Goal: Task Accomplishment & Management: Manage account settings

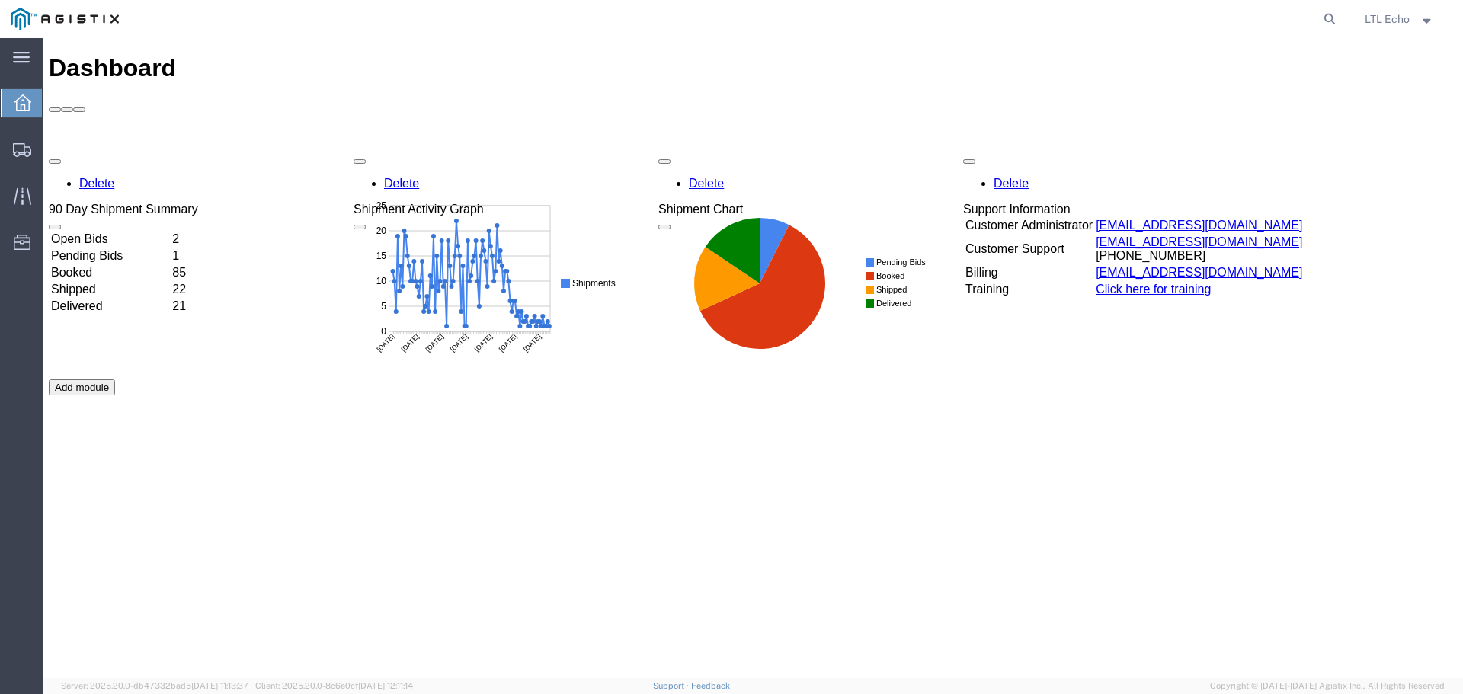
drag, startPoint x: 1328, startPoint y: 17, endPoint x: 1314, endPoint y: 31, distance: 20.5
click at [1328, 17] on icon at bounding box center [1329, 18] width 21 height 21
click at [1123, 21] on input "search" at bounding box center [1086, 19] width 463 height 37
paste input "57036844"
type input "57036844"
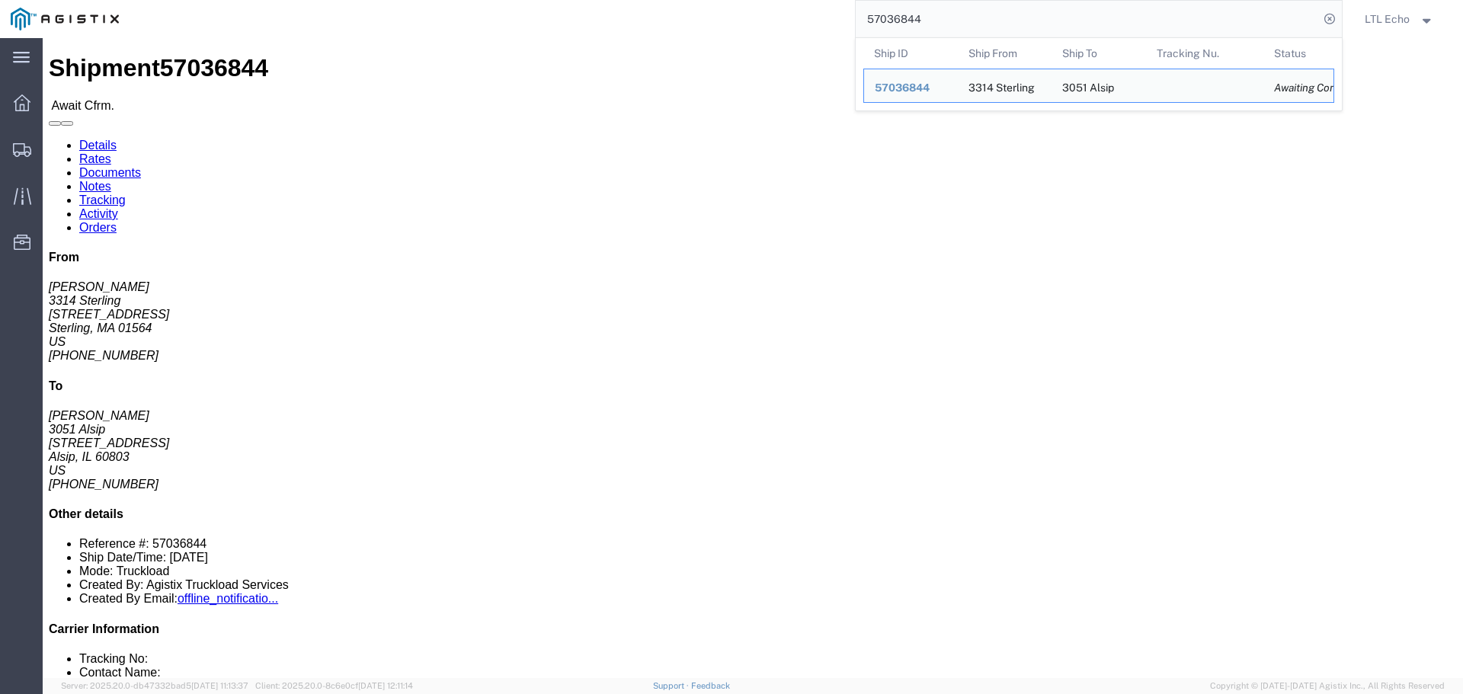
click div "Ship From 3314 [PERSON_NAME] ([PERSON_NAME]) [STREET_ADDRESS] [PHONE_NUMBER] [E…"
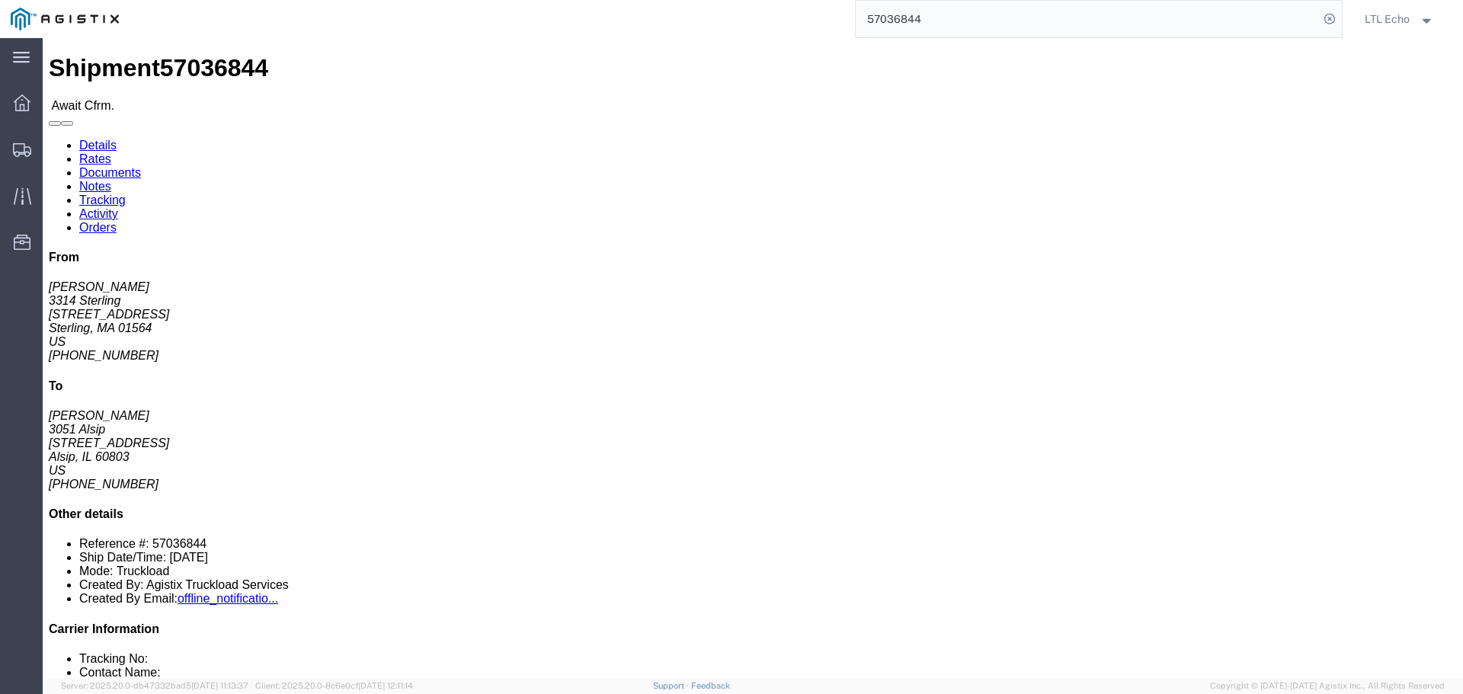
click link "Rates"
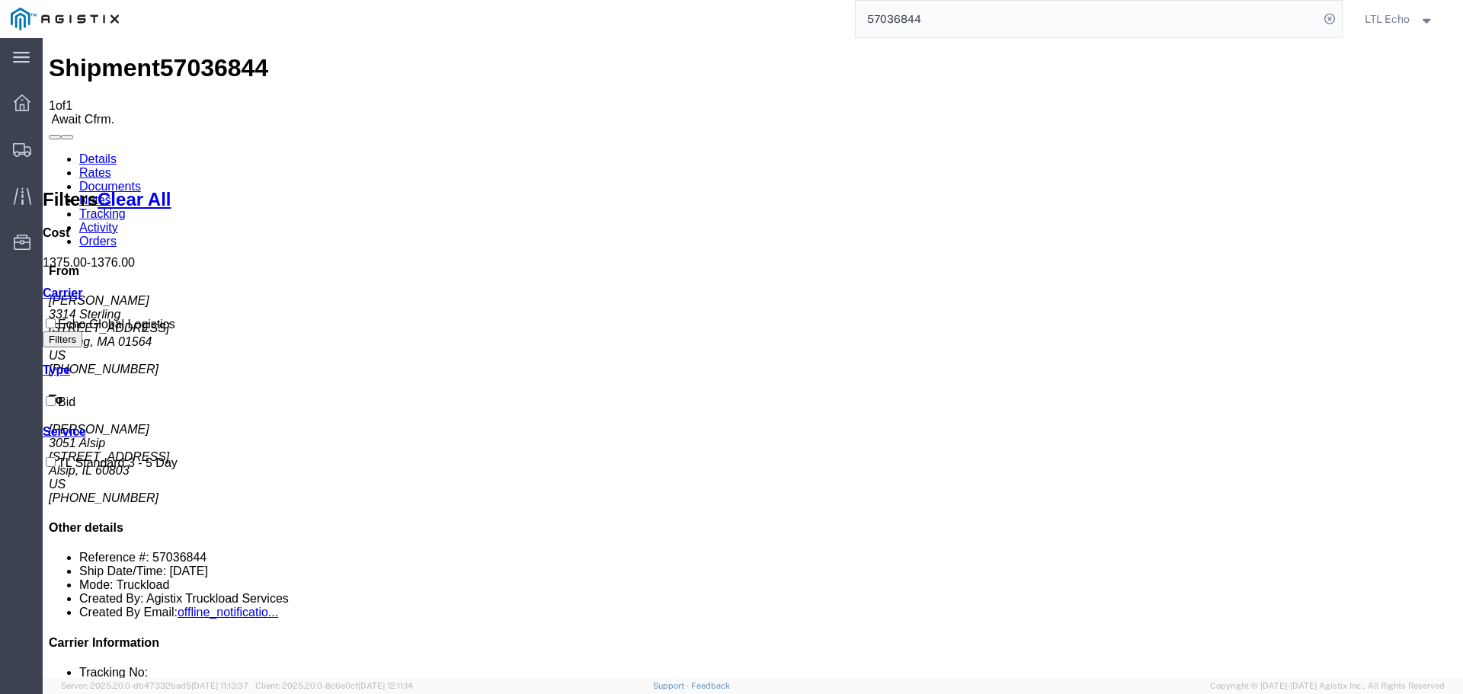
click at [86, 152] on link "Details" at bounding box center [97, 158] width 37 height 13
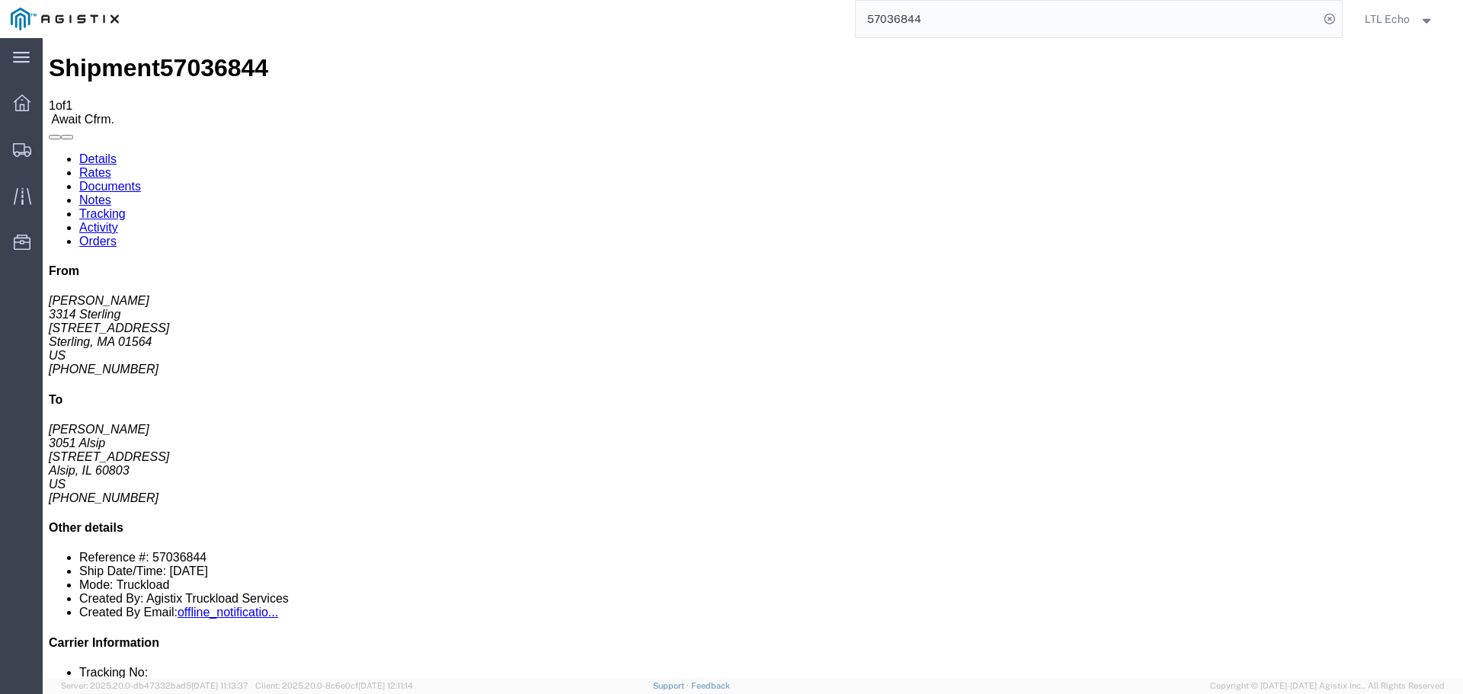
click link "Confirm"
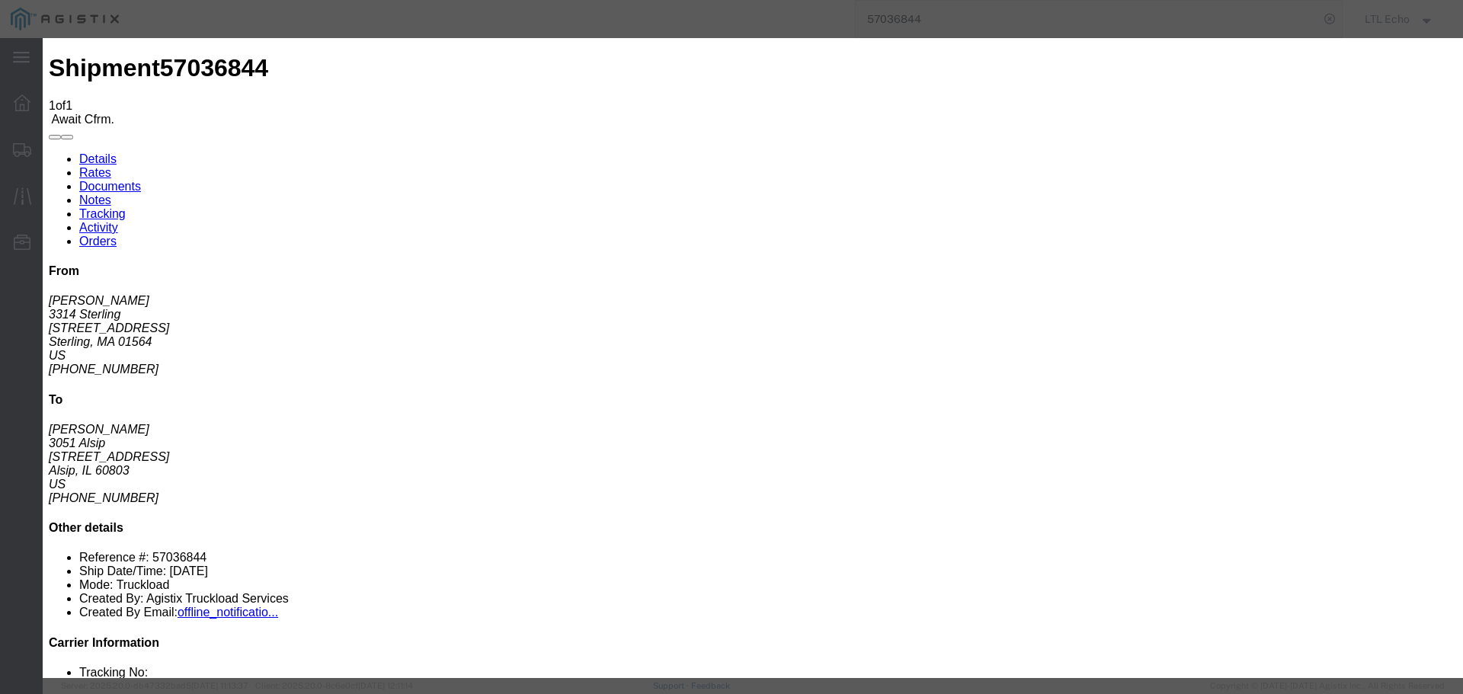
click input "checkbox"
checkbox input "true"
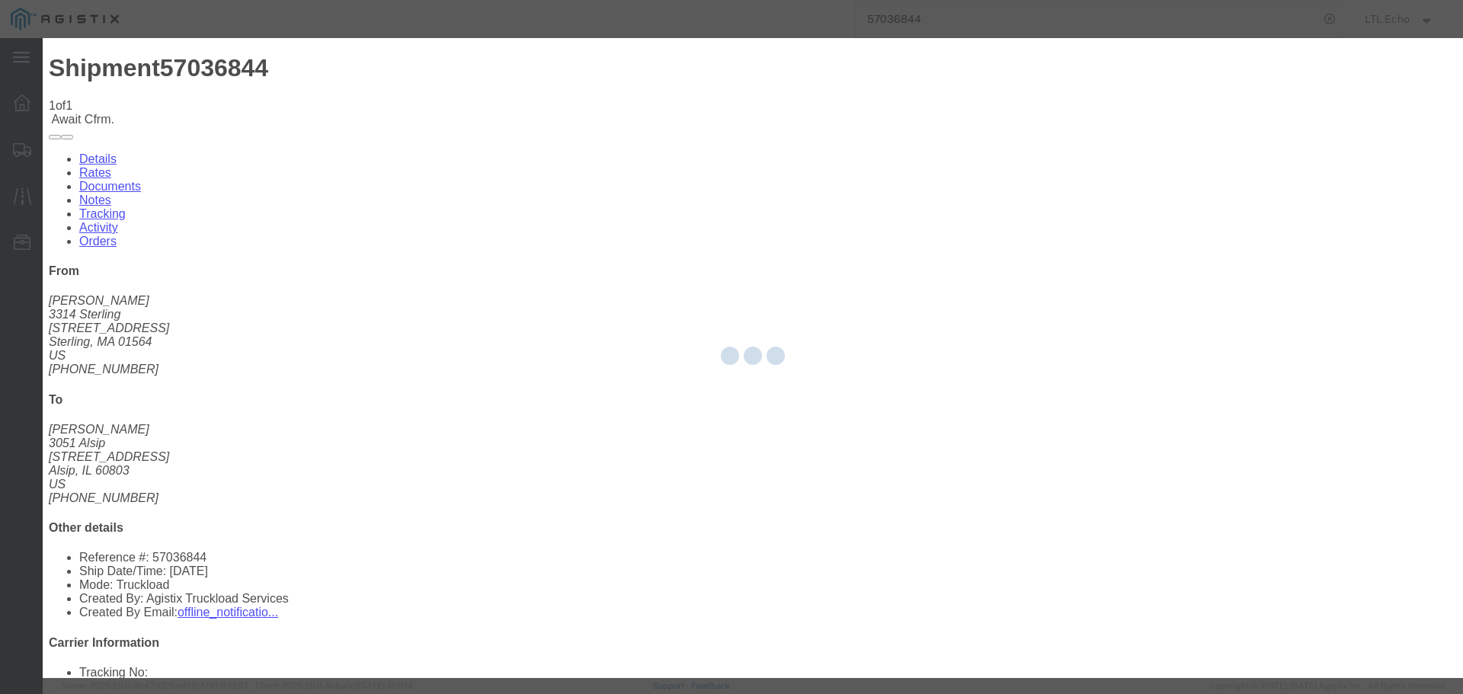
type input "LTL Echo"
type input "+ 8005116111"
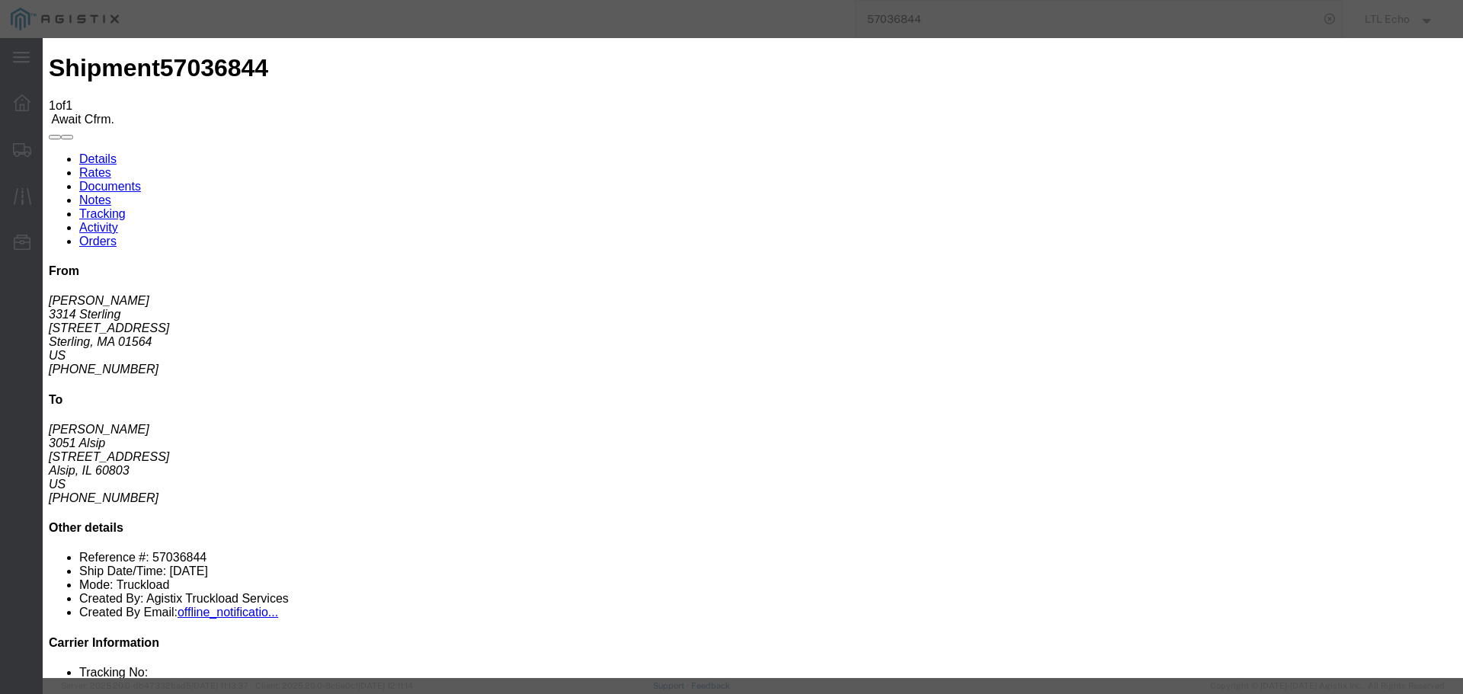
drag, startPoint x: 580, startPoint y: 218, endPoint x: 537, endPoint y: 180, distance: 57.2
click input "text"
type input "64588259"
click button "Submit"
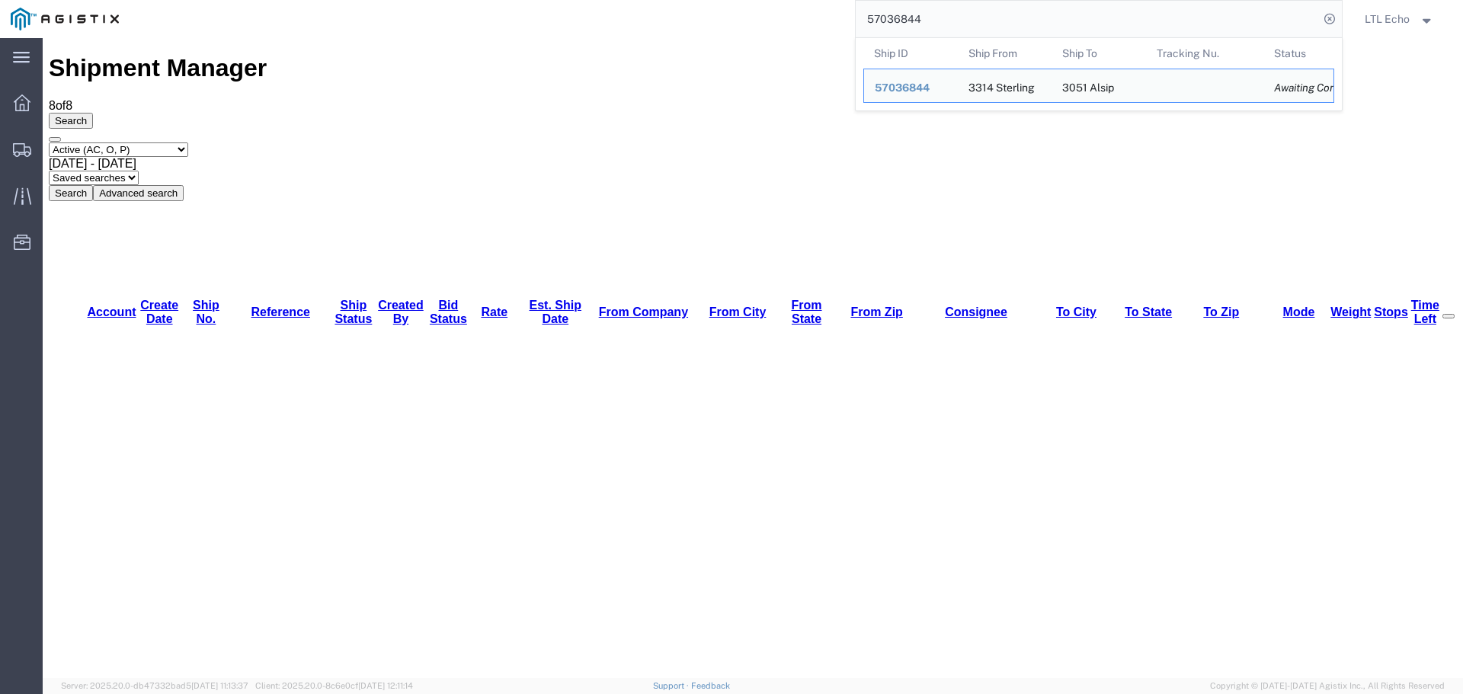
click at [889, 18] on input "57036844" at bounding box center [1086, 19] width 463 height 37
paste input "6997407"
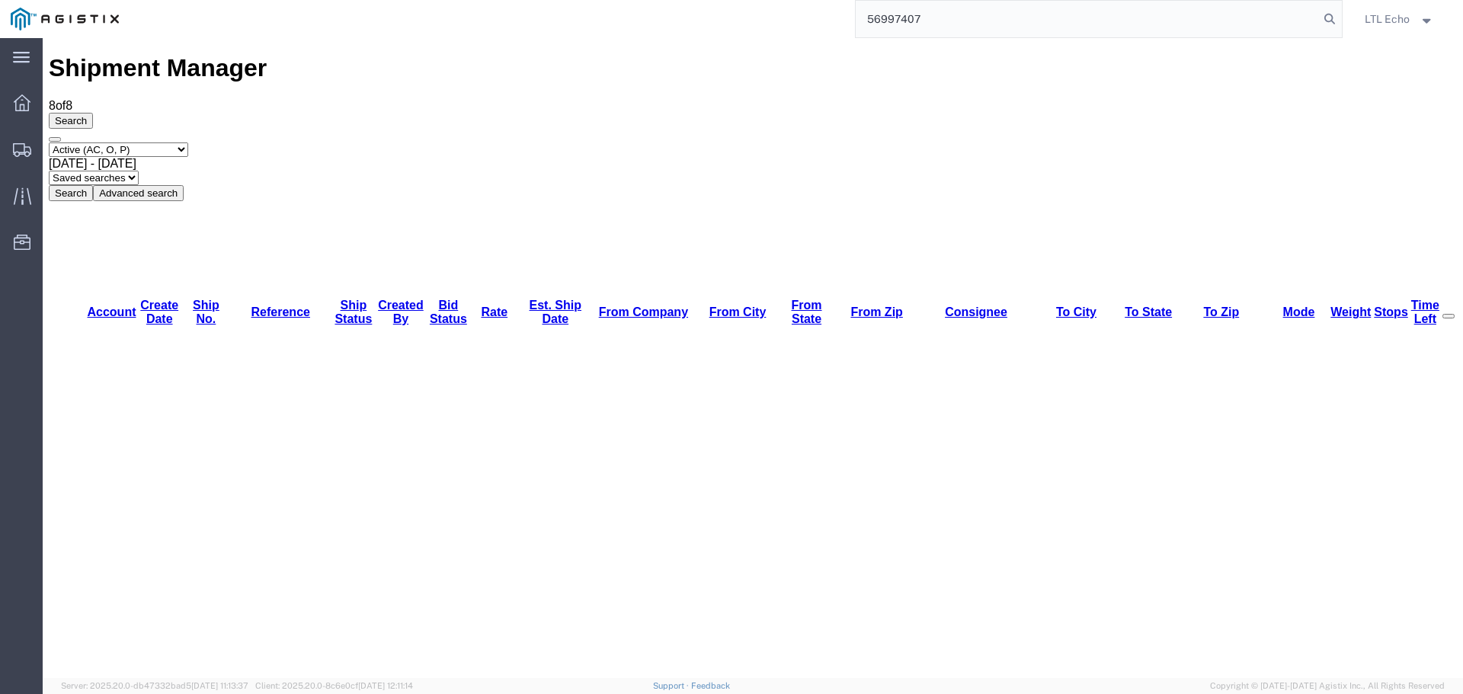
type input "56997407"
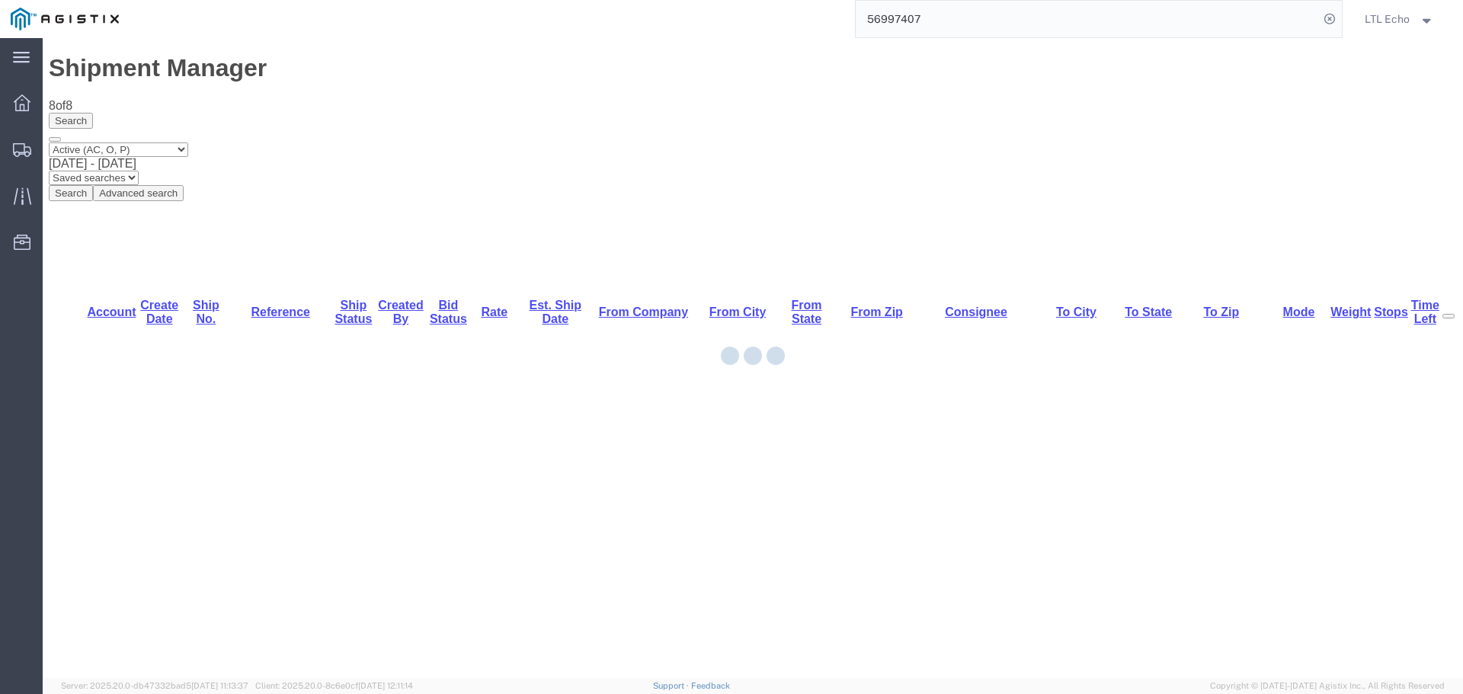
click at [1098, 17] on input "56997407" at bounding box center [1086, 19] width 463 height 37
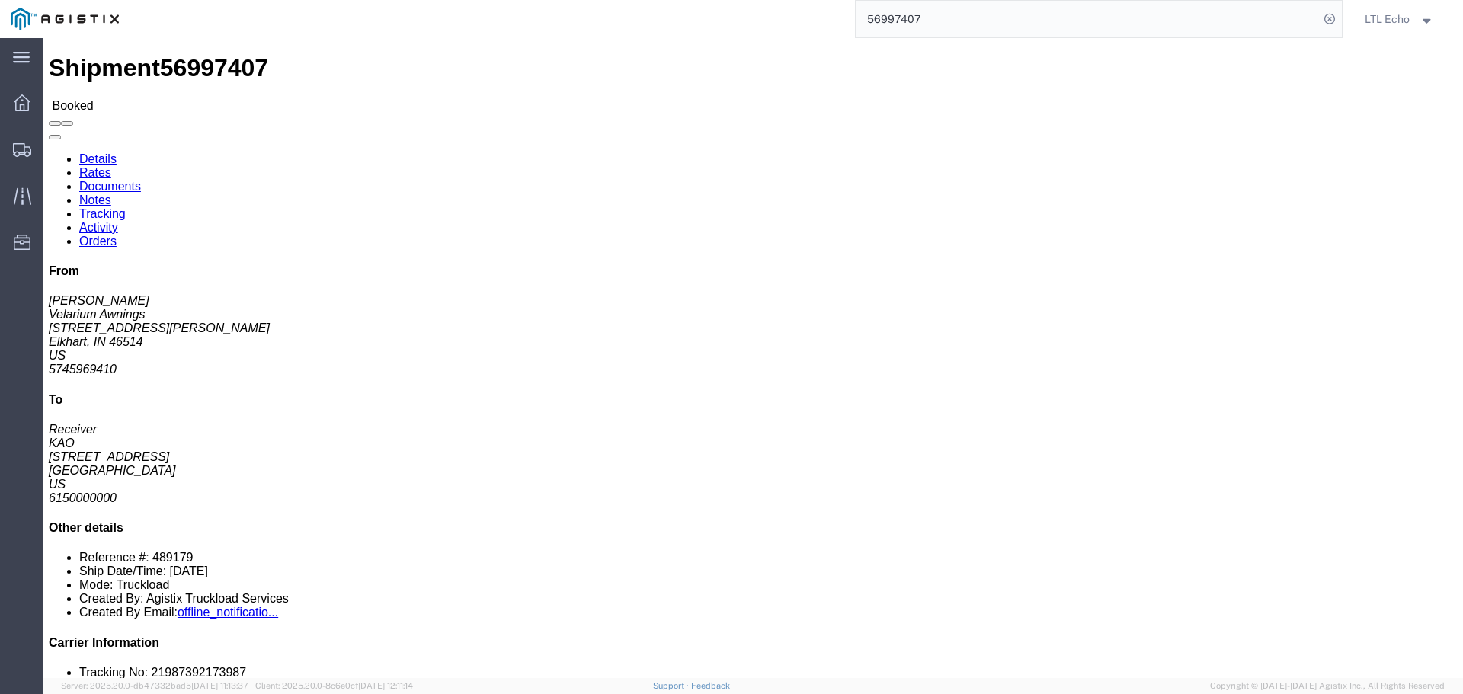
click link "Tracking"
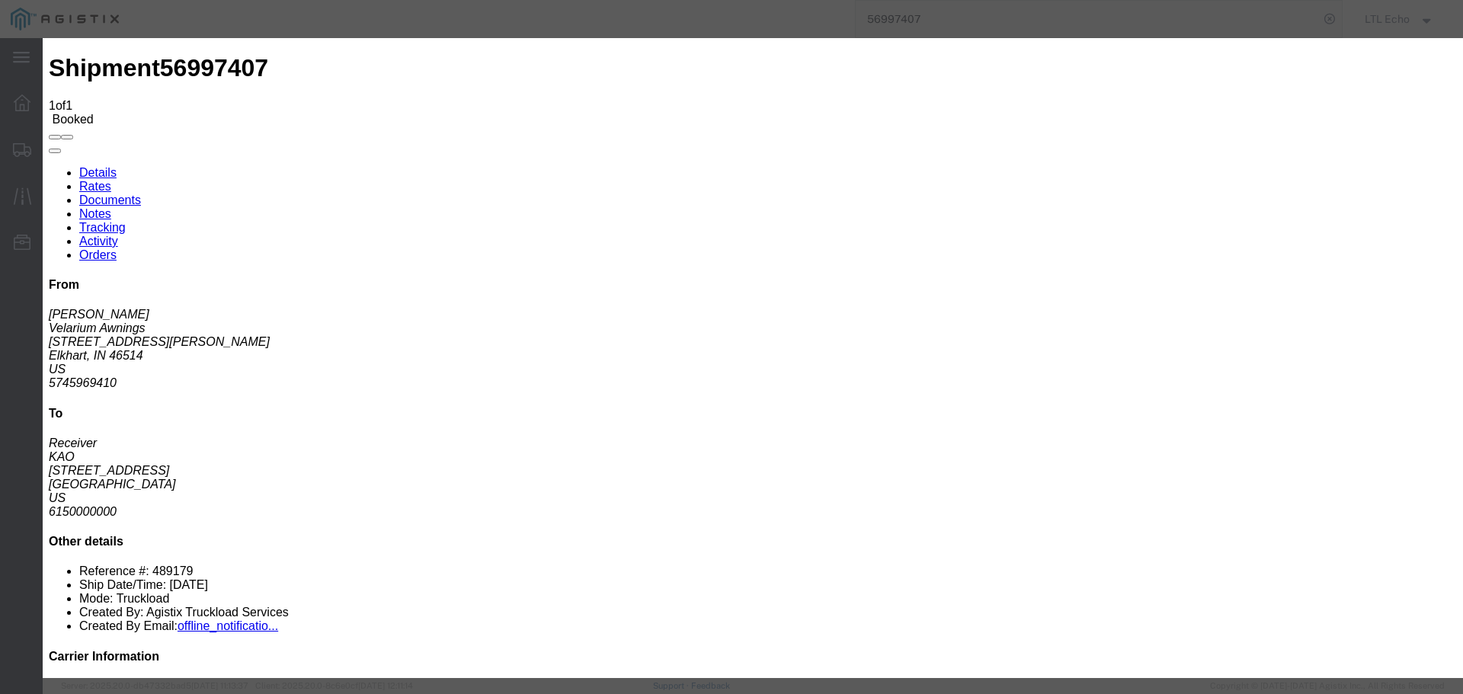
type input "[DATE]"
type input "10:00 AM"
select select "PICKEDUP"
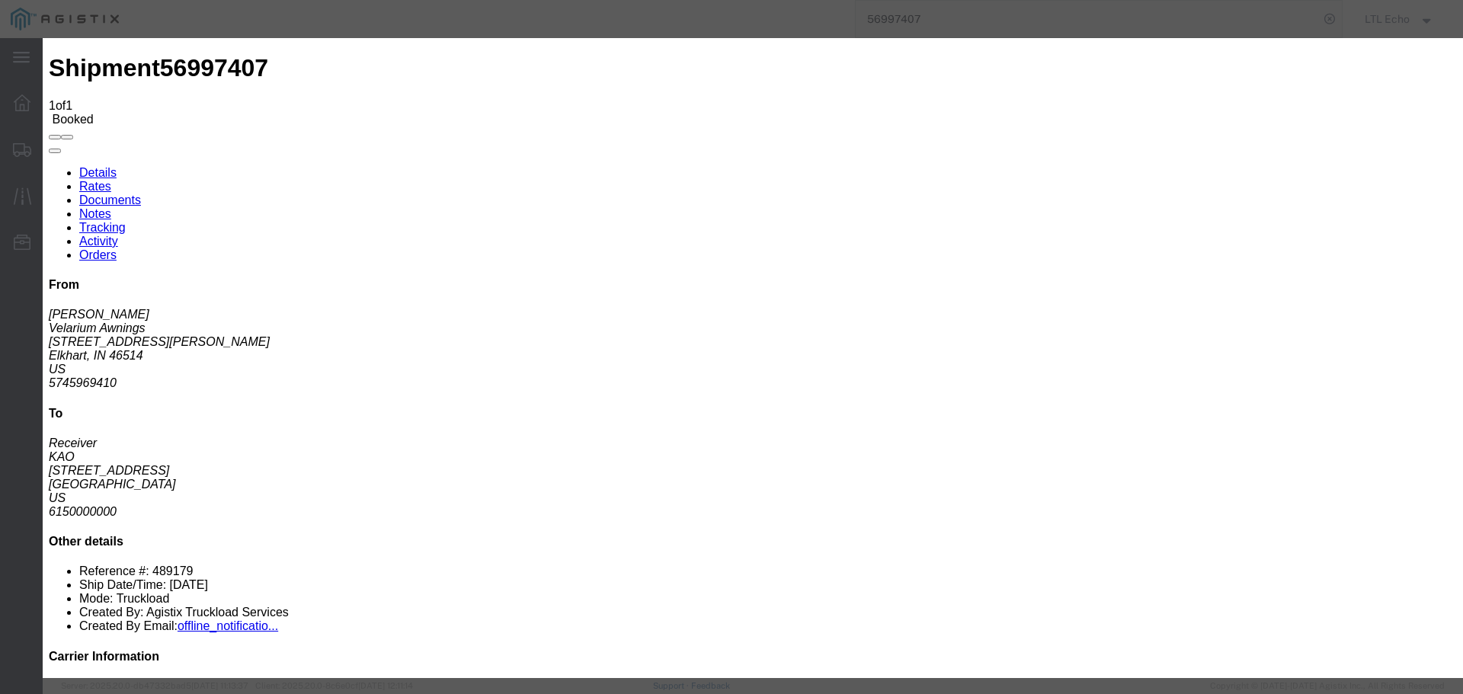
type input "[DATE]"
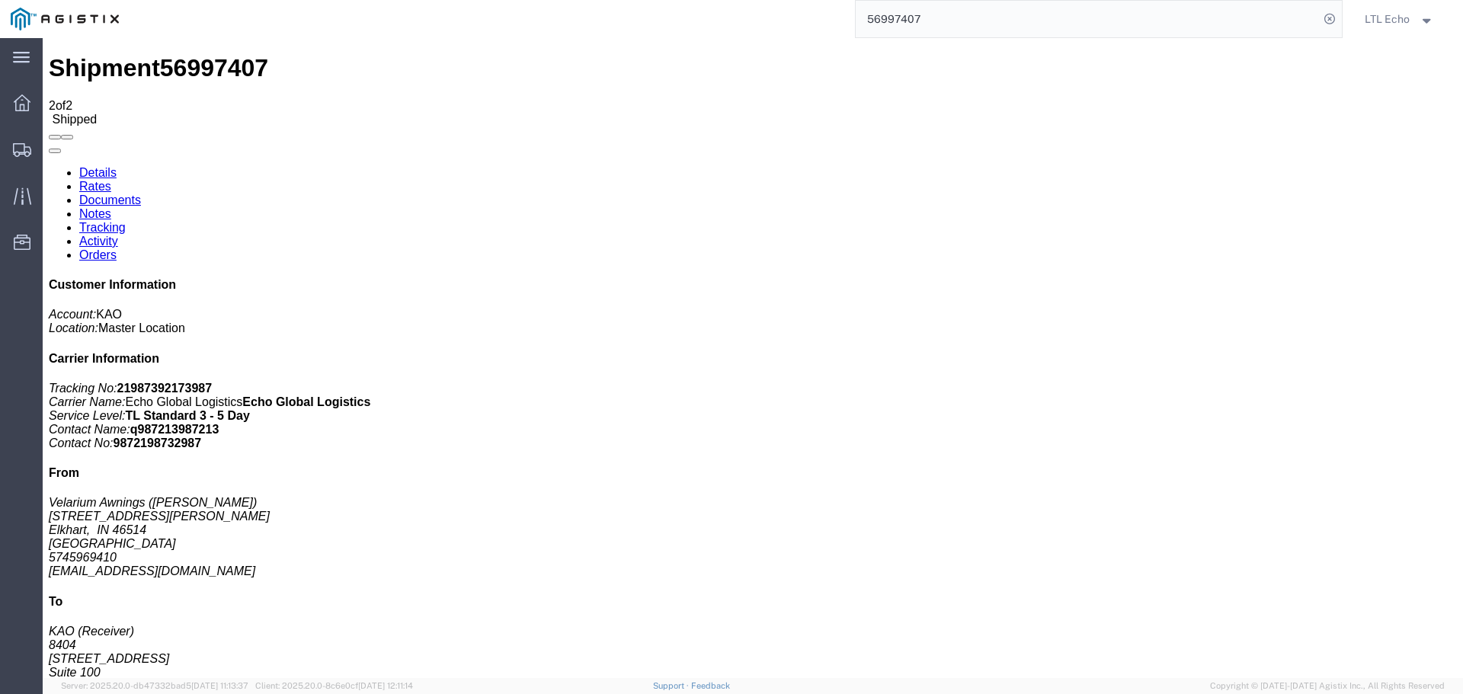
click at [884, 11] on input "56997407" at bounding box center [1086, 19] width 463 height 37
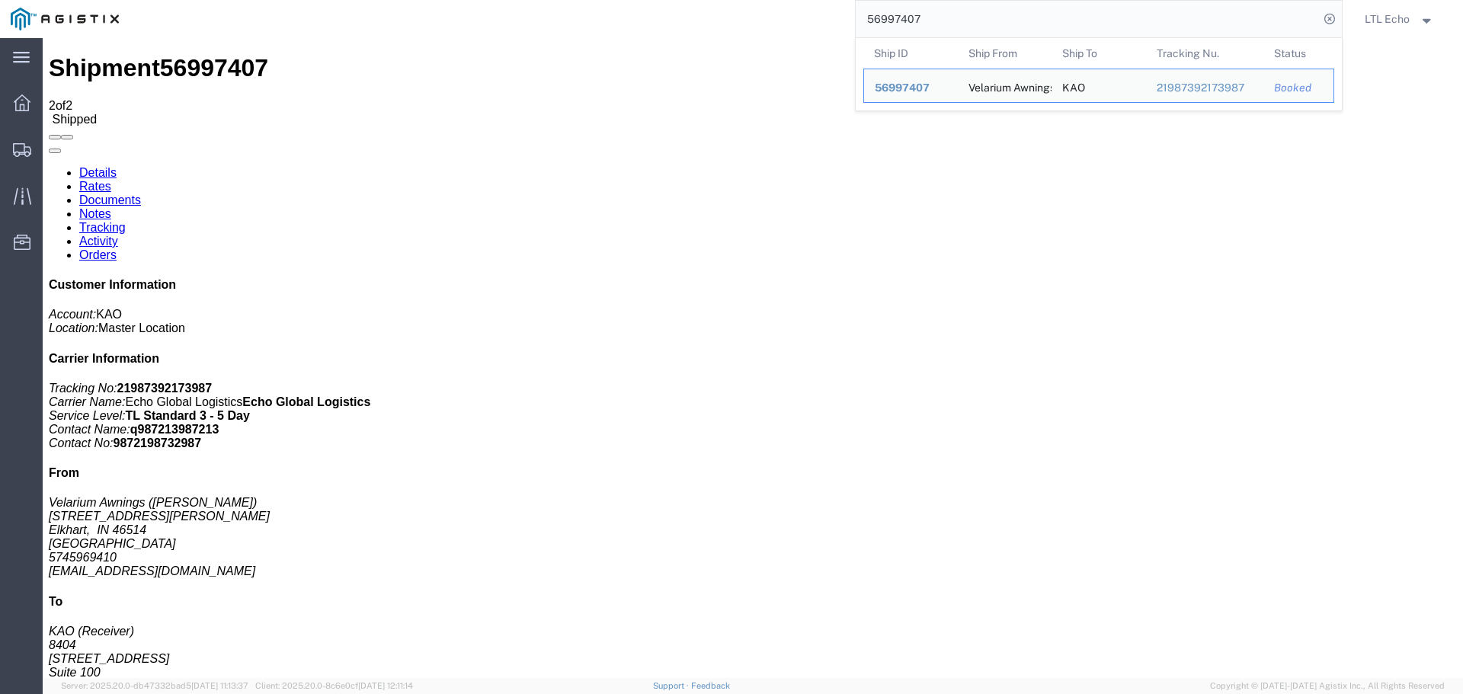
click at [884, 11] on input "56997407" at bounding box center [1086, 19] width 463 height 37
paste input "68463"
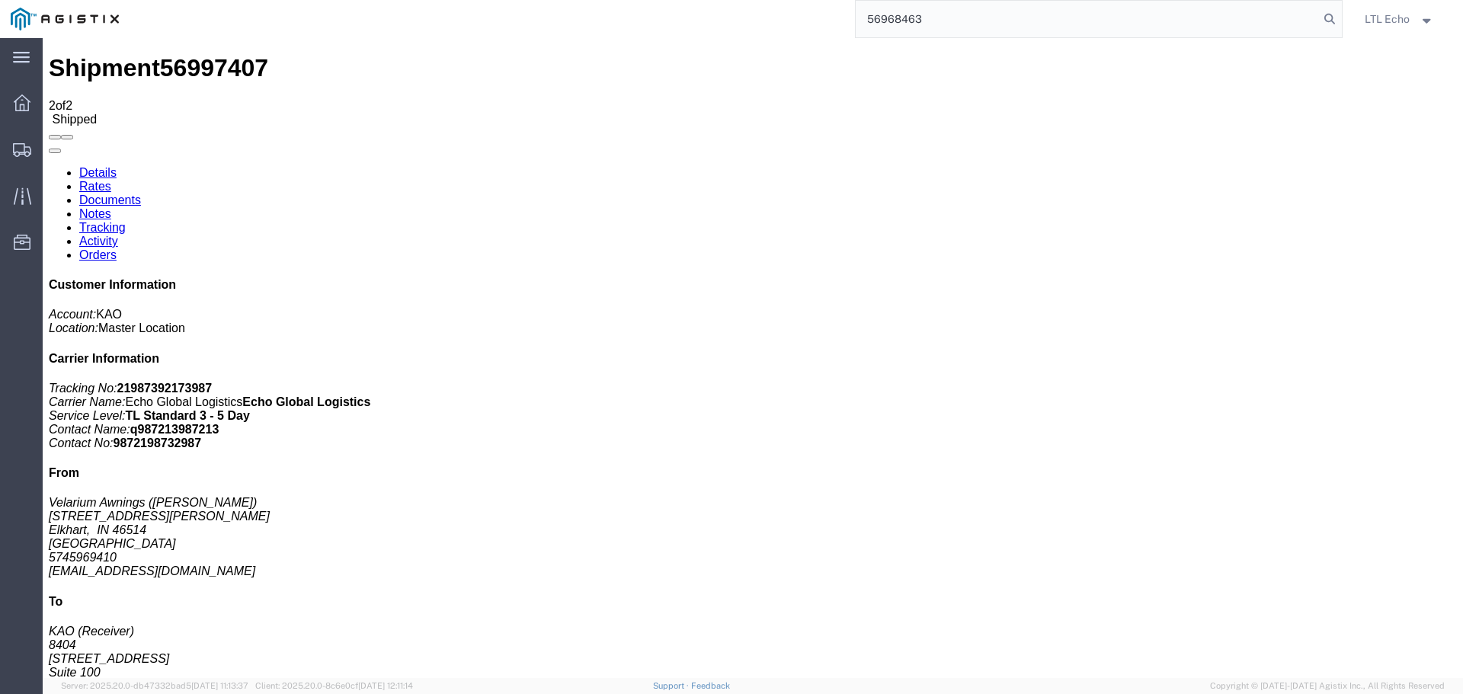
type input "56968463"
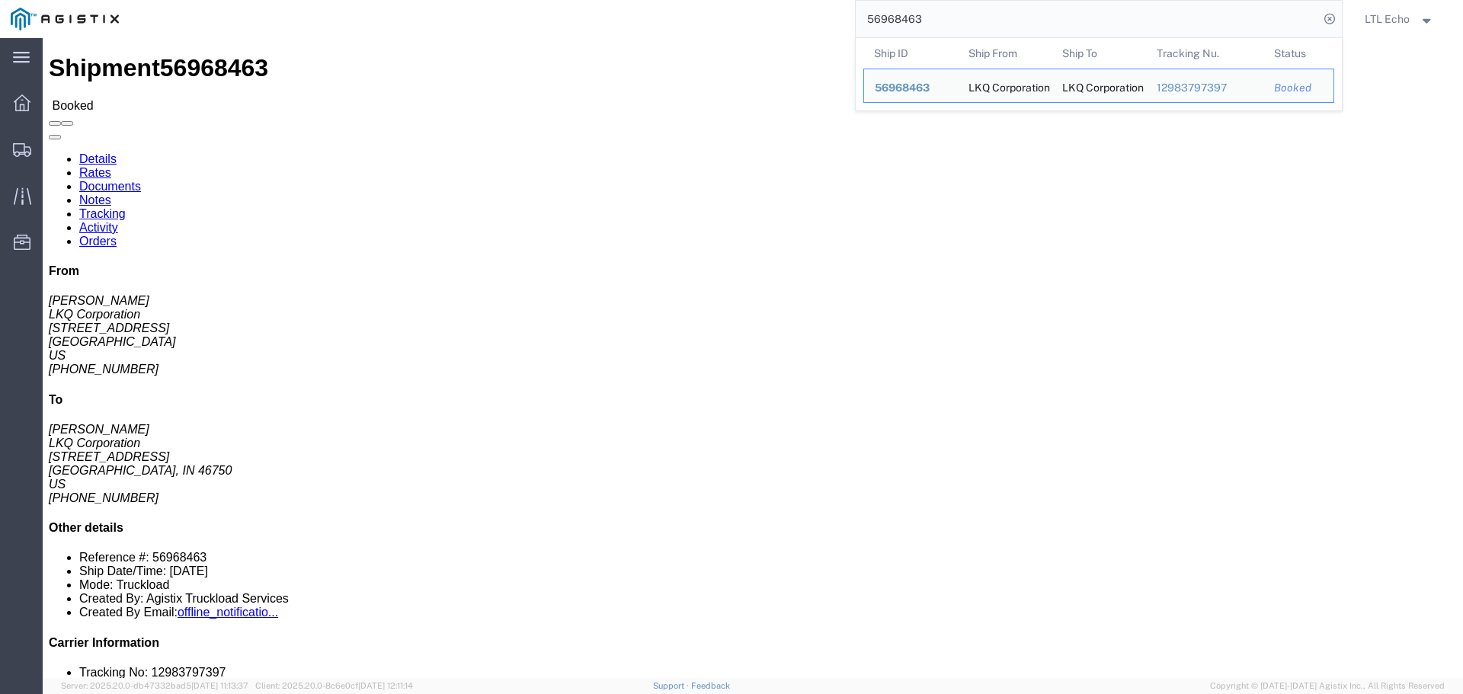
click link "Tracking"
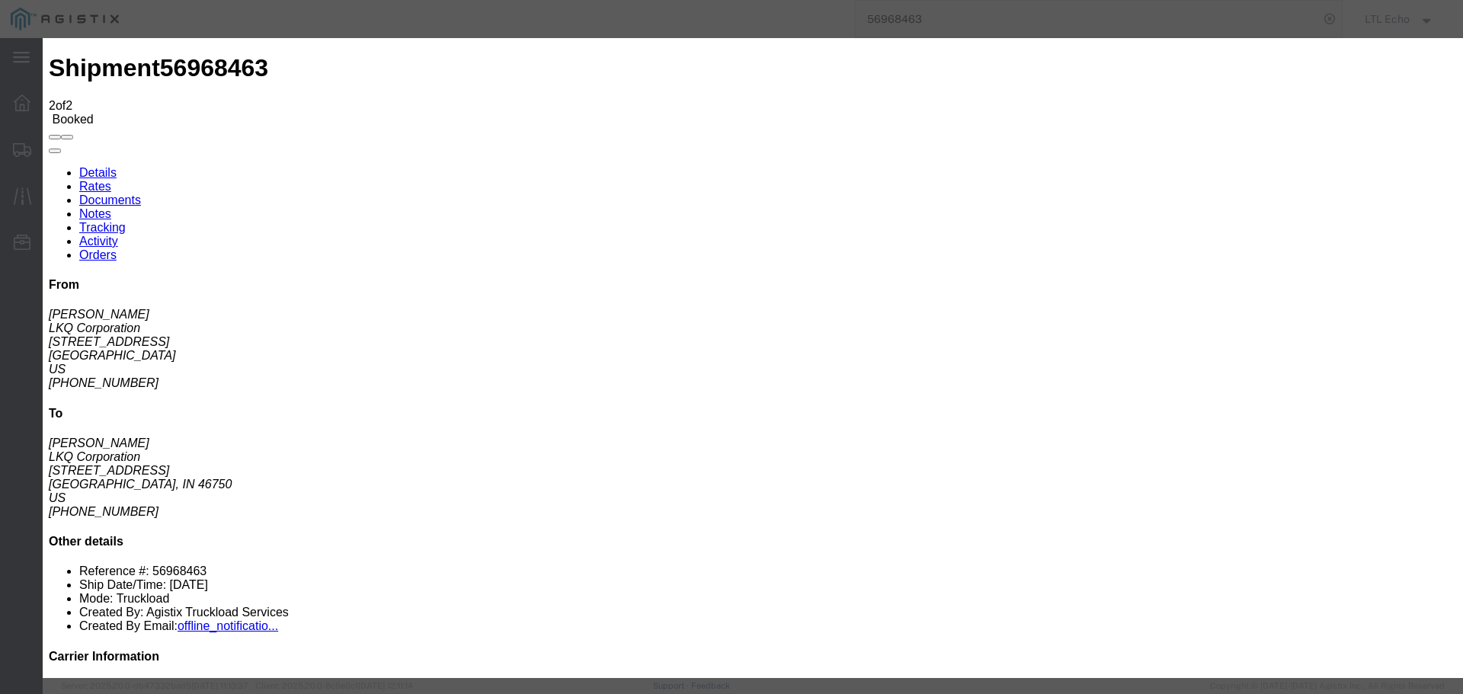
type input "[DATE]"
type input "10:00 AM"
select select "PICKEDUP"
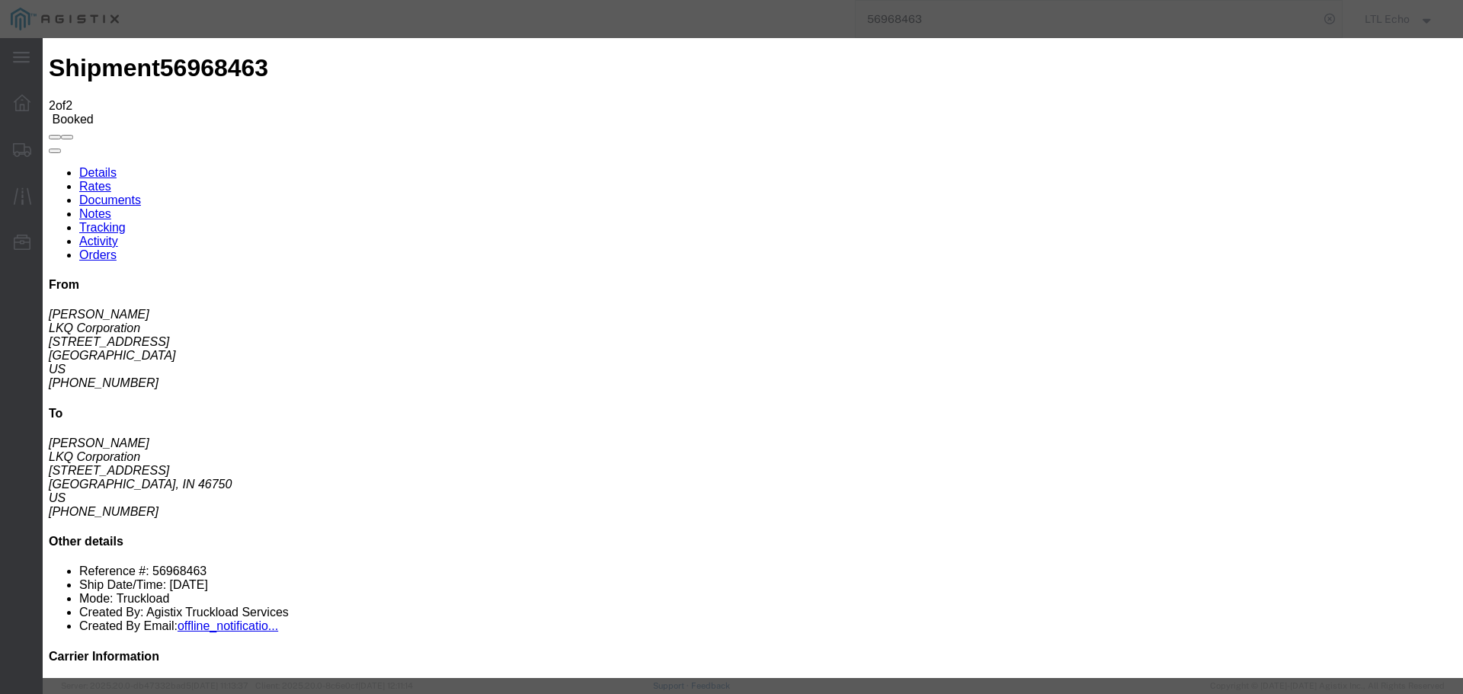
type input "[DATE]"
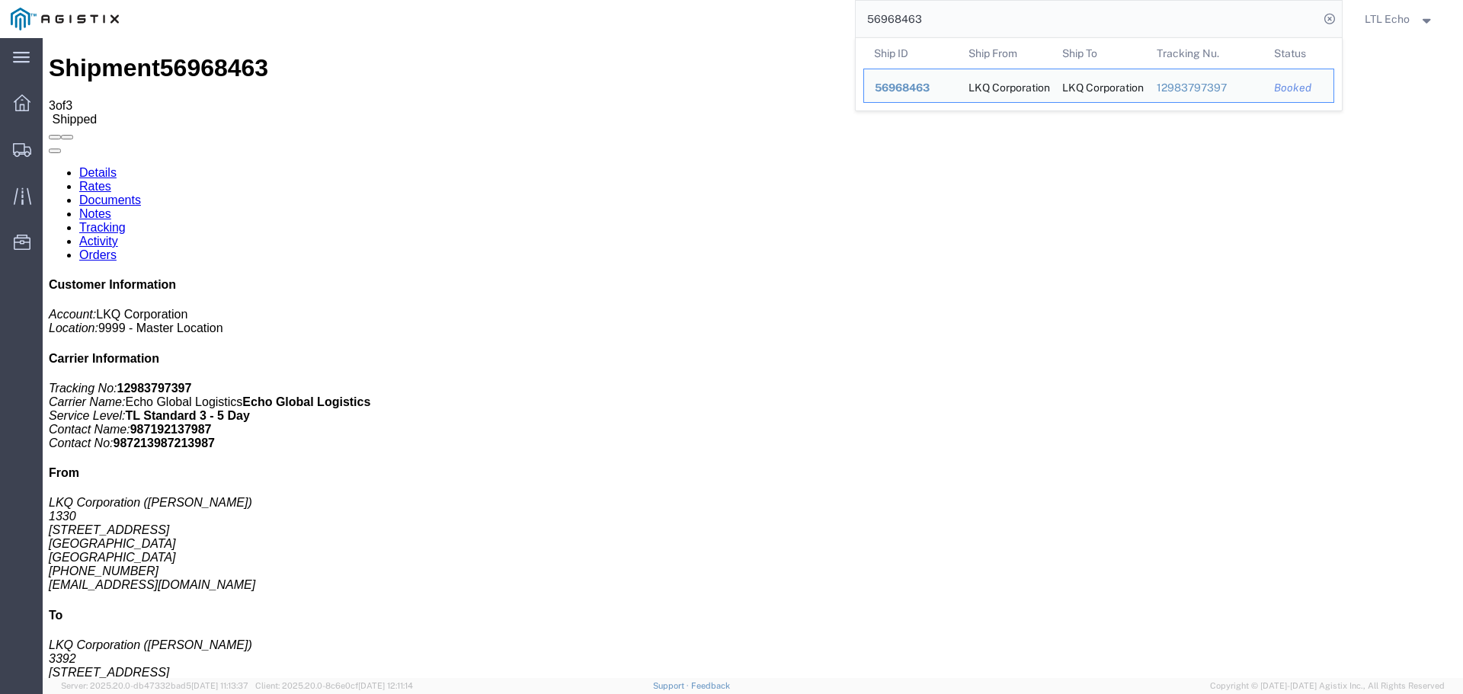
click at [891, 16] on input "56968463" at bounding box center [1086, 19] width 463 height 37
paste input "97407"
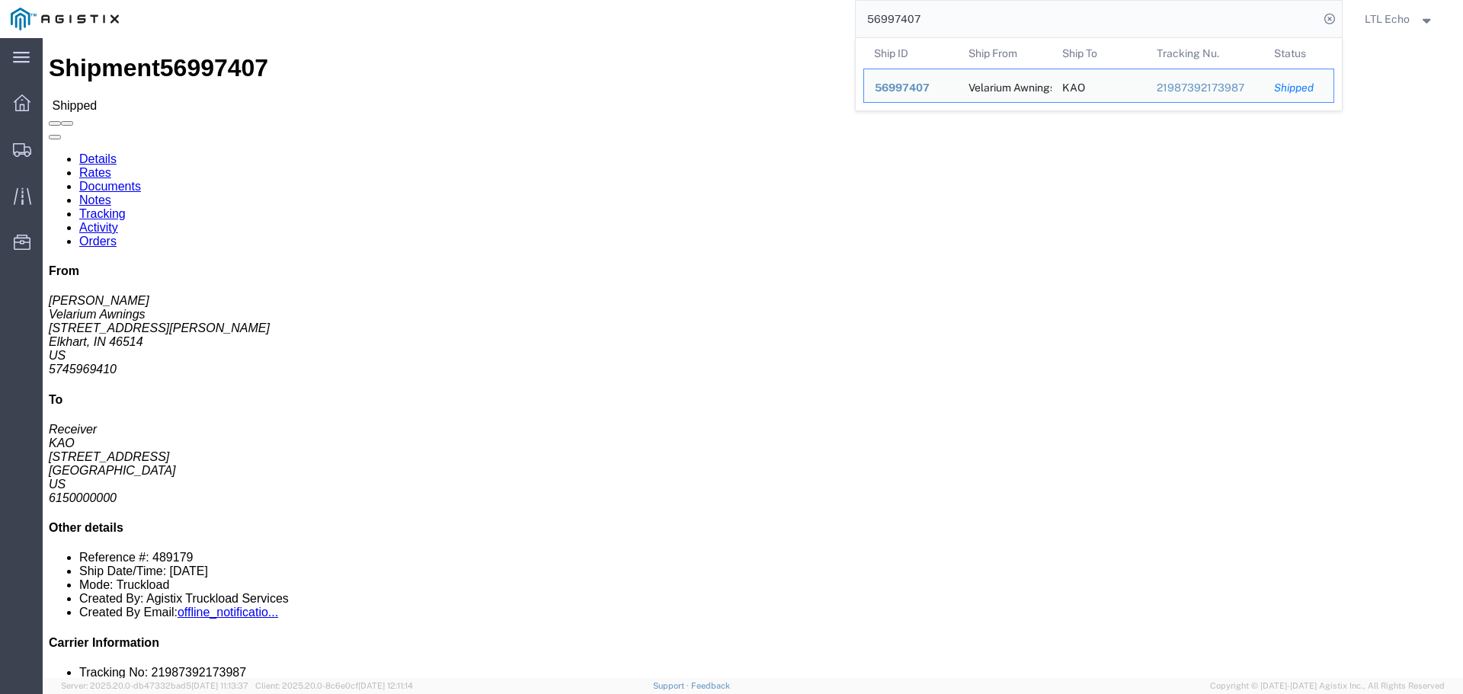
click at [884, 18] on input "56997407" at bounding box center [1086, 19] width 463 height 37
paste input "665"
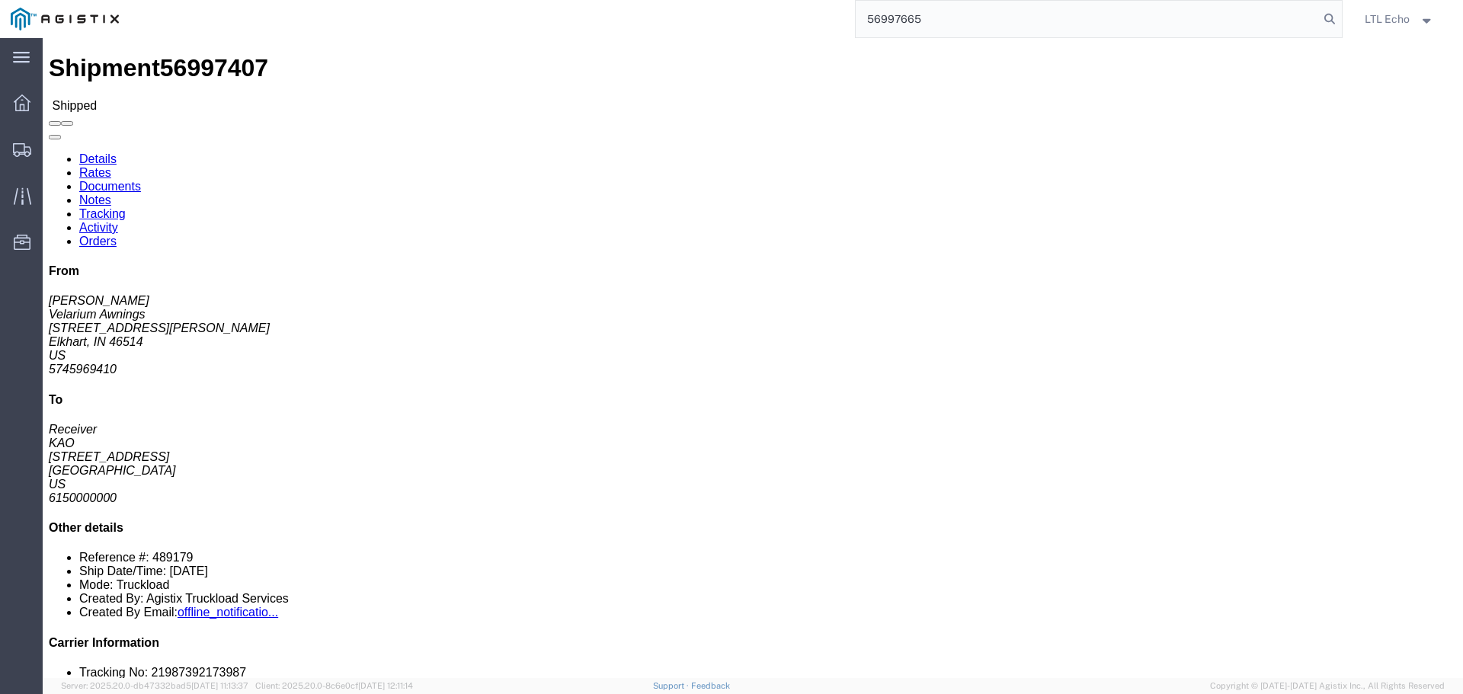
type input "56997665"
click link "Tracking"
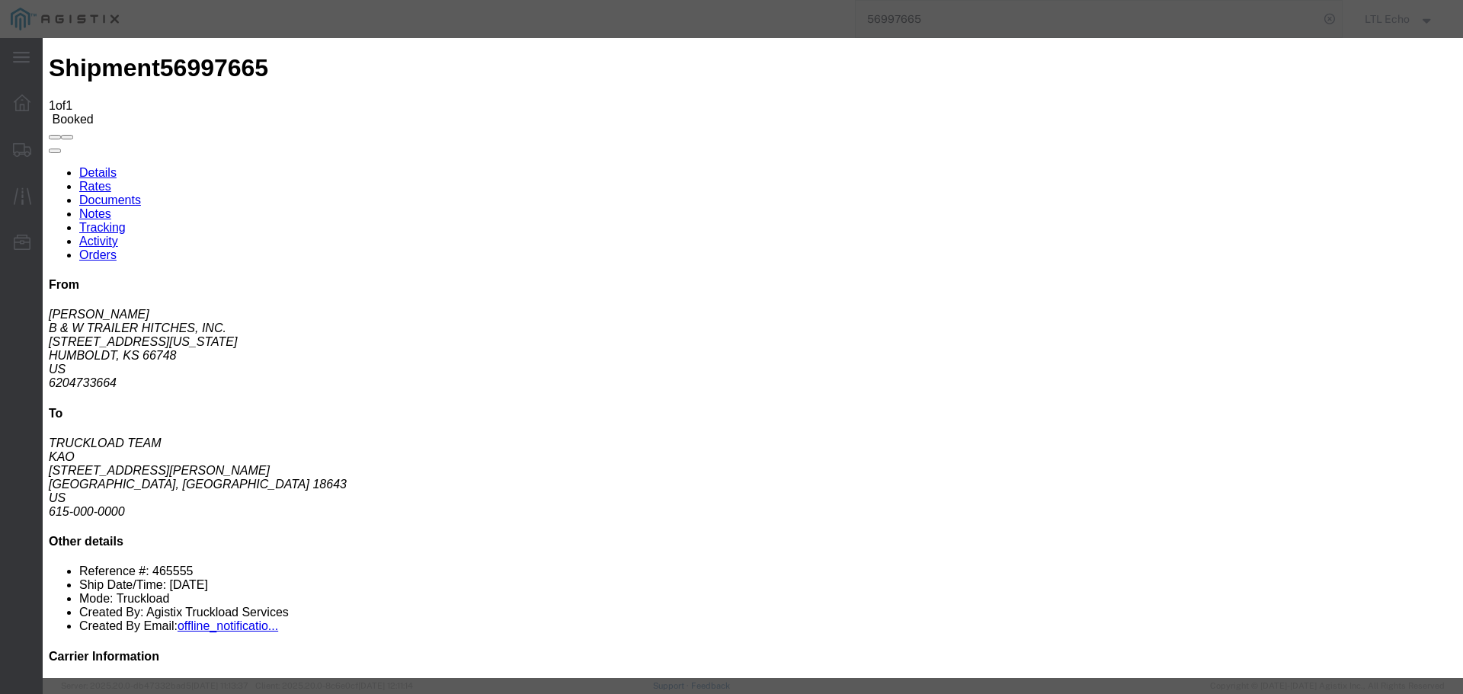
type input "[DATE]"
type input "10:00 AM"
select select "PICKEDUP"
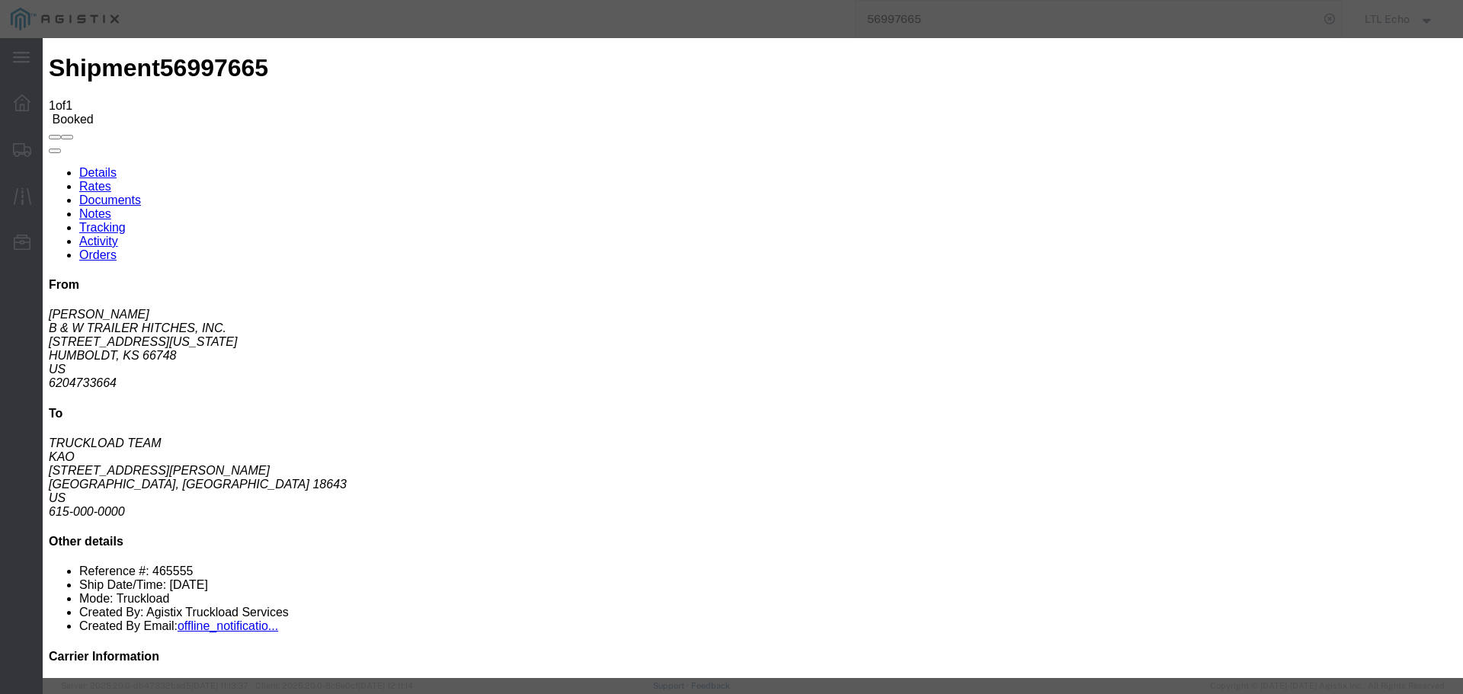
type input "[DATE]"
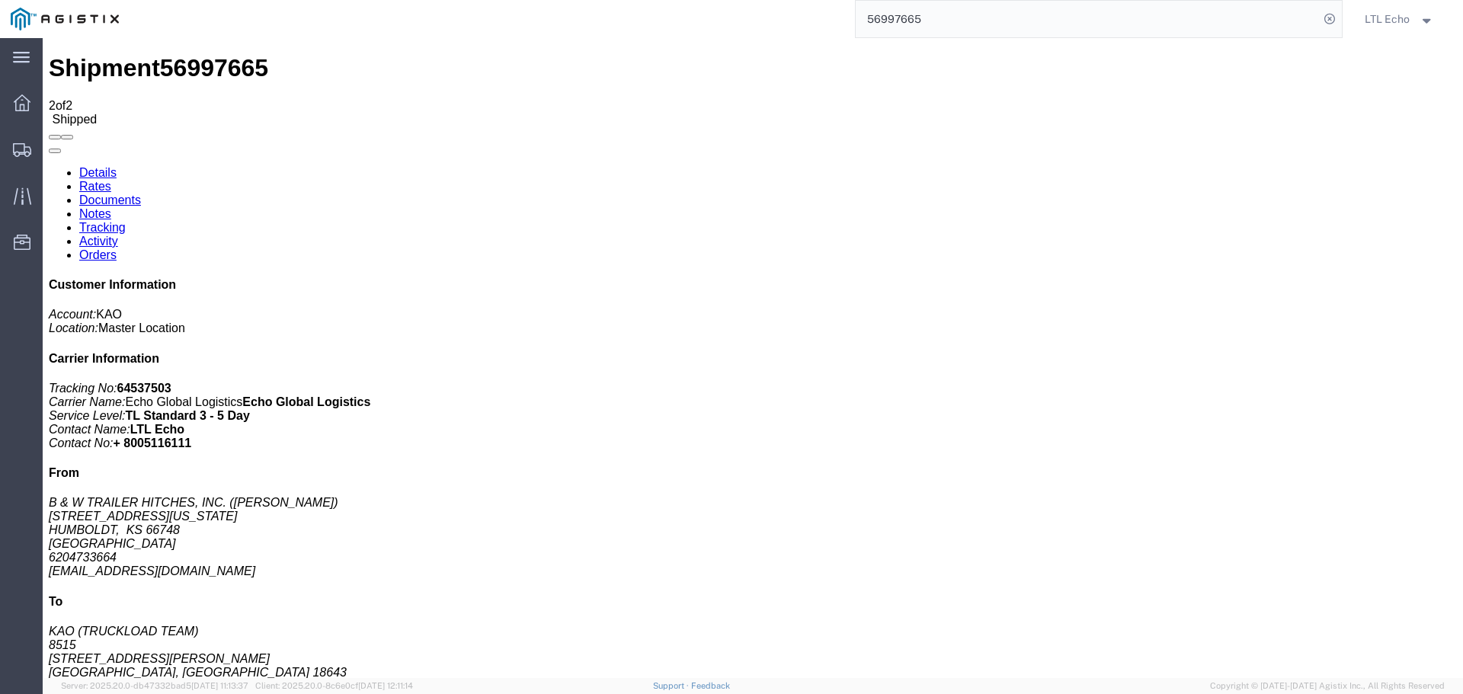
click at [881, 14] on input "56997665" at bounding box center [1086, 19] width 463 height 37
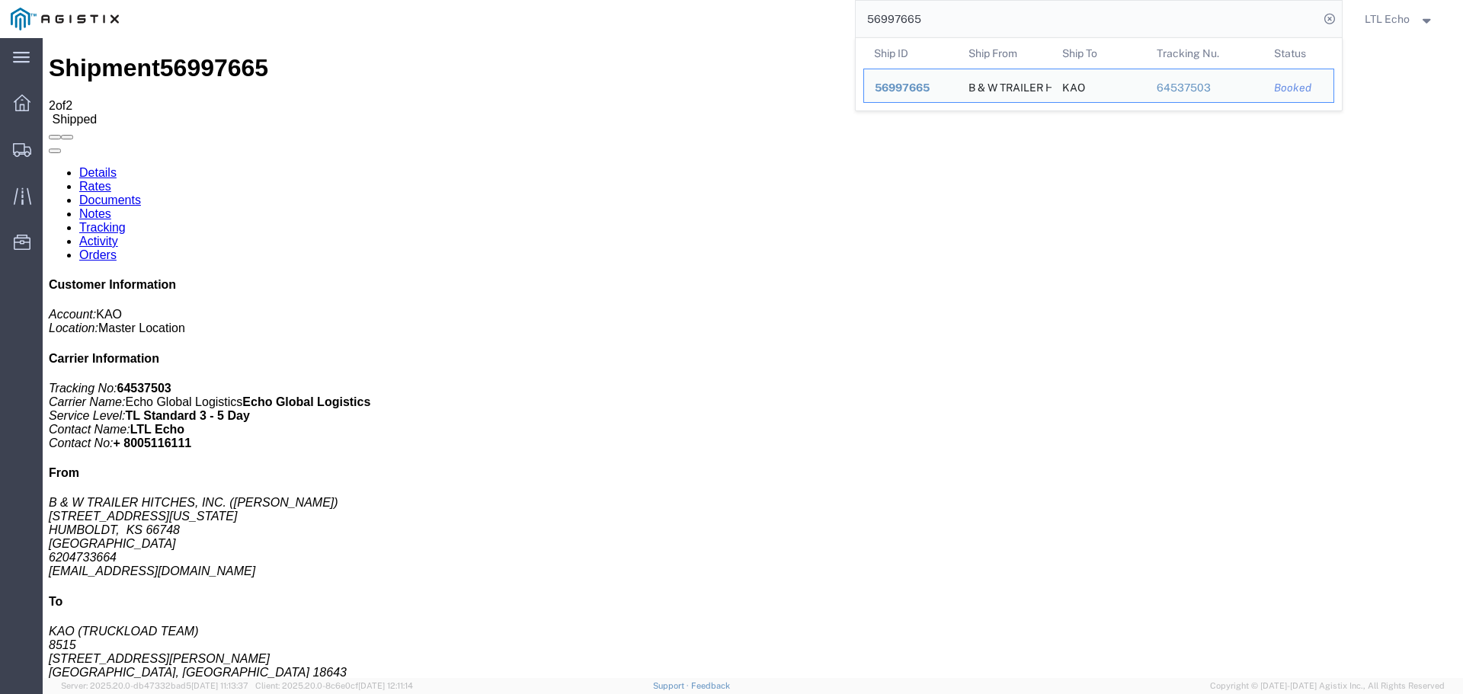
click at [881, 14] on input "56997665" at bounding box center [1086, 19] width 463 height 37
paste input "21339"
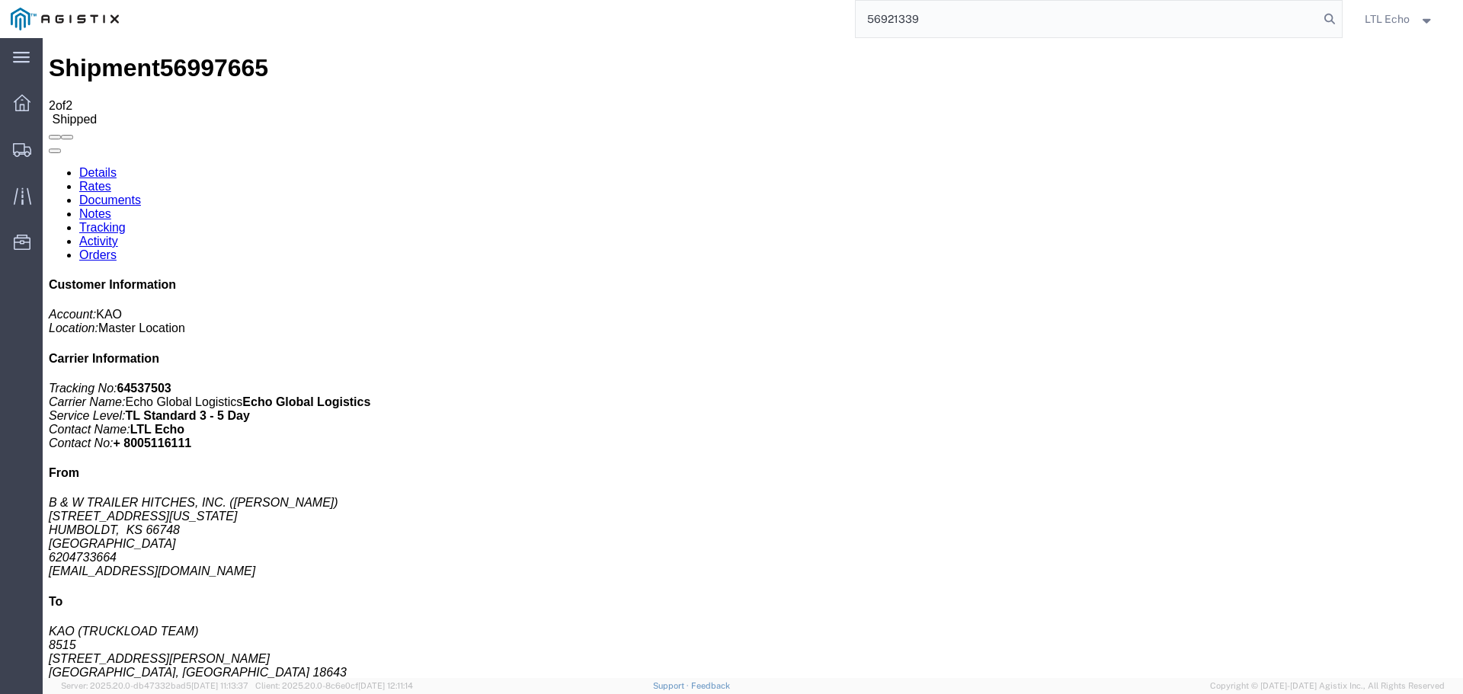
type input "56921339"
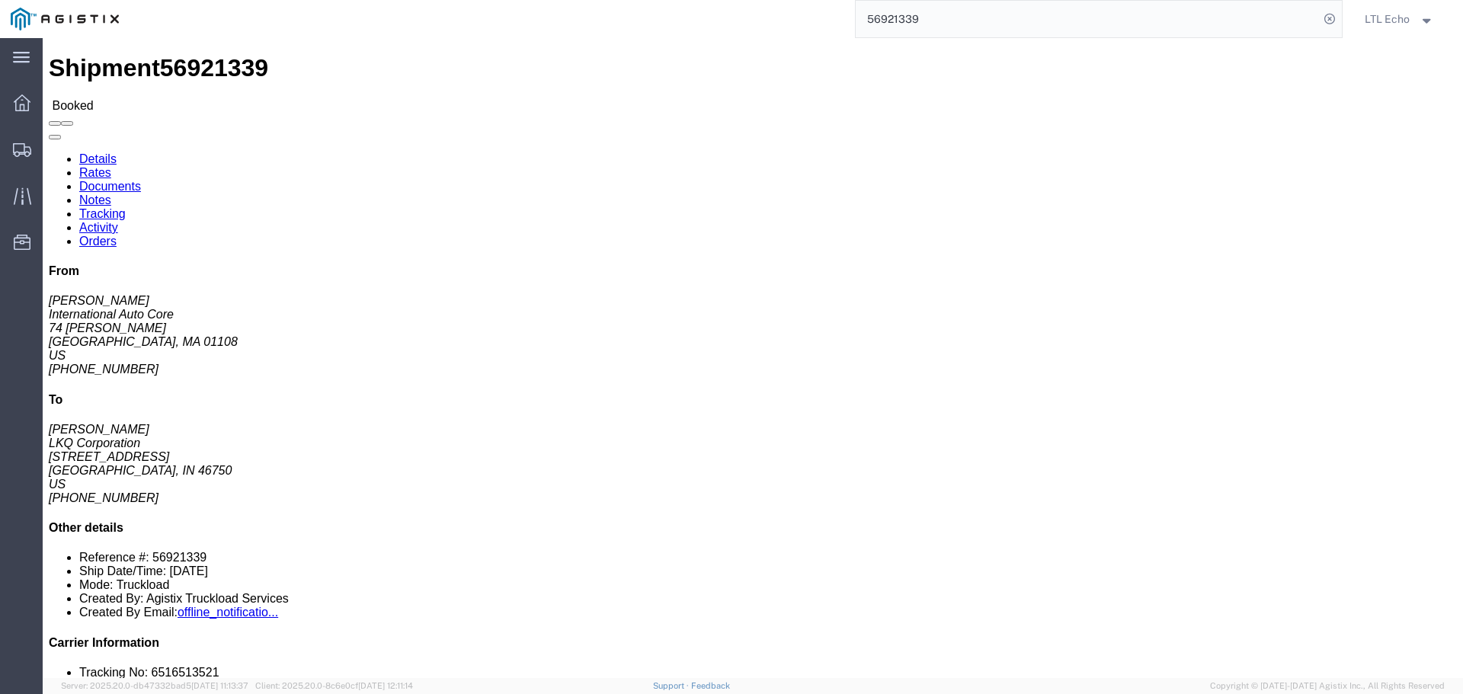
click link "Tracking"
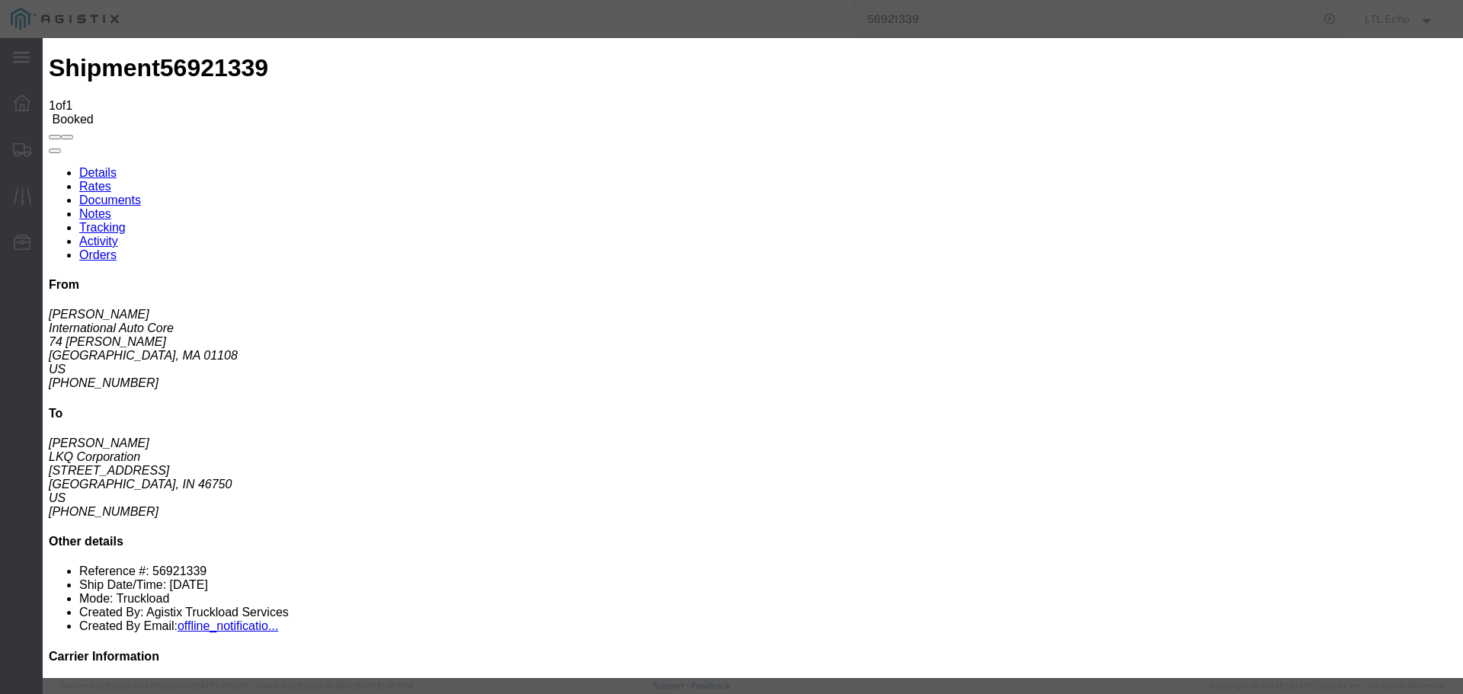
type input "[DATE]"
type input "10:00 AM"
select select "PICKEDUP"
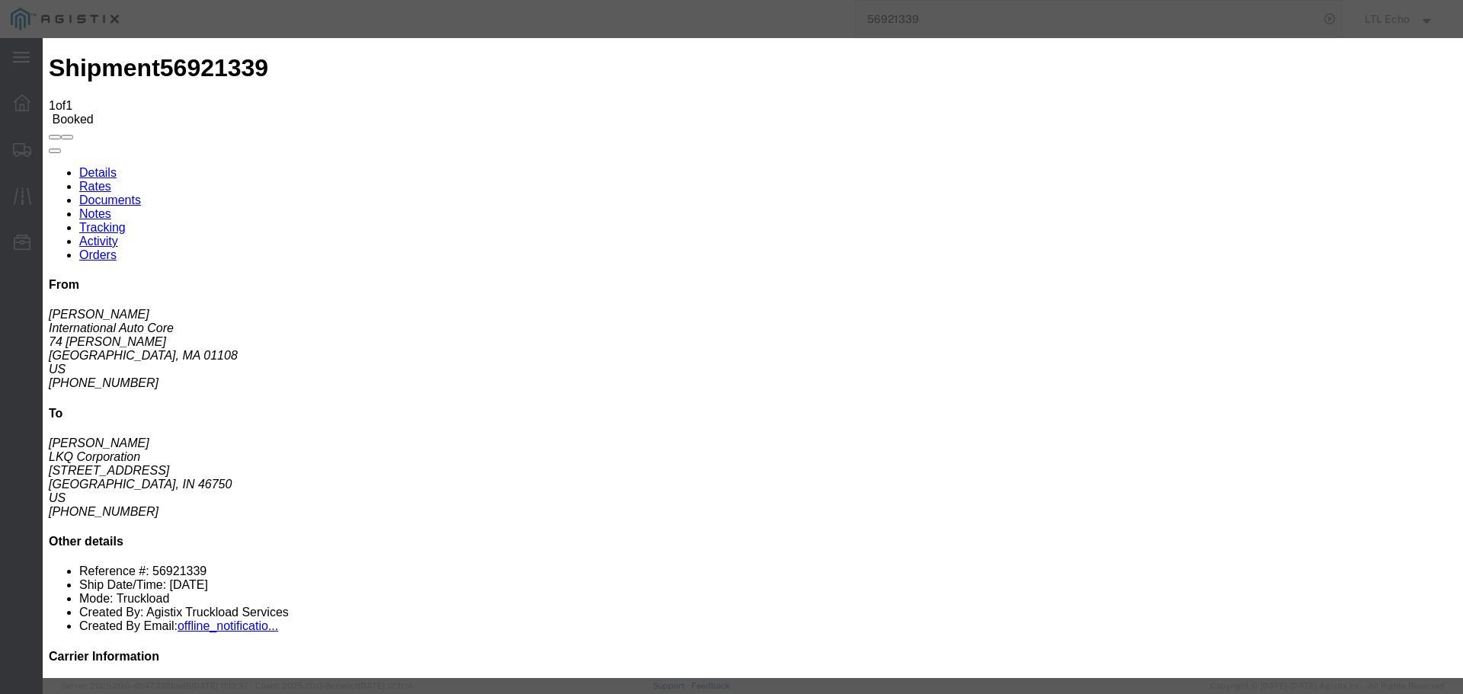
type input "[DATE]"
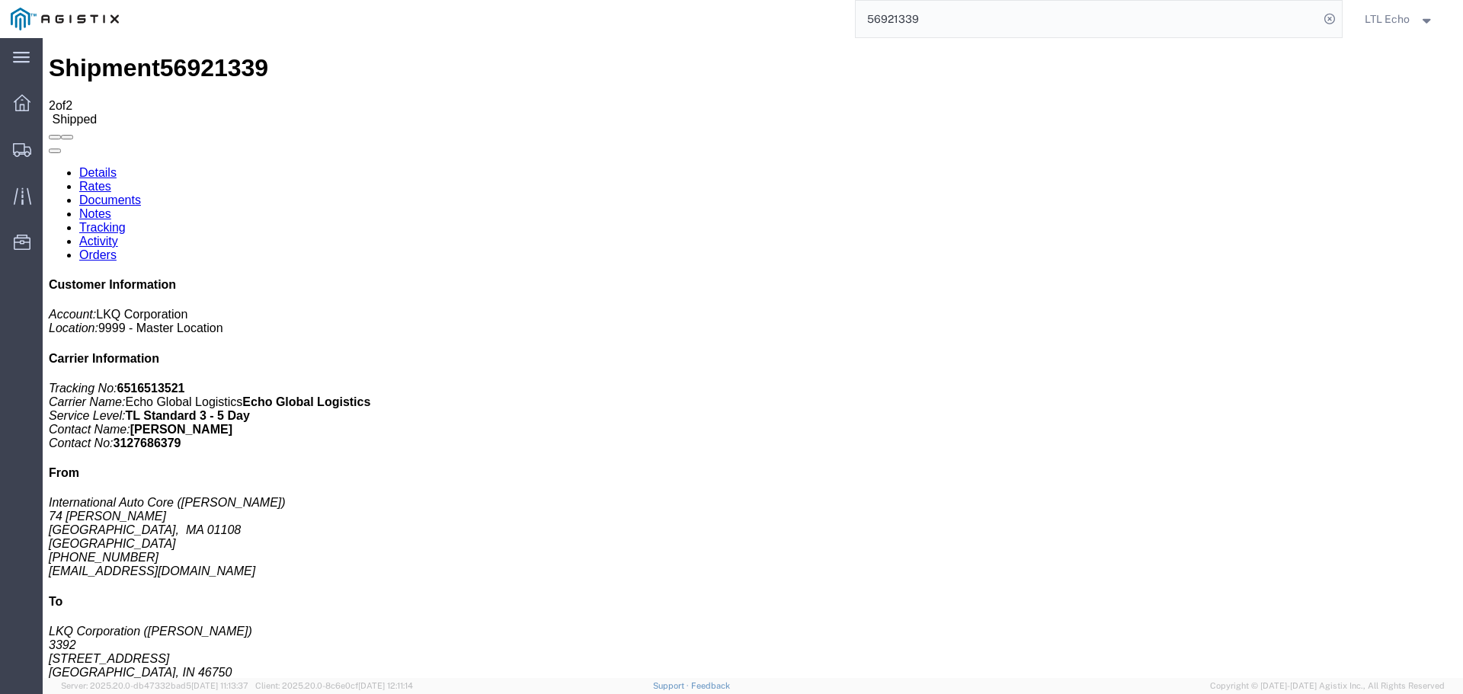
click at [890, 17] on input "56921339" at bounding box center [1086, 19] width 463 height 37
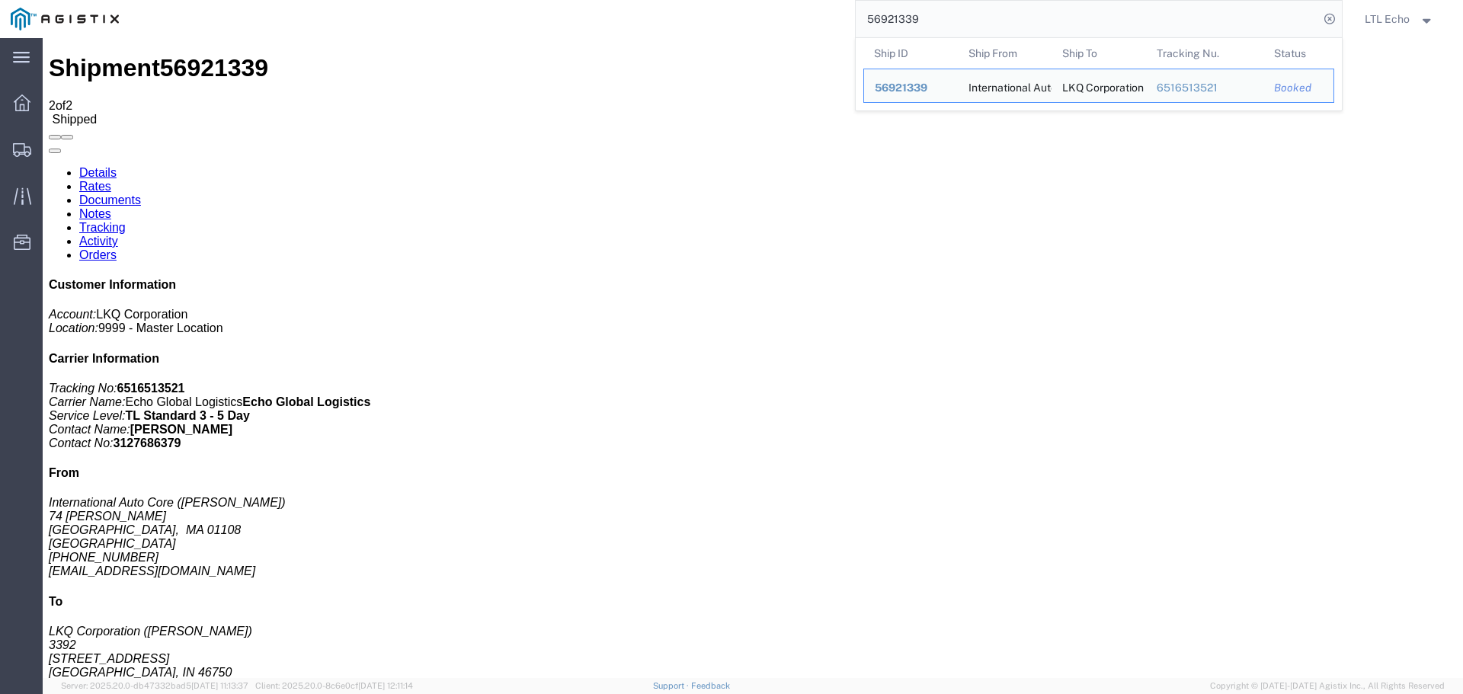
click at [890, 17] on input "56921339" at bounding box center [1086, 19] width 463 height 37
paste input "68016"
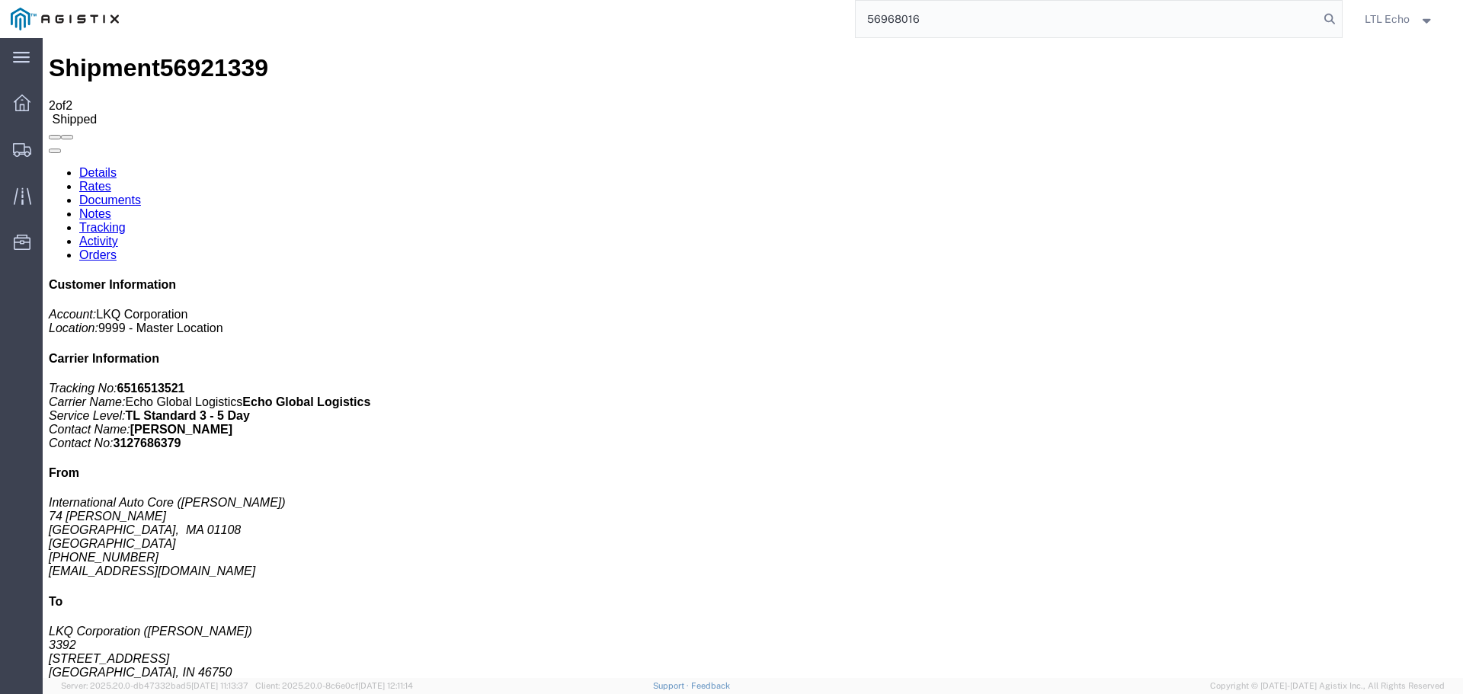
type input "56968016"
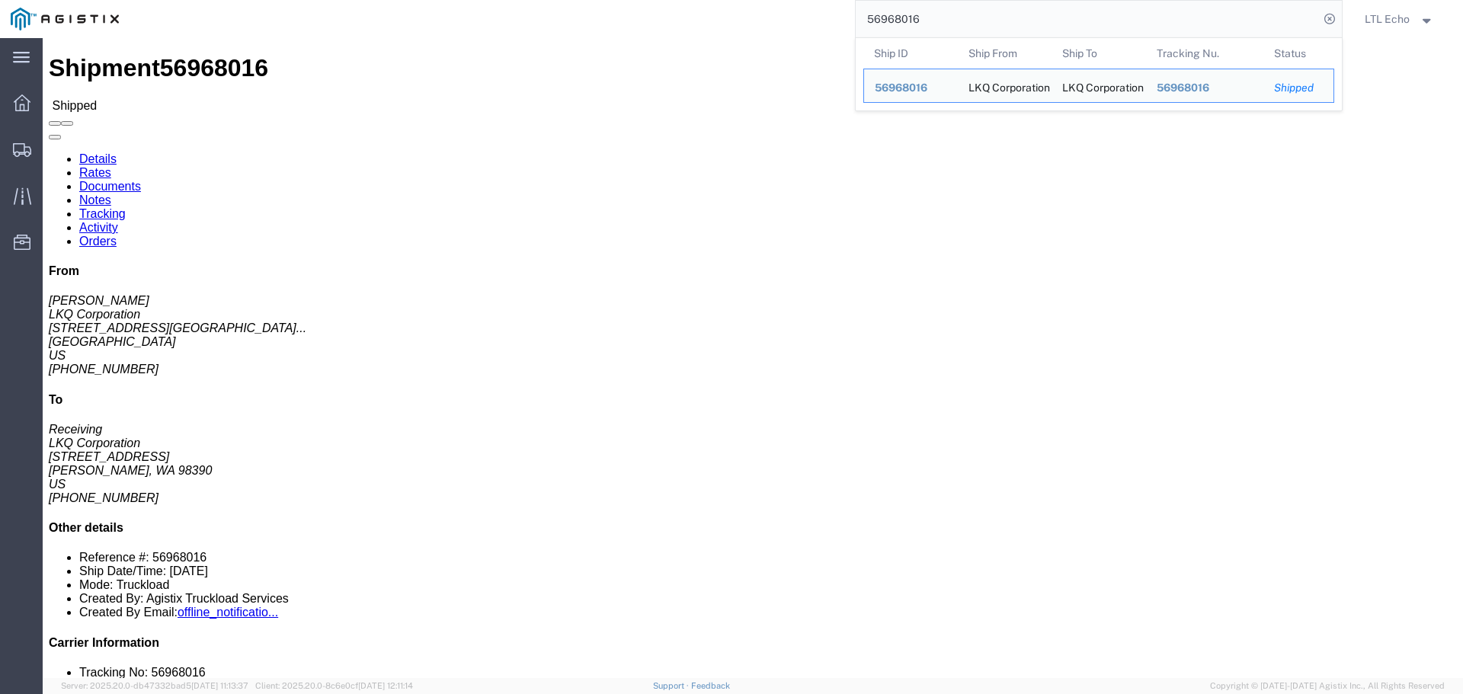
click link "Tracking"
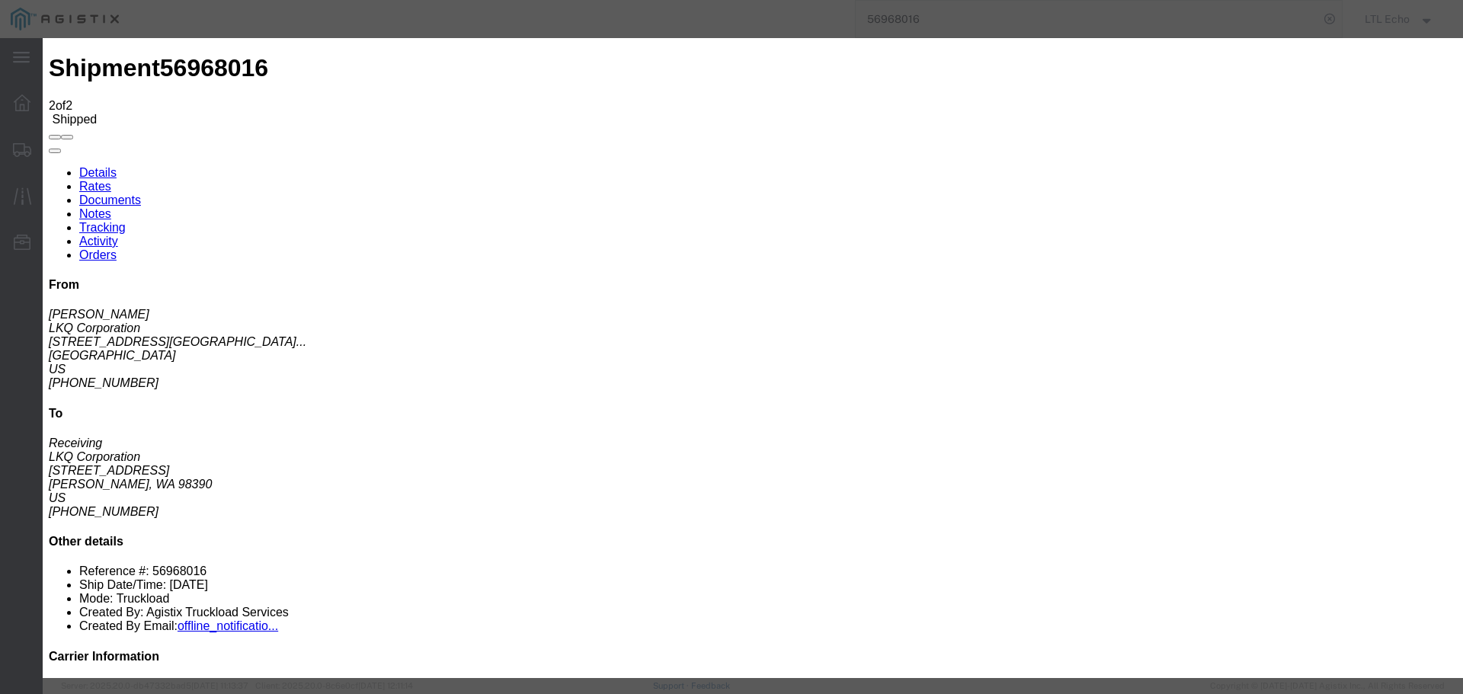
type input "[DATE]"
type input "10:00 AM"
select select "DELIVRED"
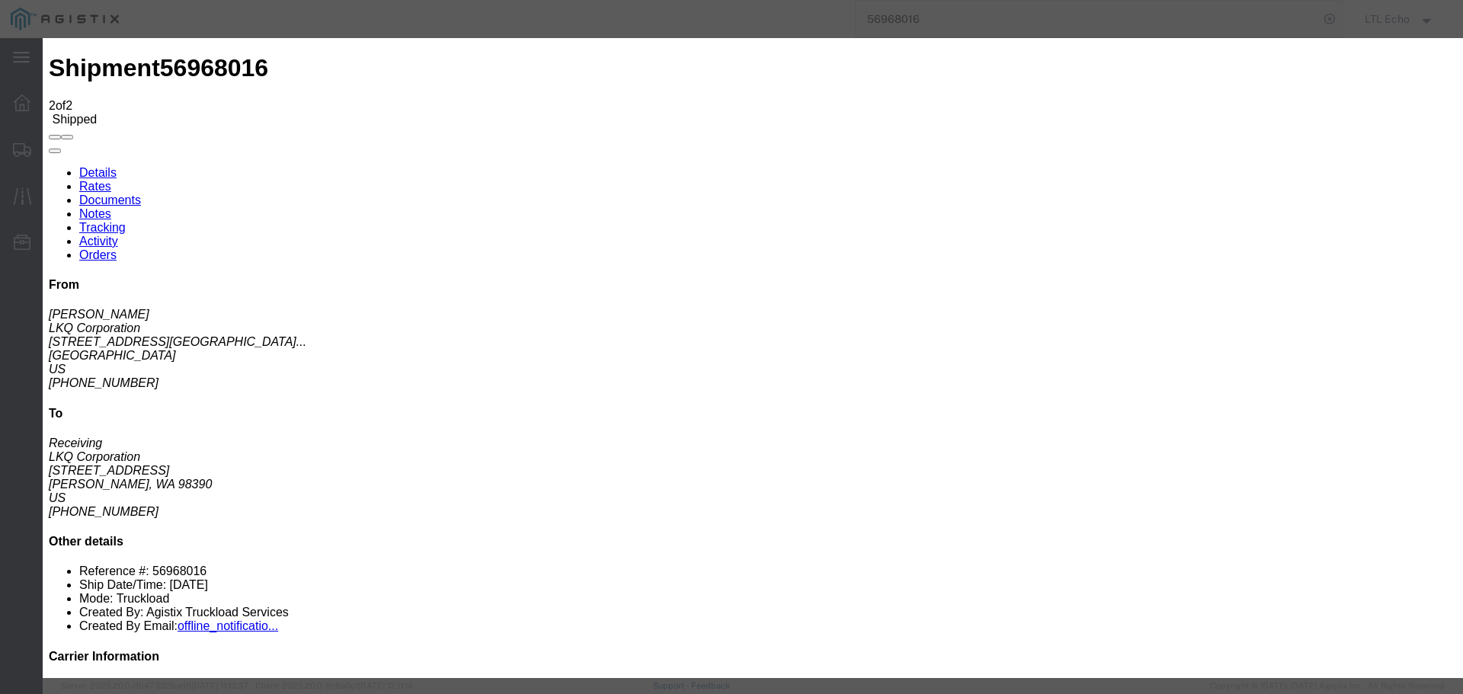
type input "[DATE]"
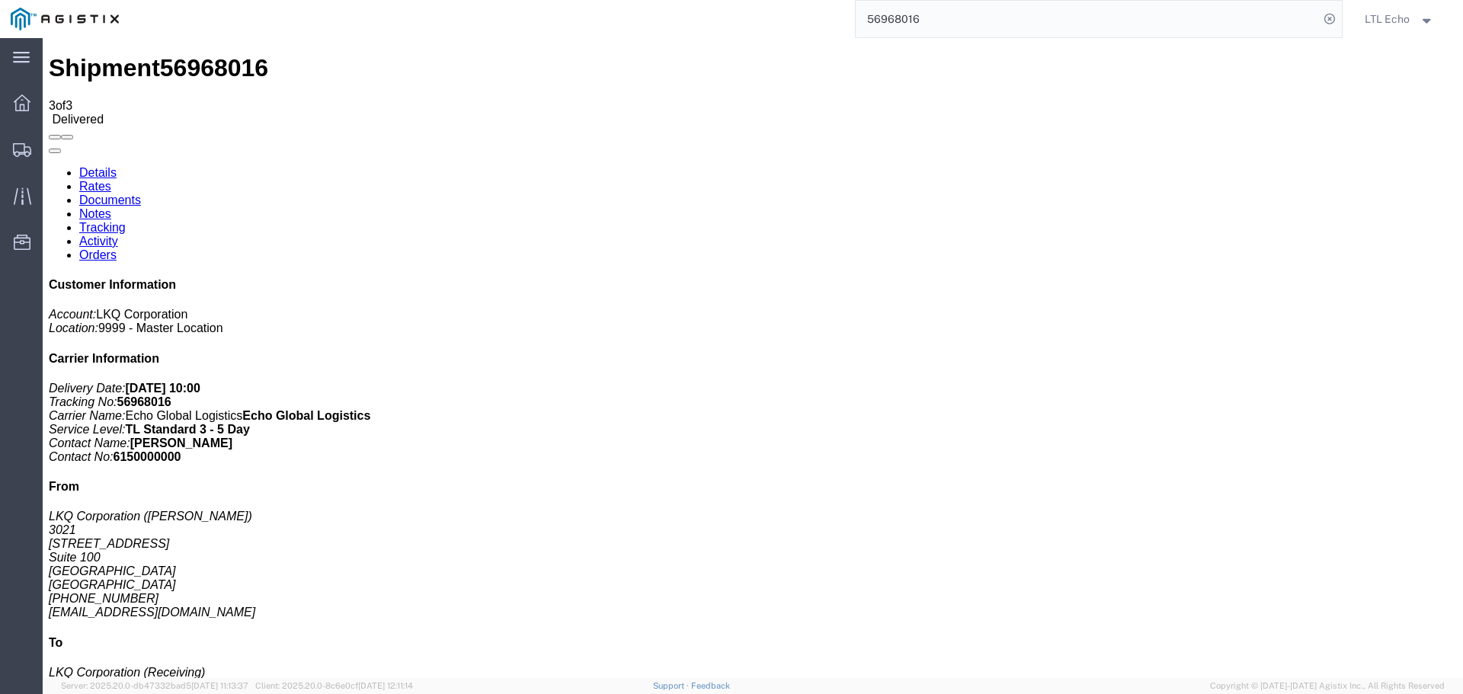
click at [891, 22] on input "56968016" at bounding box center [1086, 19] width 463 height 37
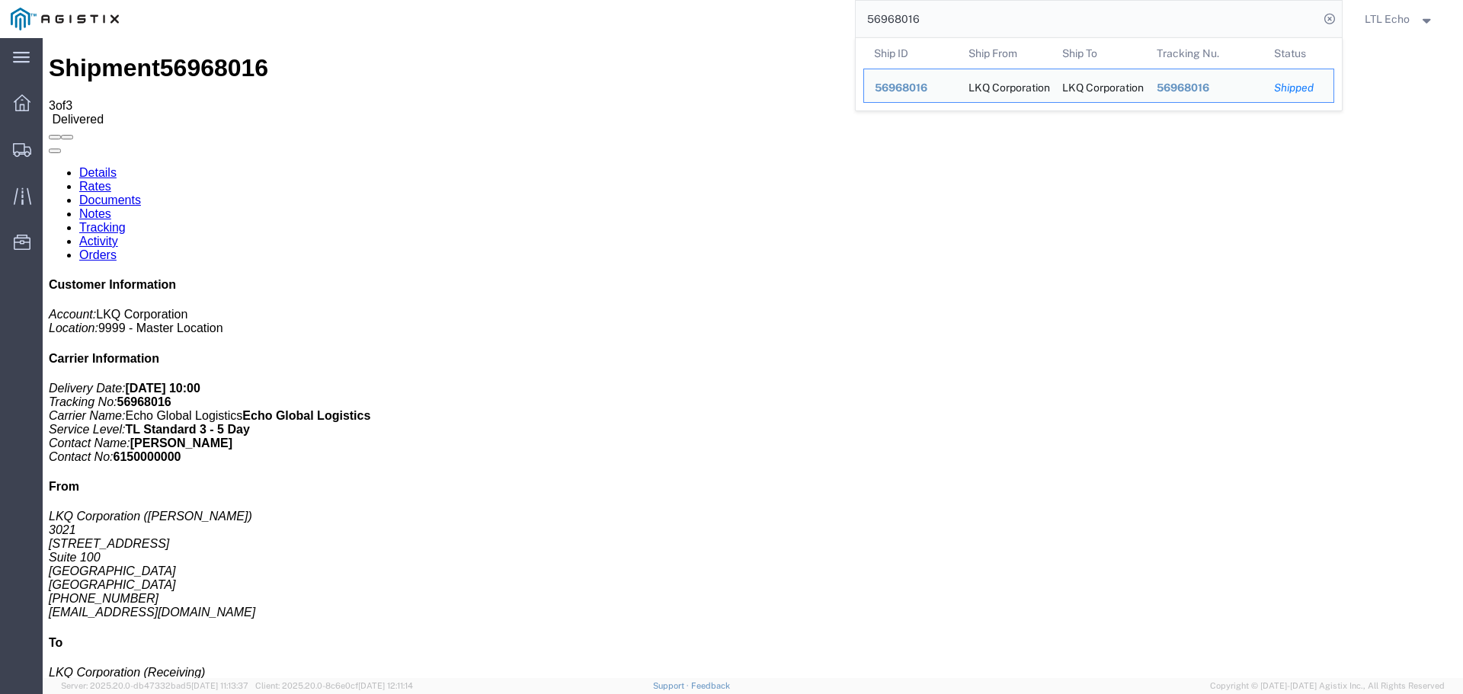
click at [891, 22] on input "56968016" at bounding box center [1086, 19] width 463 height 37
paste input "83250"
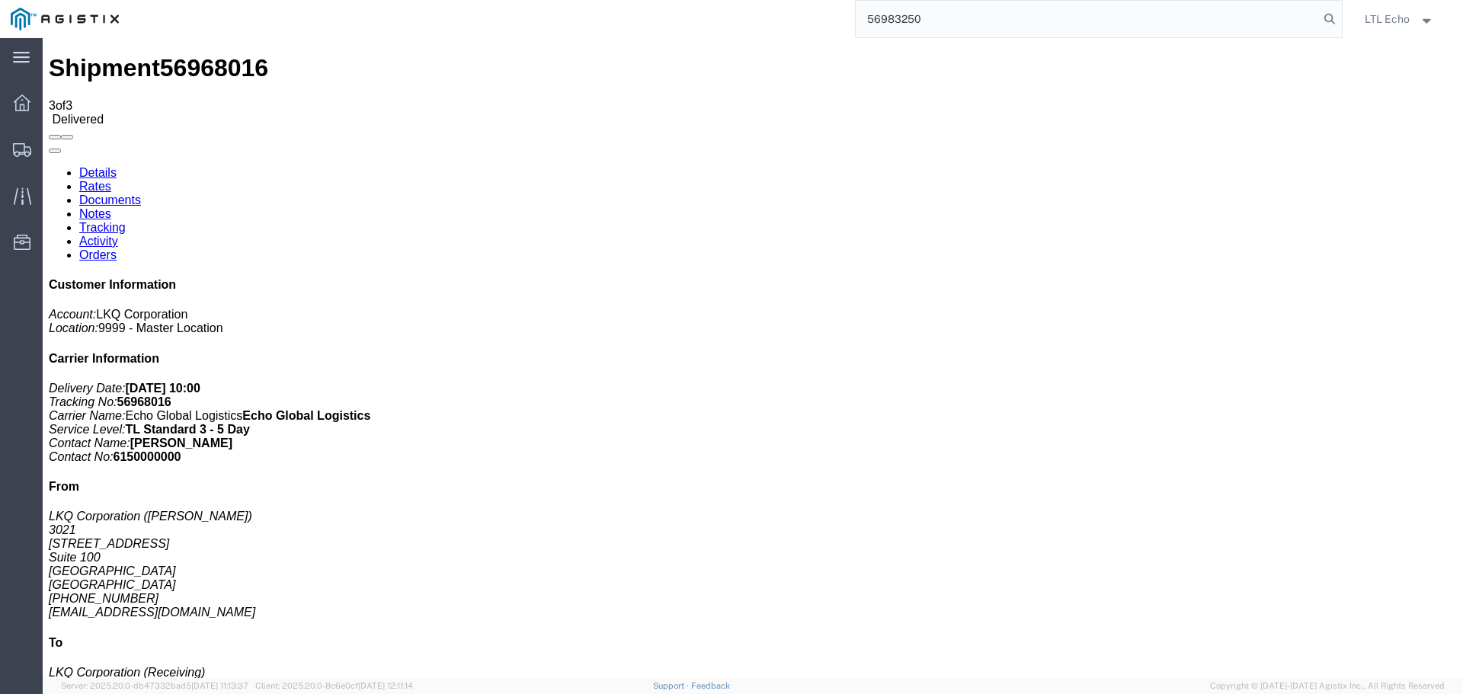
type input "56983250"
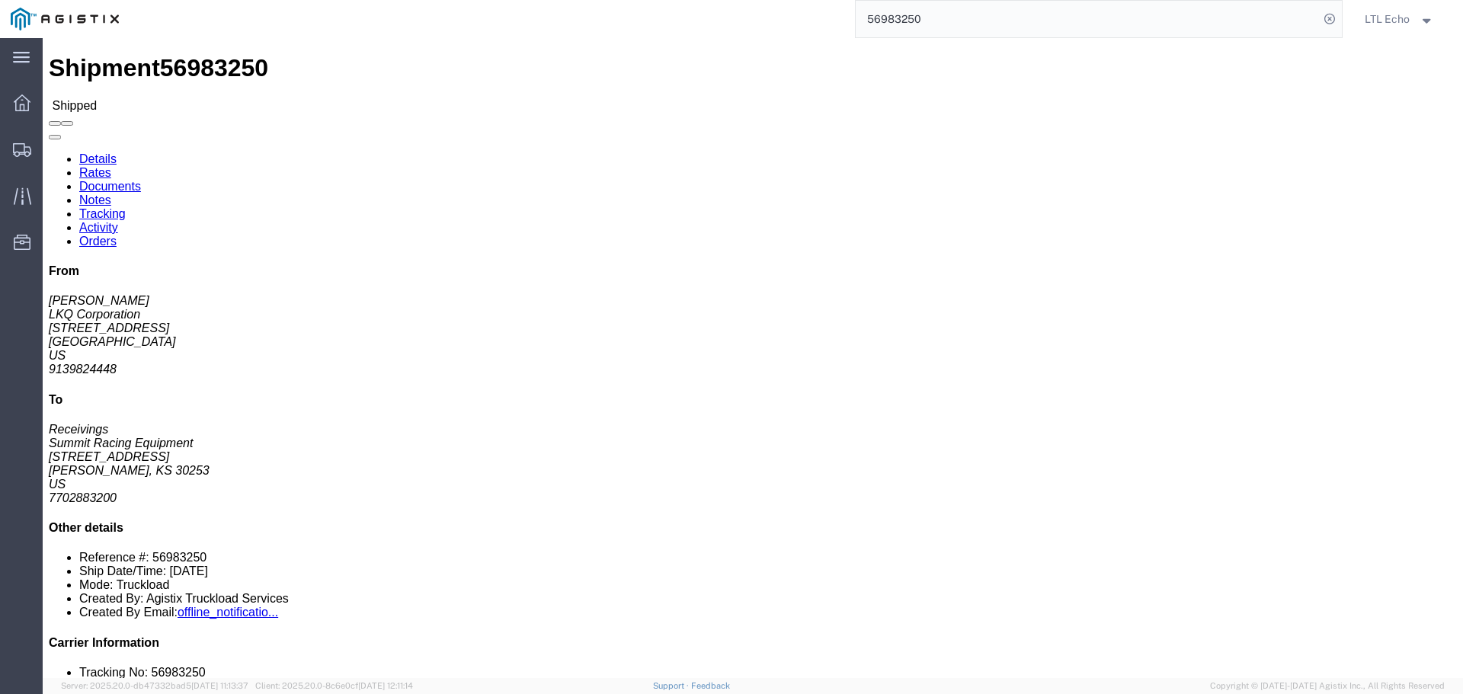
click link "Tracking"
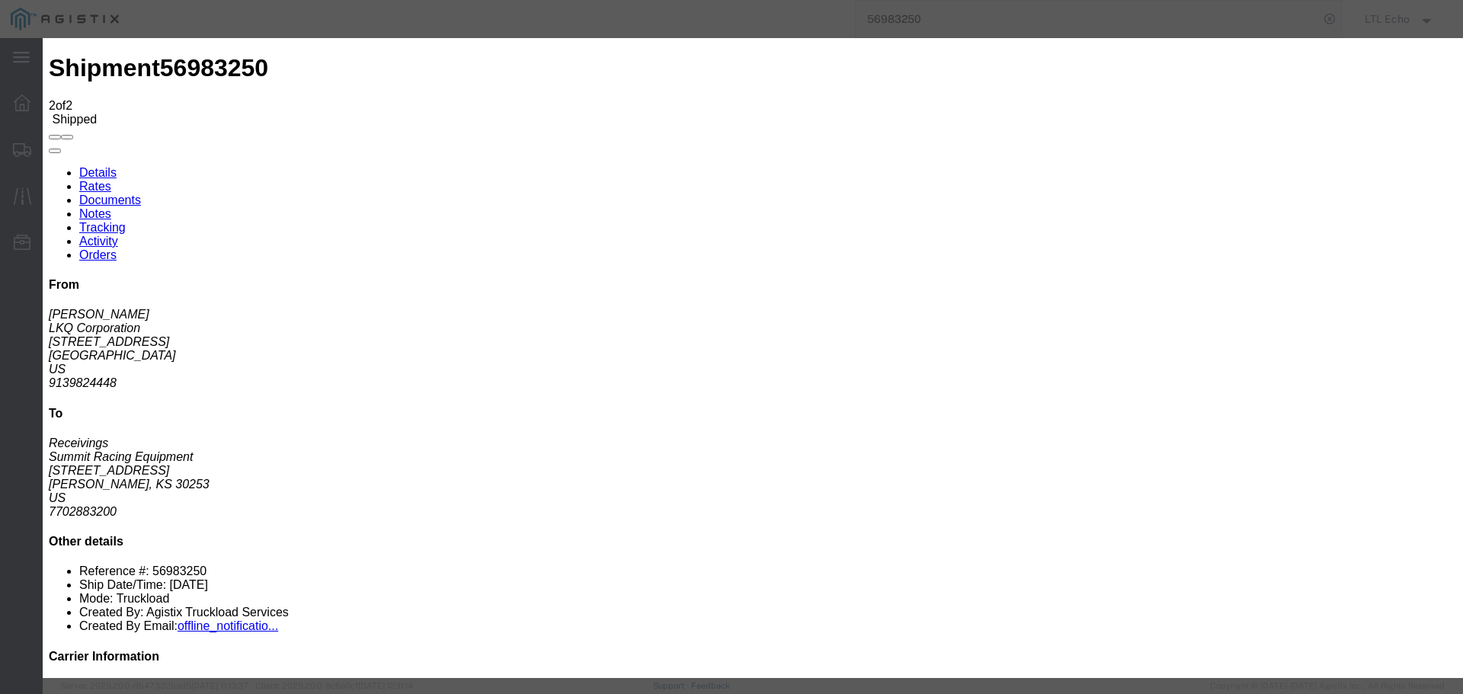
type input "[DATE]"
type input "10:00 AM"
select select "DELIVRED"
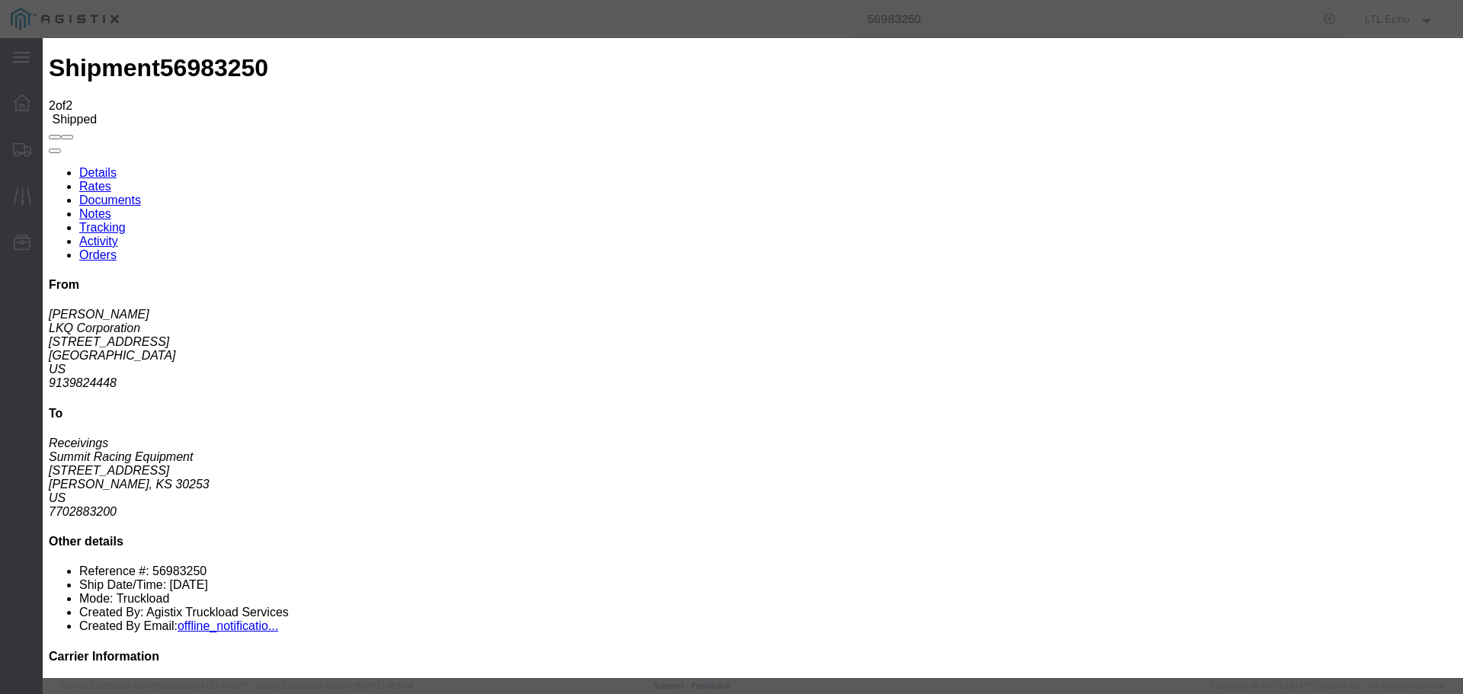
type input "[DATE]"
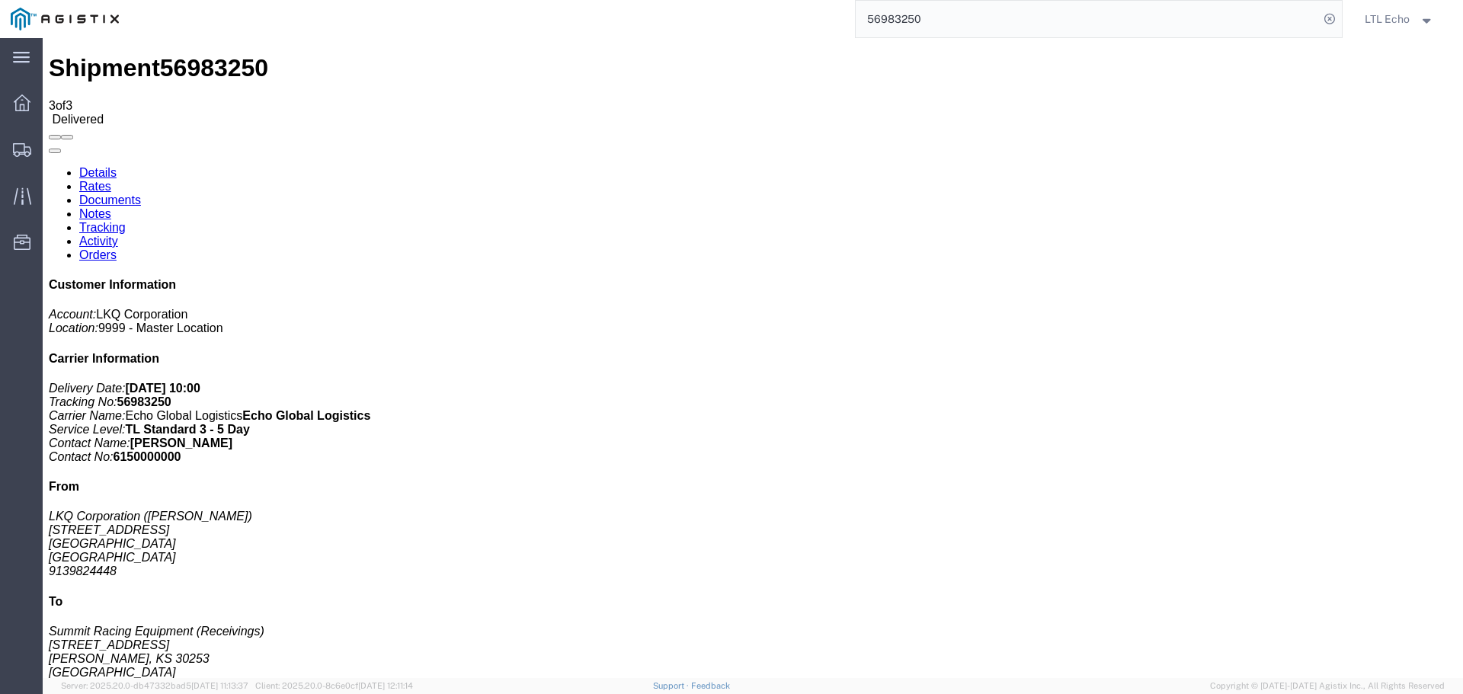
click at [905, 8] on input "56983250" at bounding box center [1086, 19] width 463 height 37
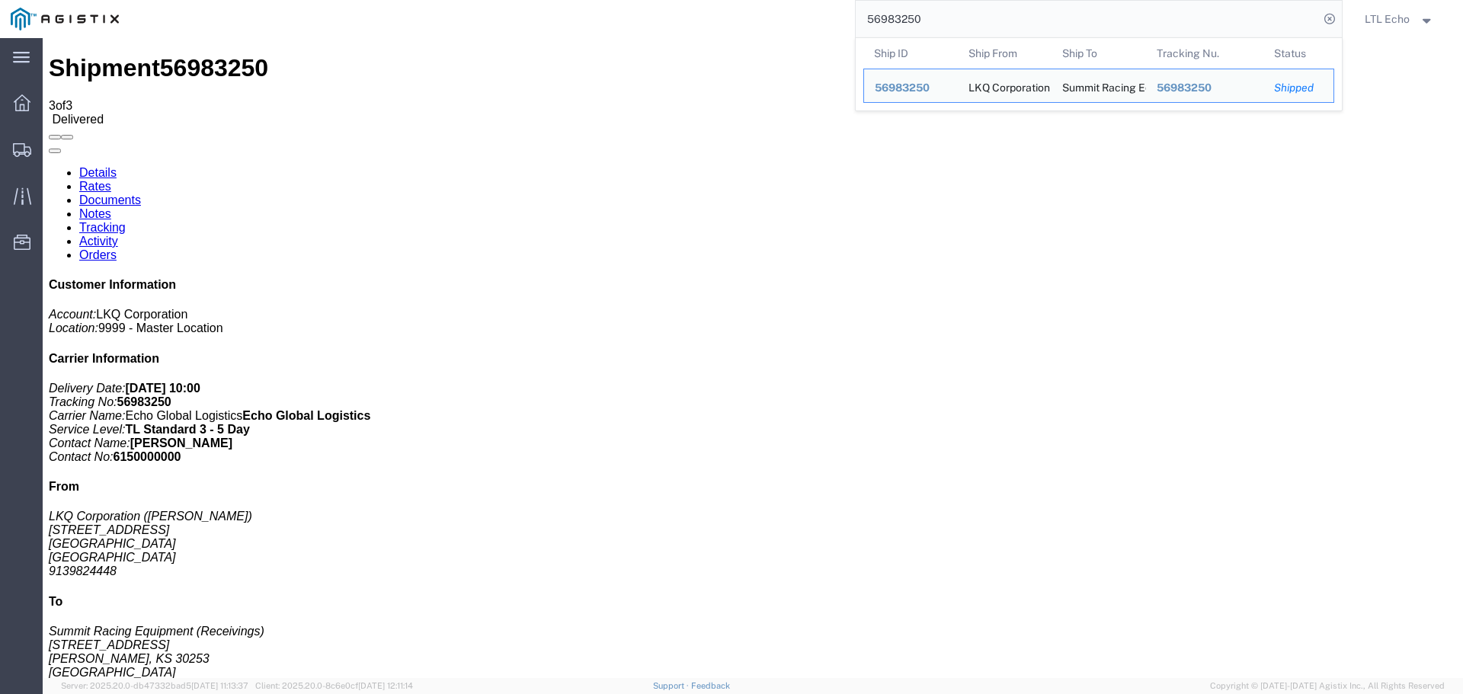
click at [905, 8] on input "56983250" at bounding box center [1086, 19] width 463 height 37
paste input "79633"
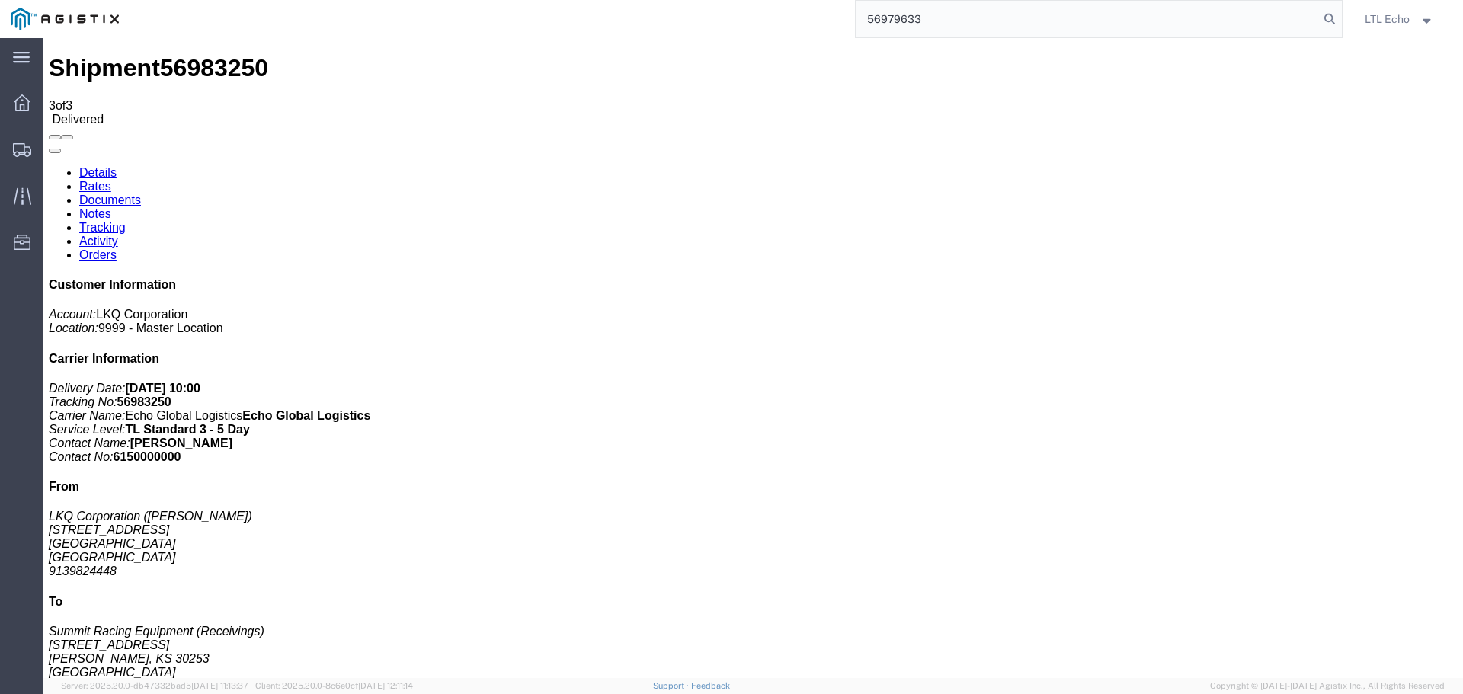
type input "56979633"
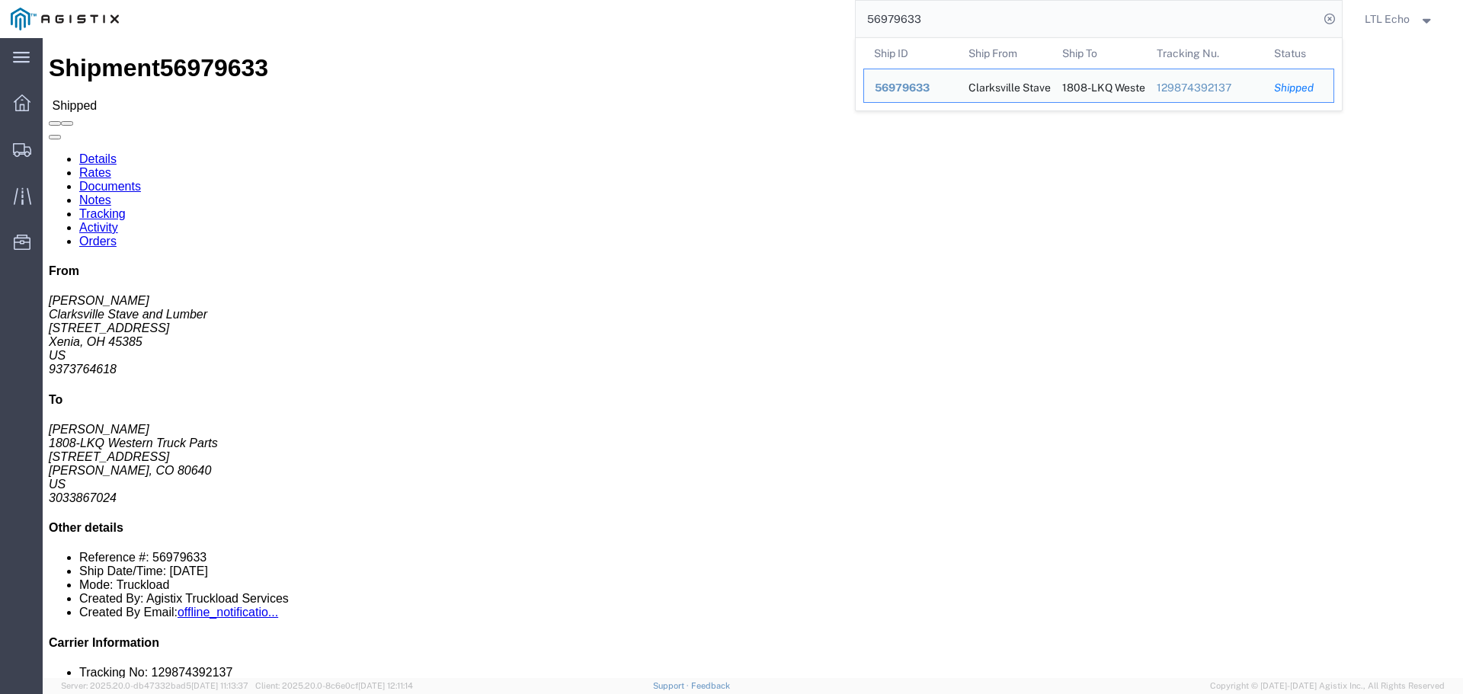
click link "Tracking"
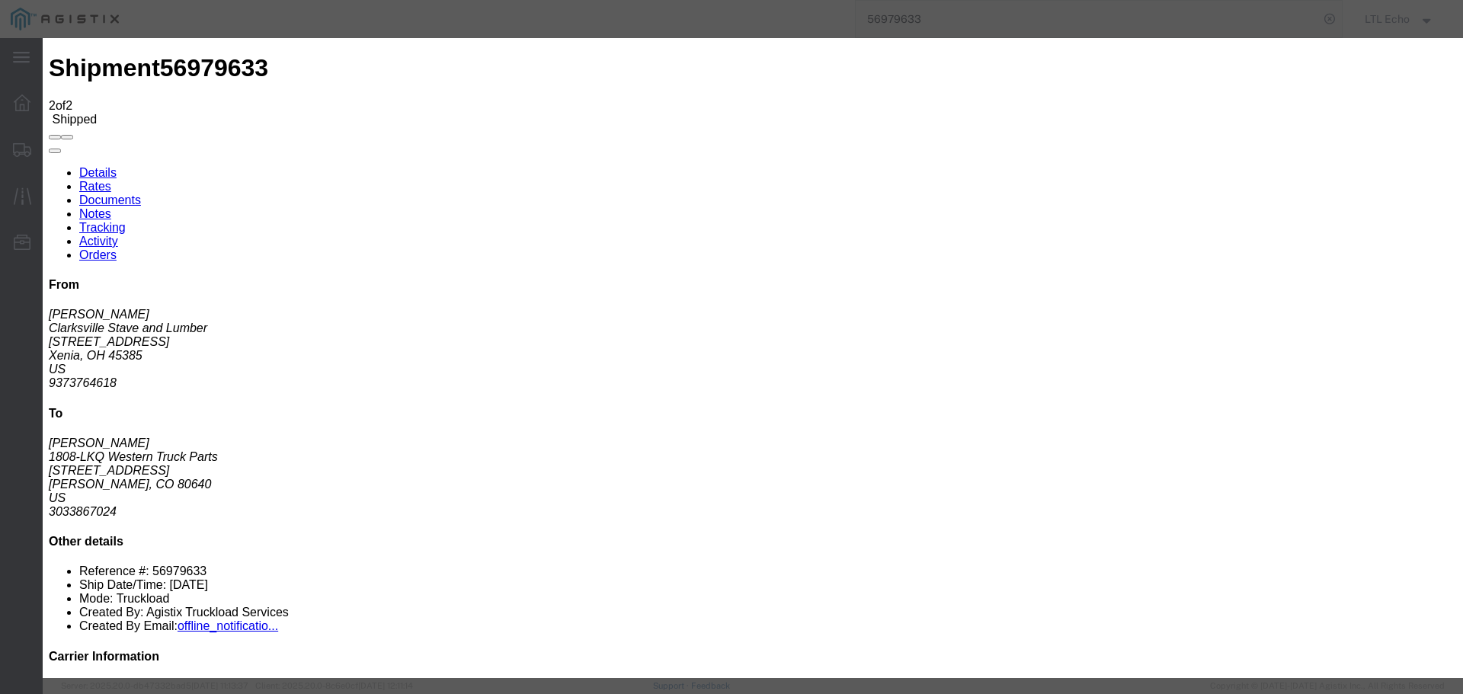
type input "[DATE]"
type input "10:00 AM"
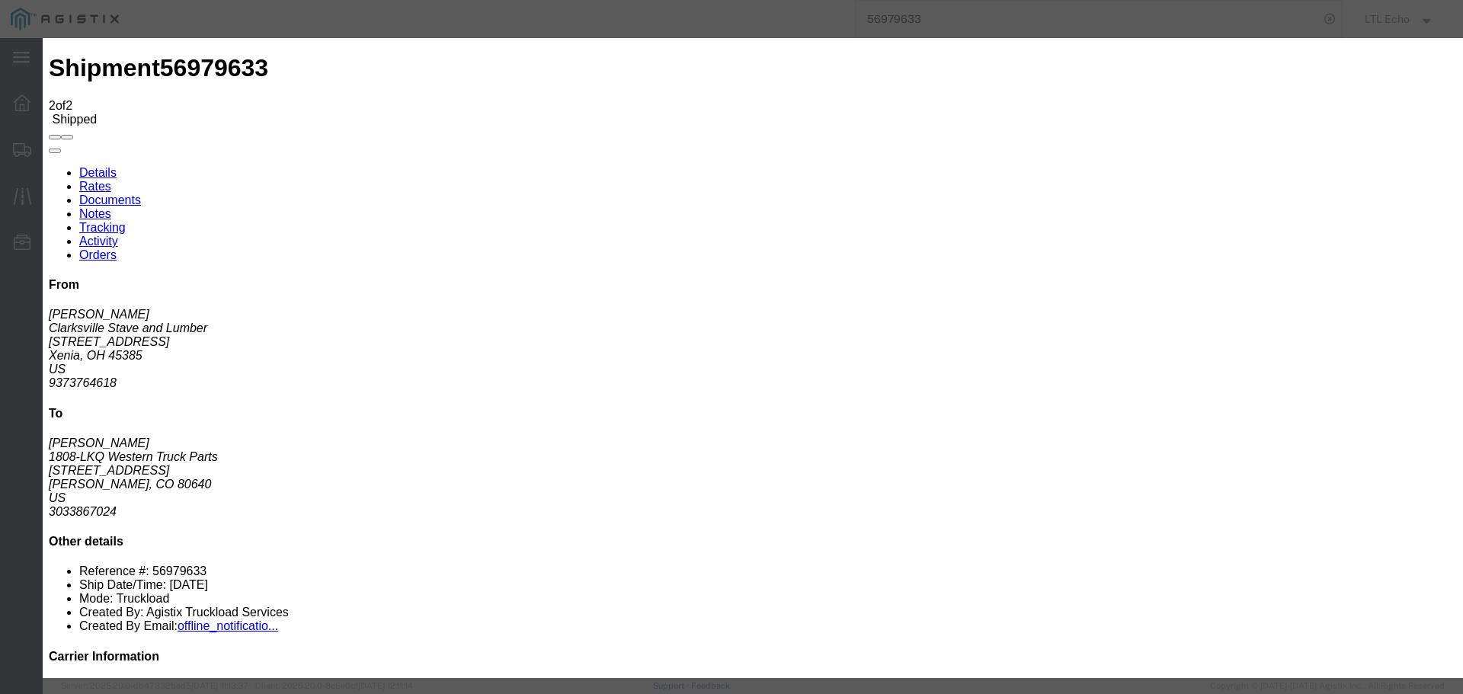
select select "DELIVRED"
type input "[DATE]"
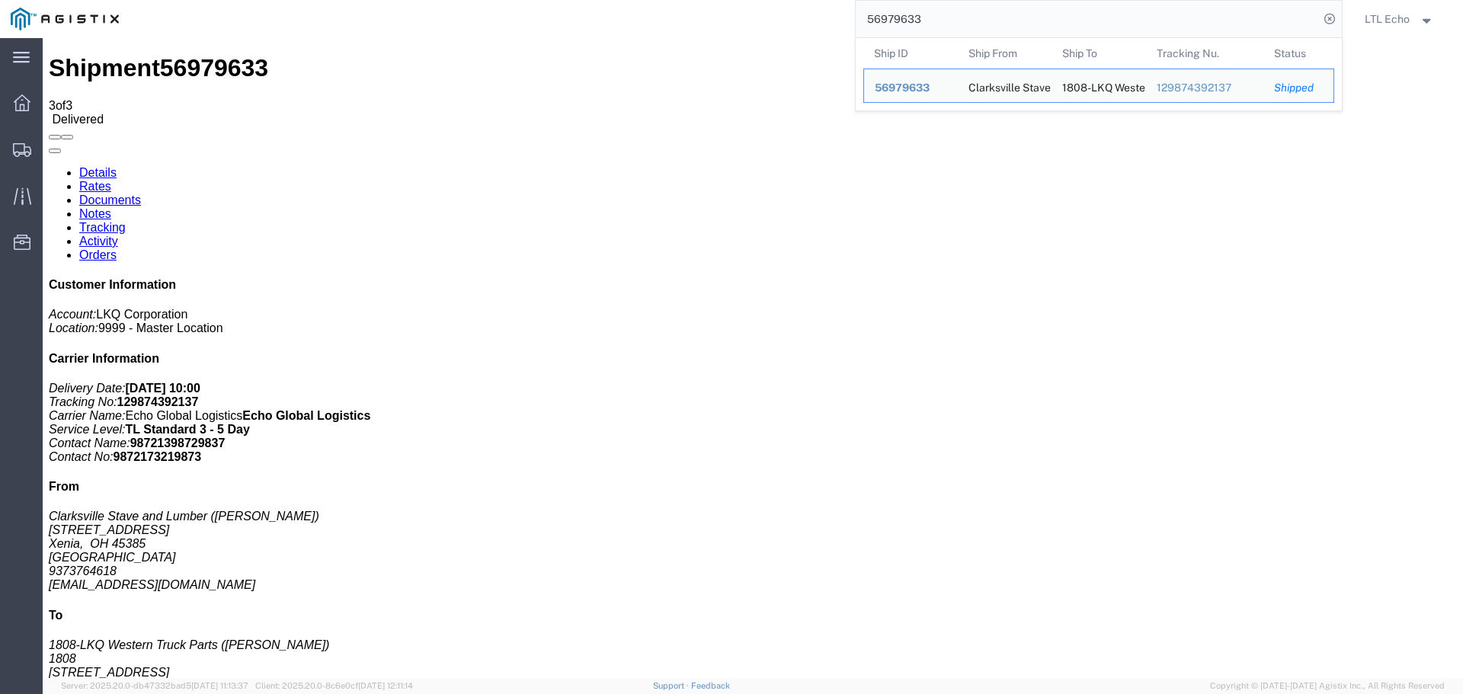
click at [907, 14] on input "56979633" at bounding box center [1086, 19] width 463 height 37
paste input "7012754"
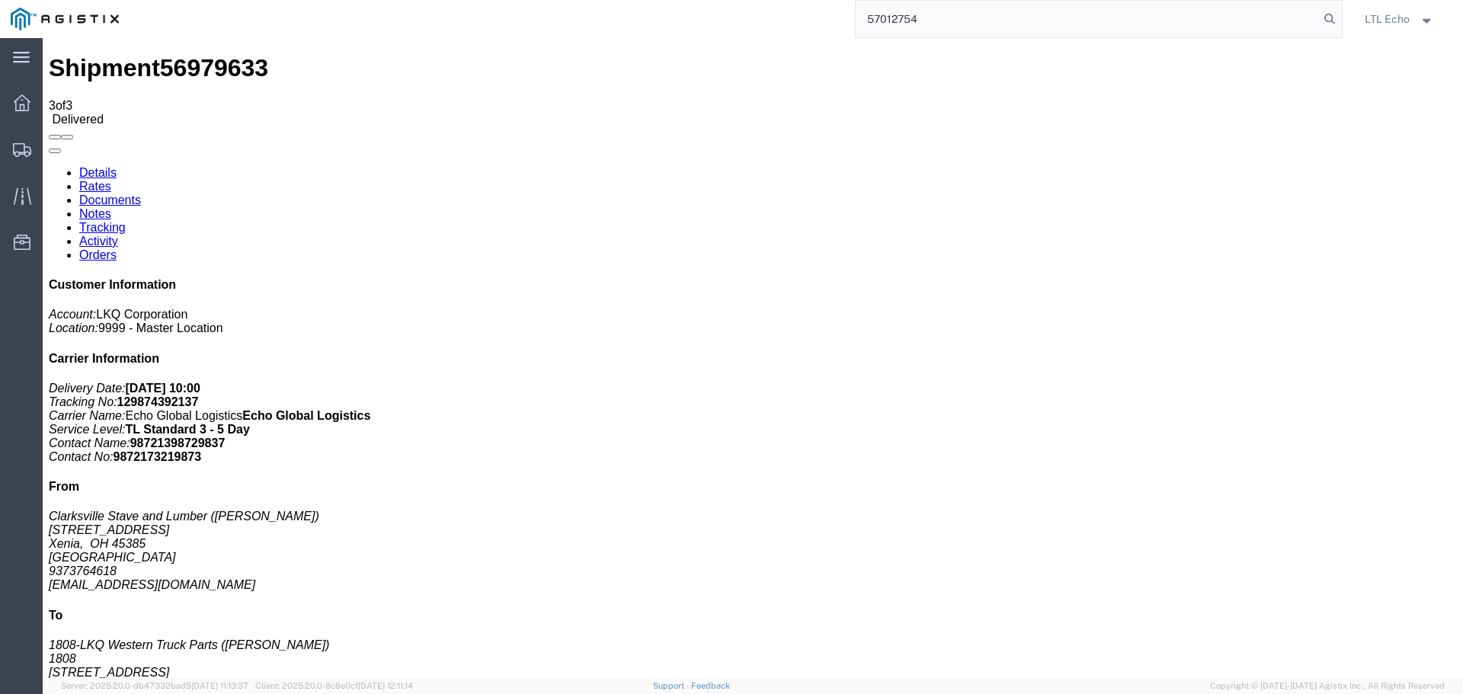
type input "57012754"
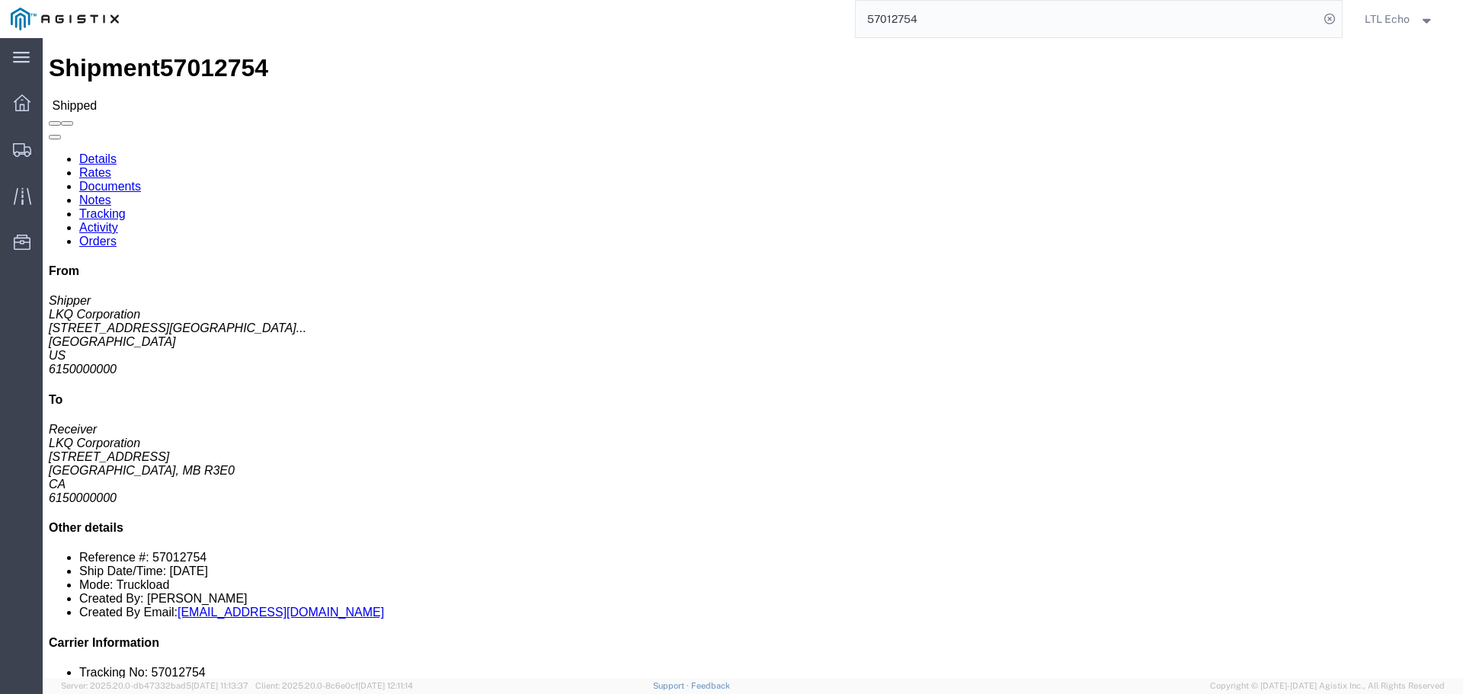
click link "Tracking"
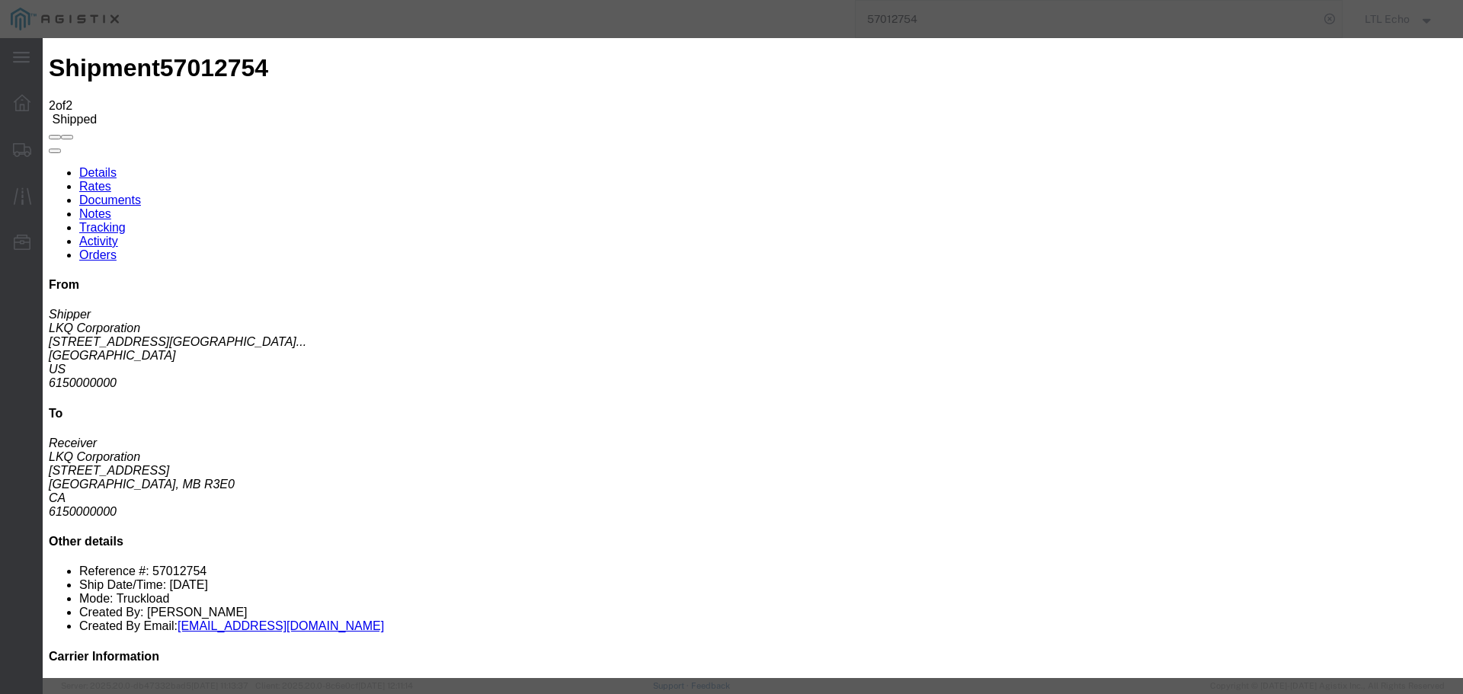
type input "[DATE]"
type input "10:00 AM"
select select "DELIVRED"
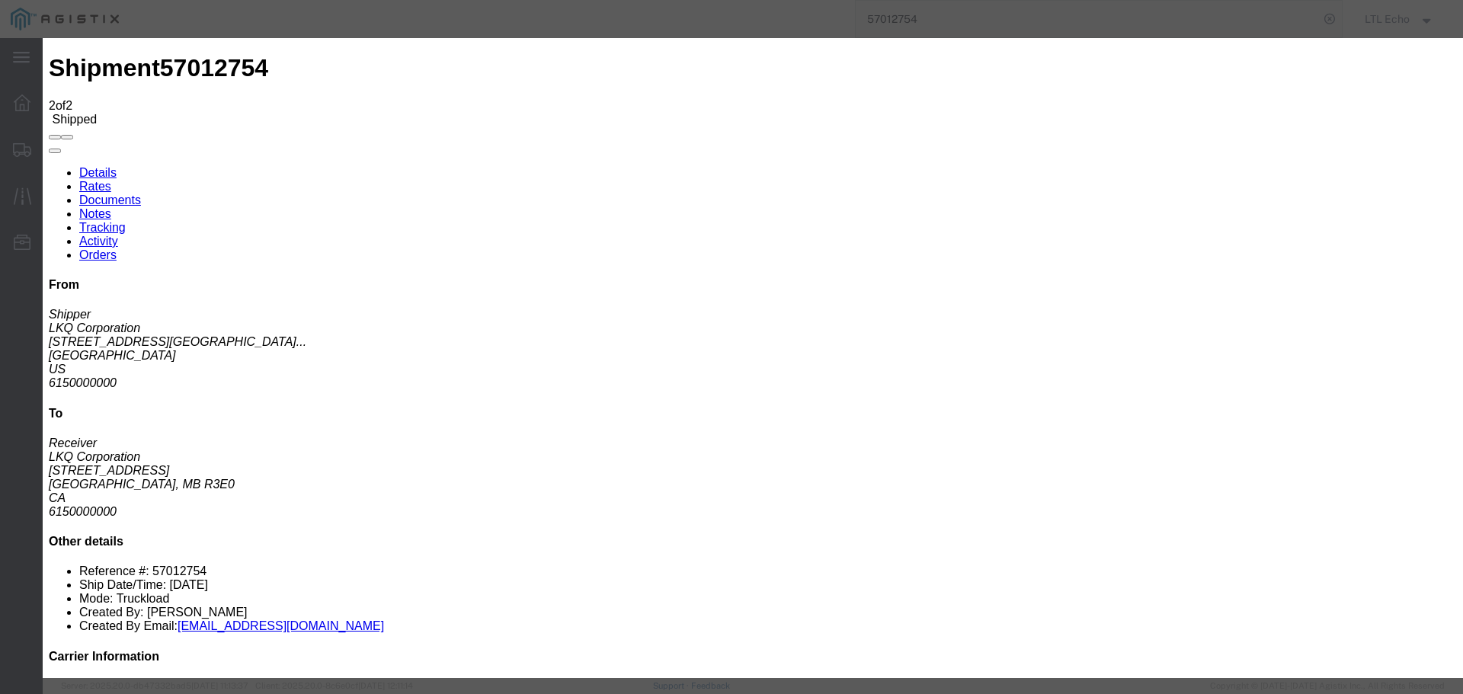
type input "[DATE]"
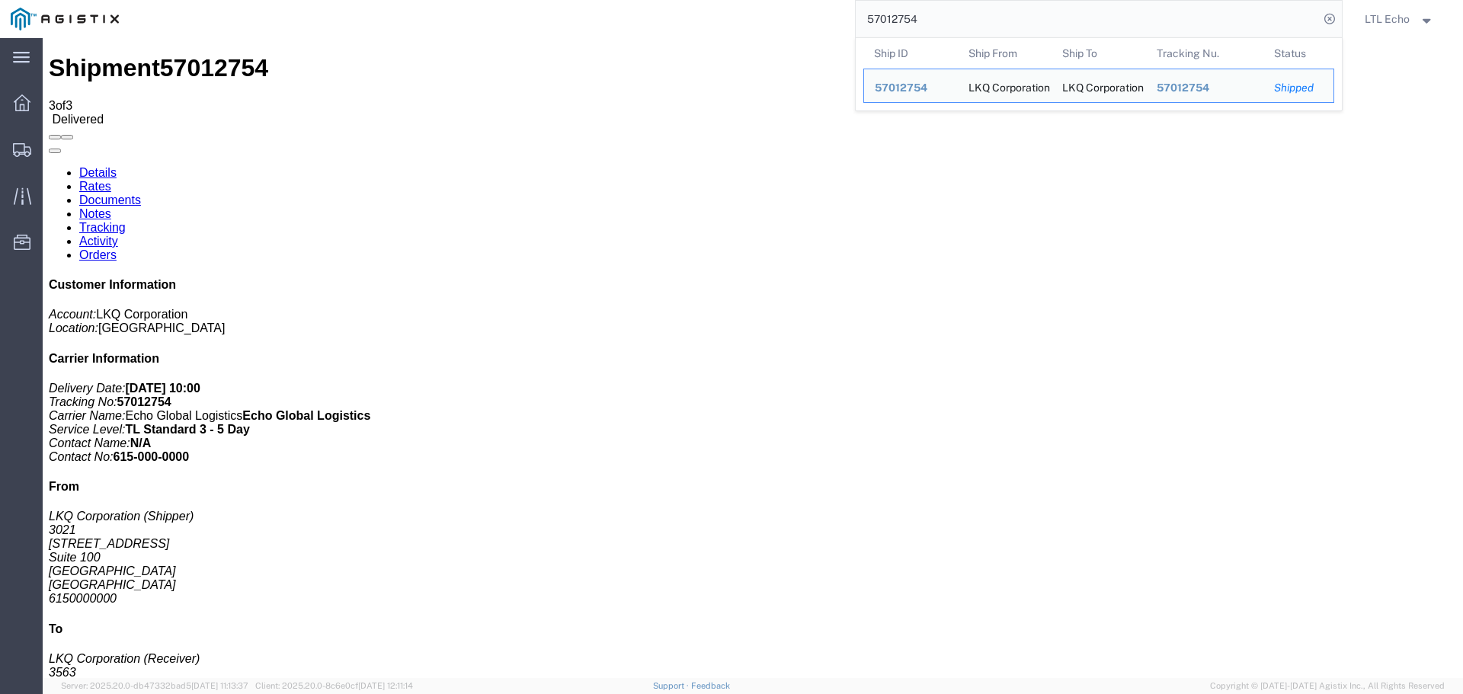
click at [878, 15] on input "57012754" at bounding box center [1086, 19] width 463 height 37
paste input "6980647"
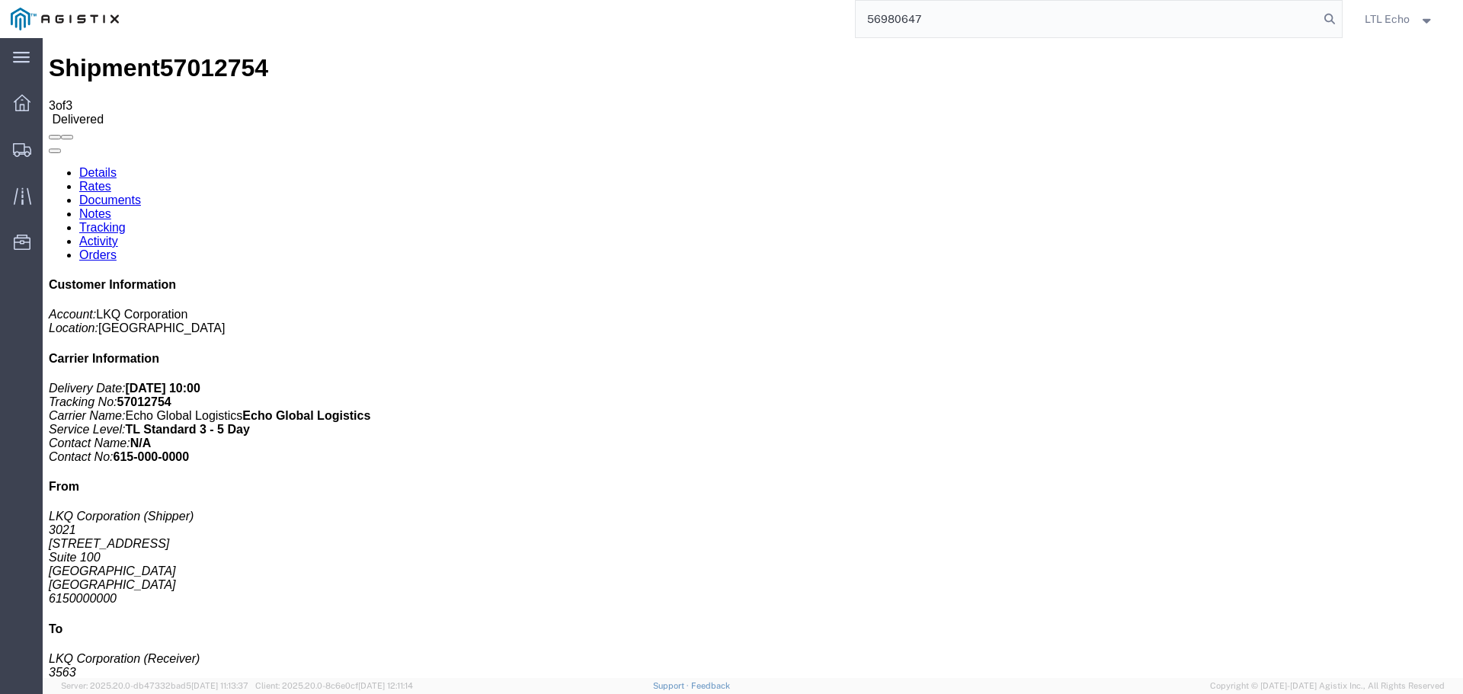
type input "56980647"
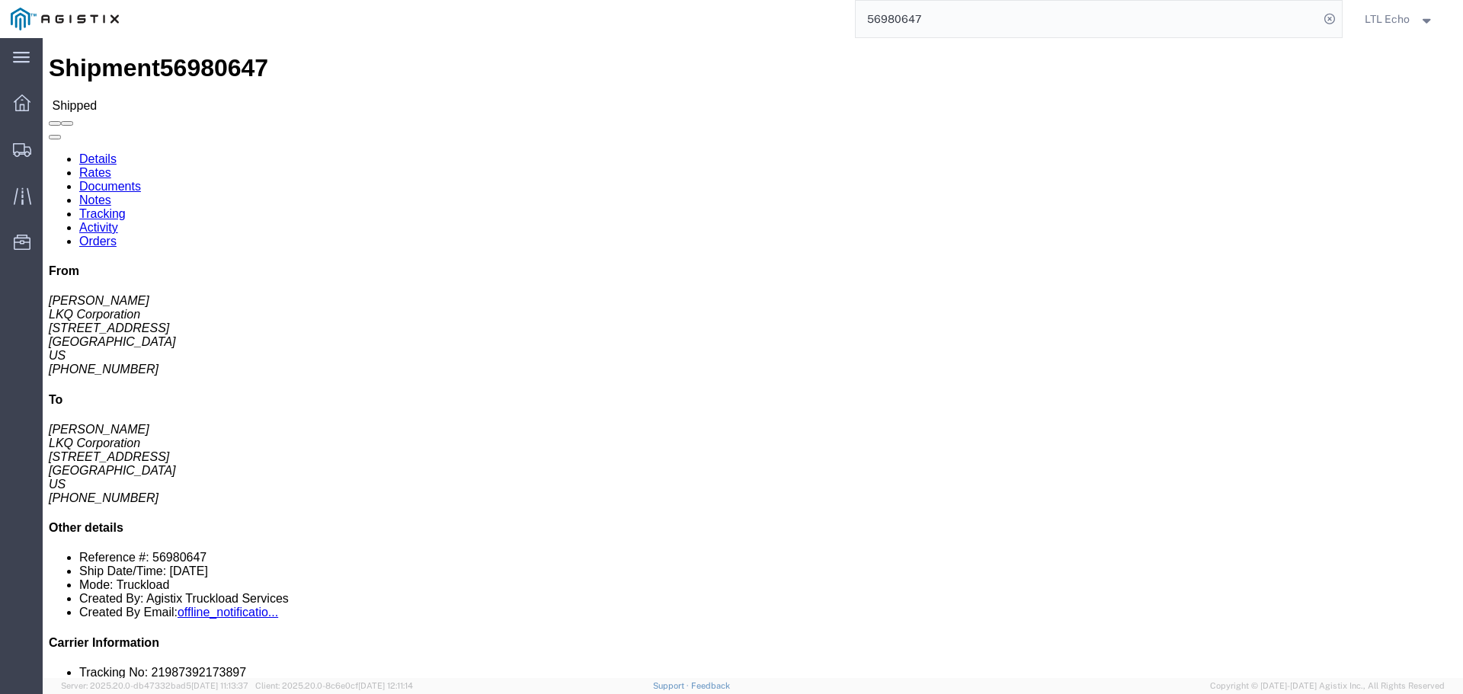
click link "Tracking"
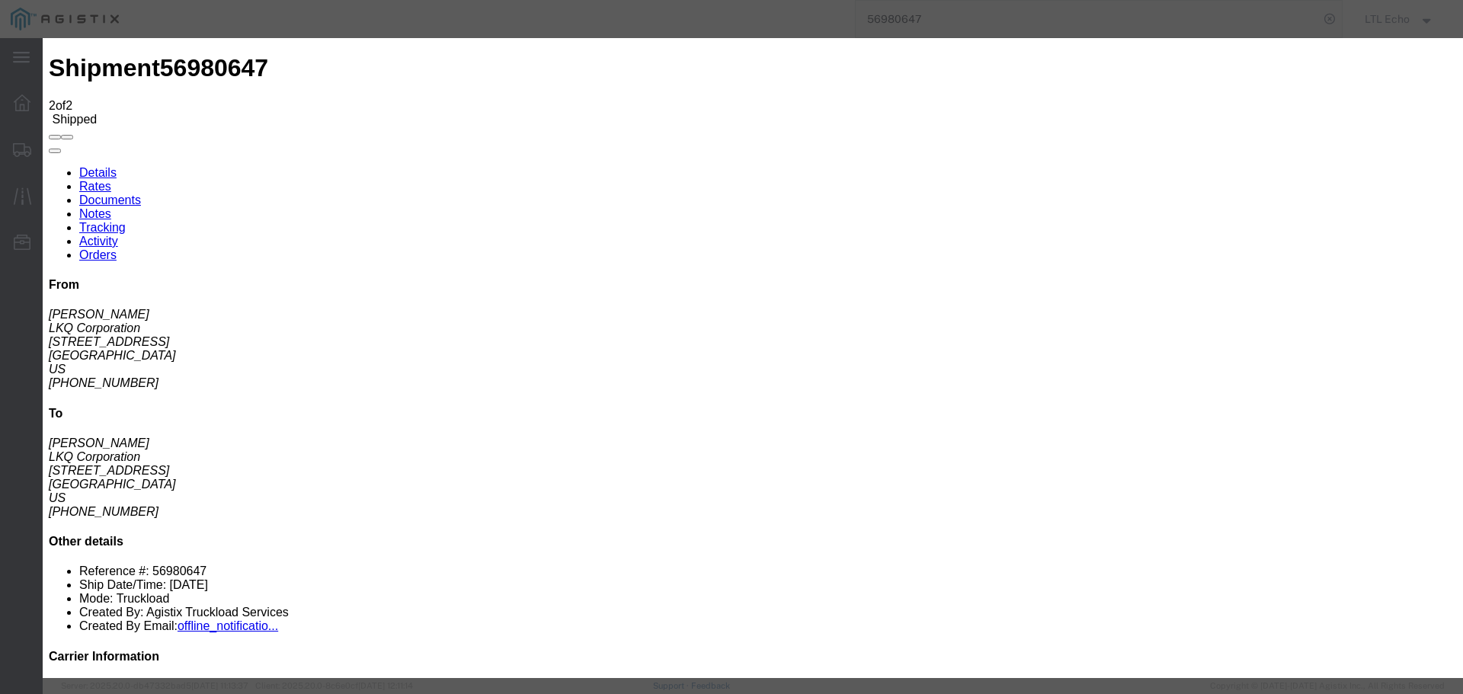
type input "[DATE]"
type input "10:00 AM"
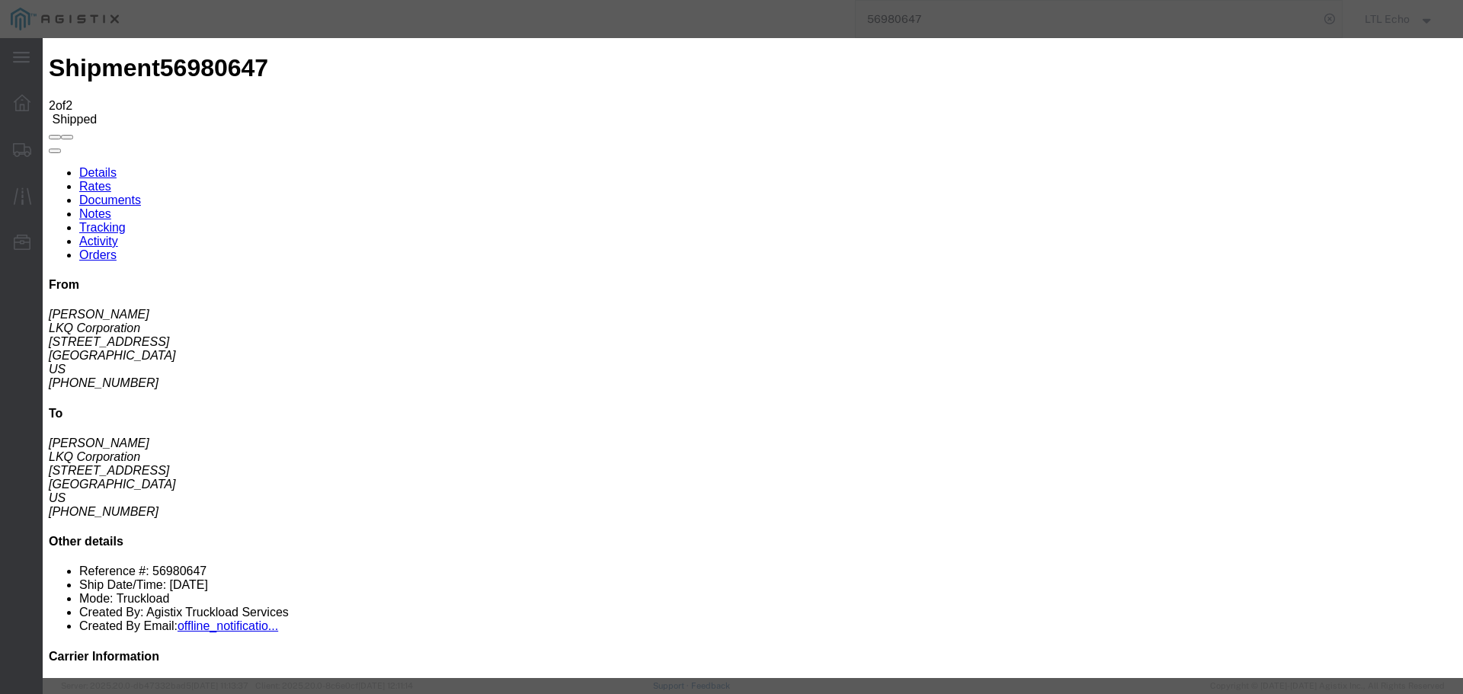
select select "DELIVRED"
type input "[DATE]"
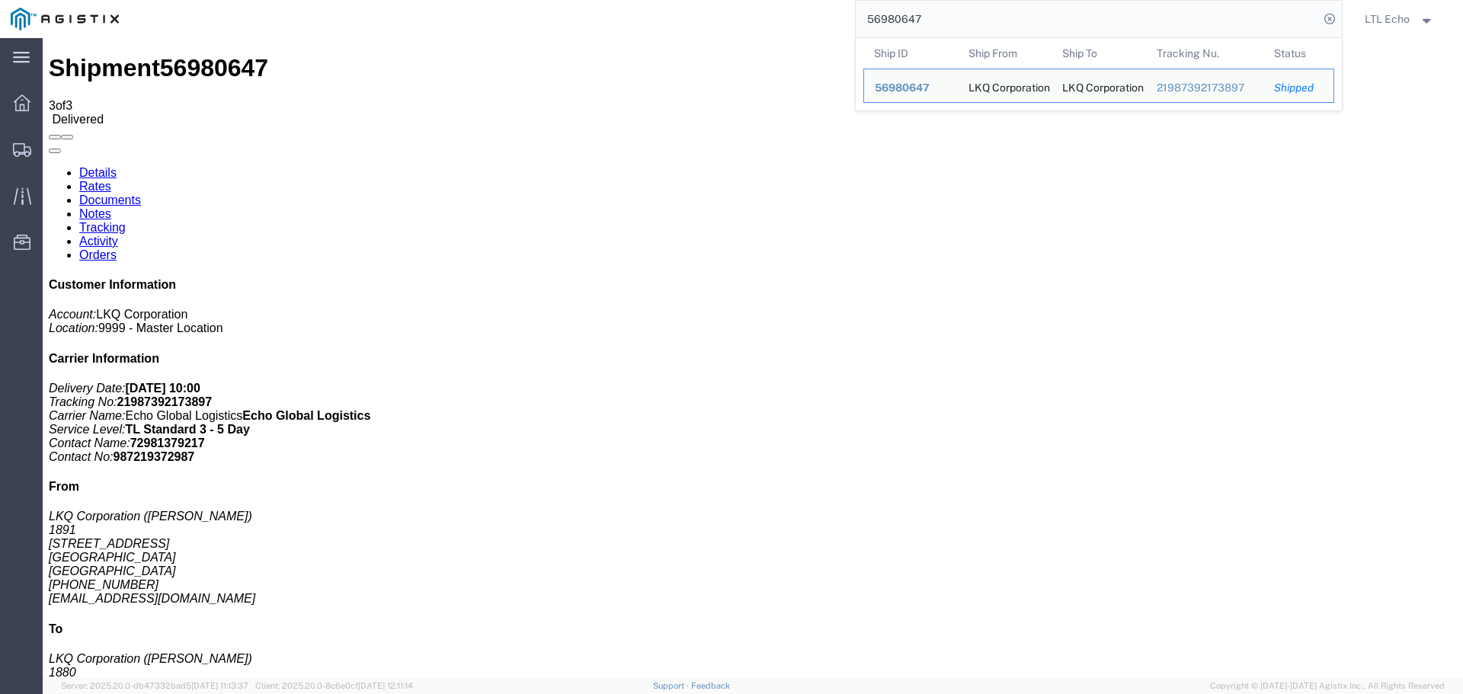
click at [887, 17] on input "56980647" at bounding box center [1086, 19] width 463 height 37
paste input "7010931"
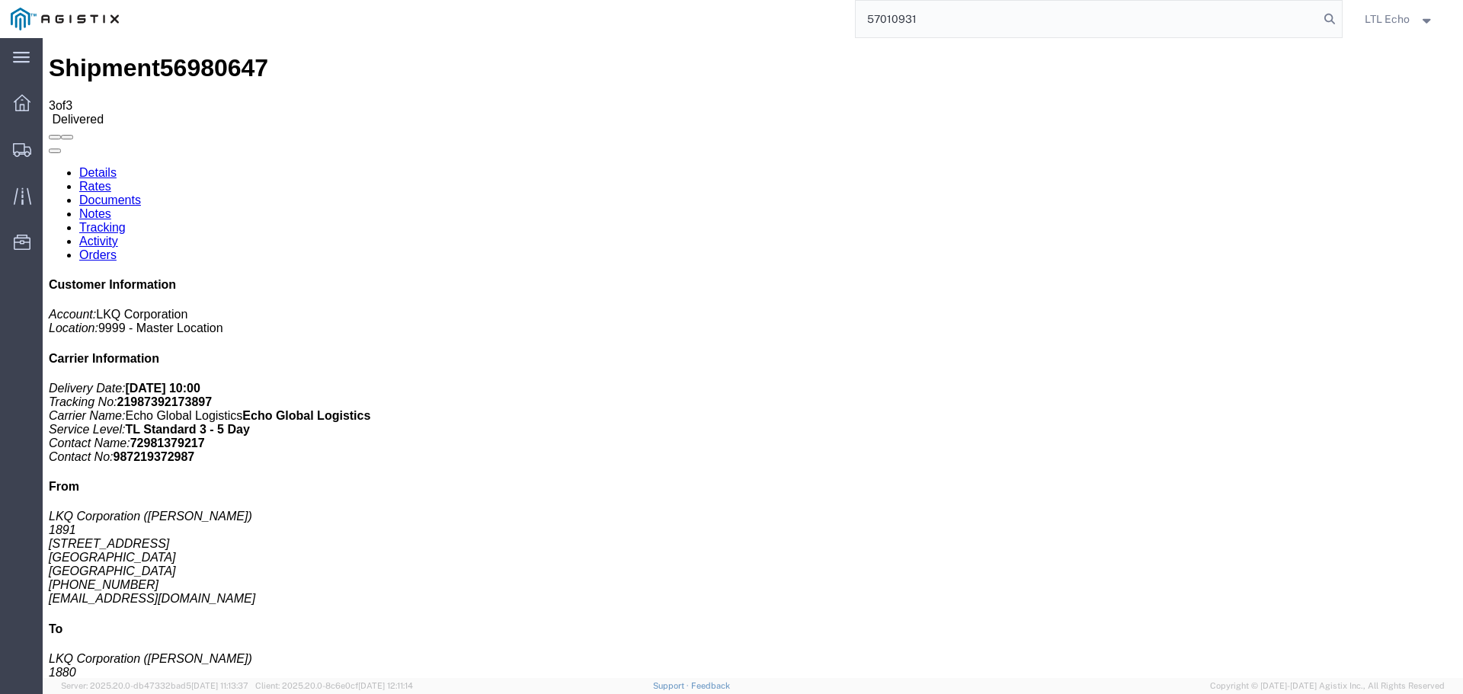
type input "57010931"
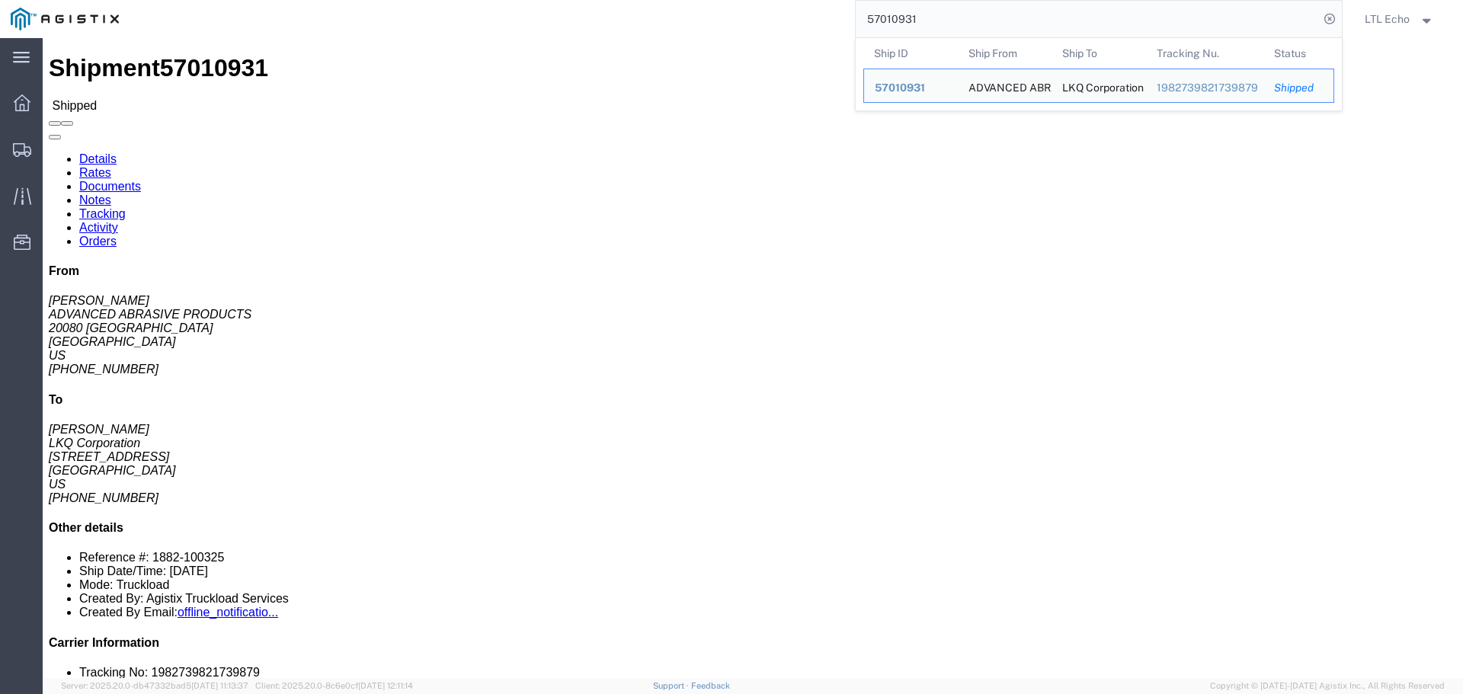
click link "Tracking"
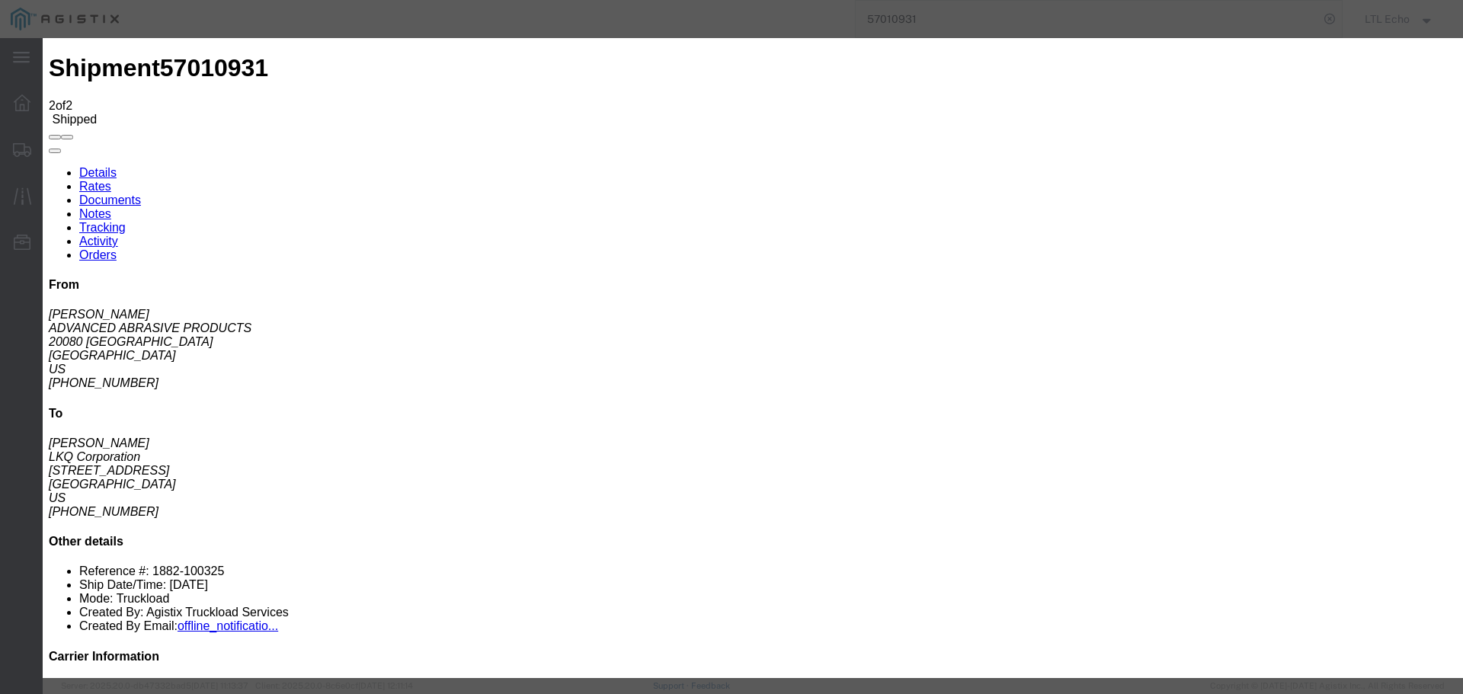
type input "[DATE]"
type input "10:00 AM"
select select "DELIVRED"
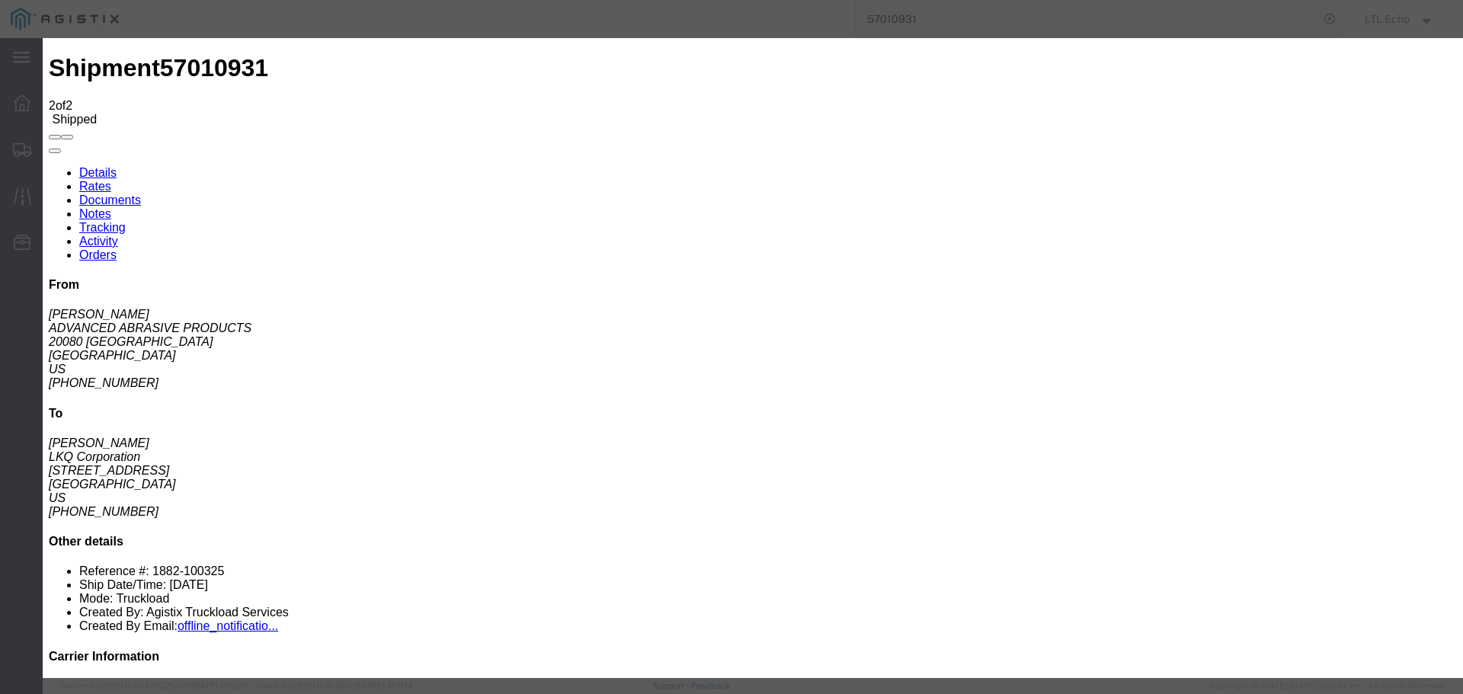
type input "[DATE]"
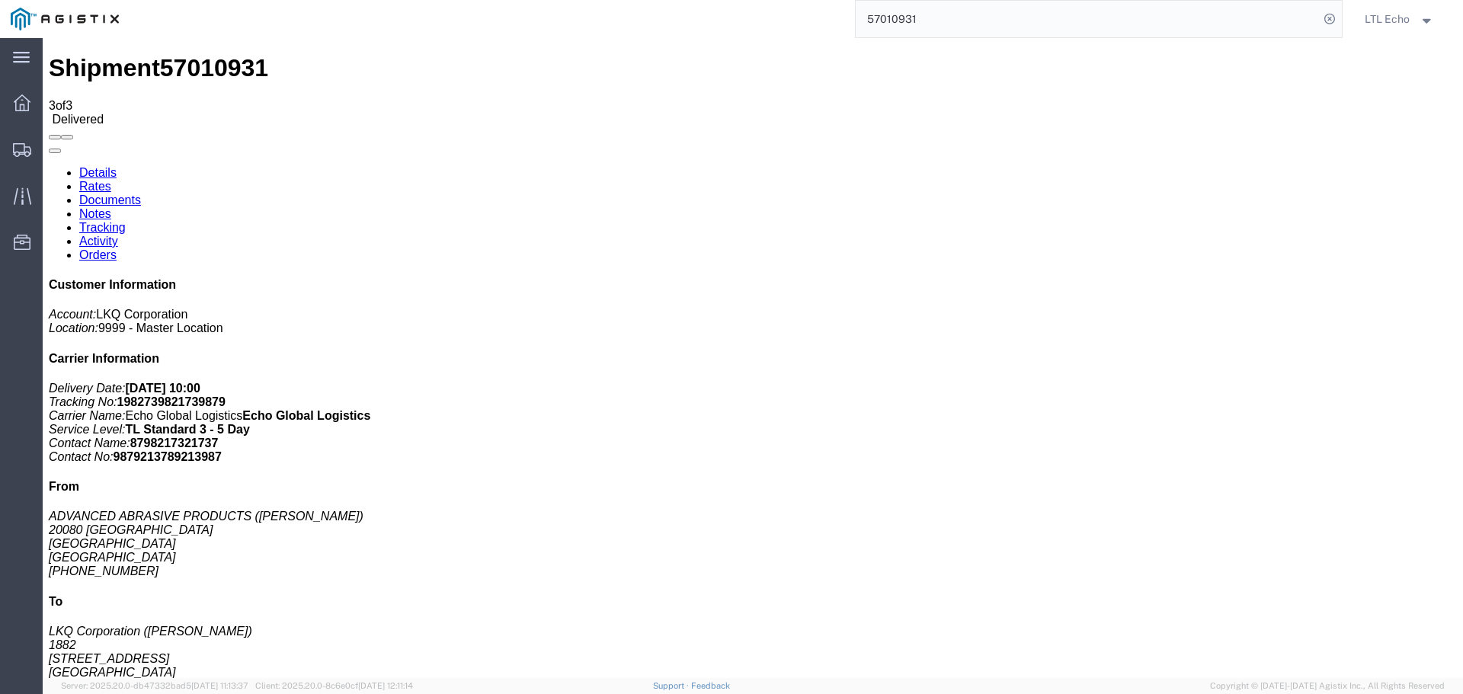
click at [888, 15] on input "57010931" at bounding box center [1086, 19] width 463 height 37
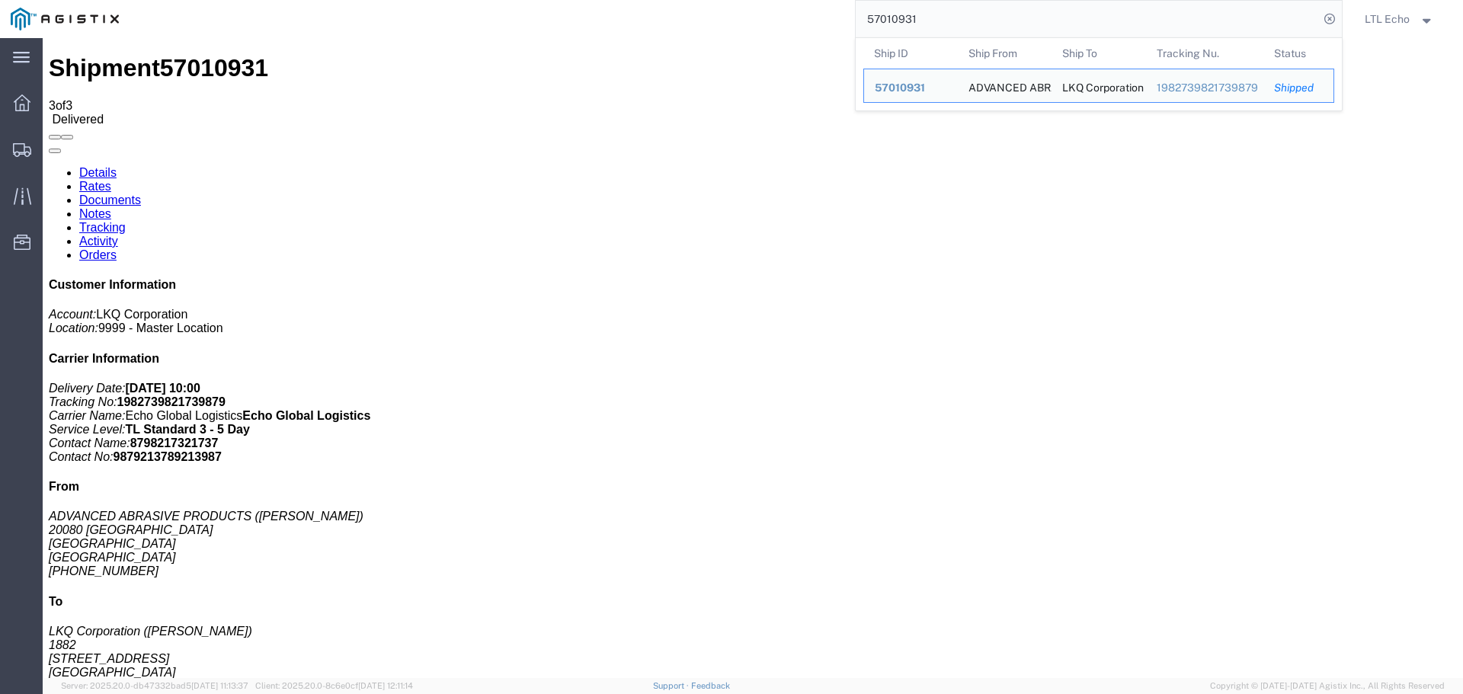
click at [888, 15] on input "57010931" at bounding box center [1086, 19] width 463 height 37
paste input "6996068"
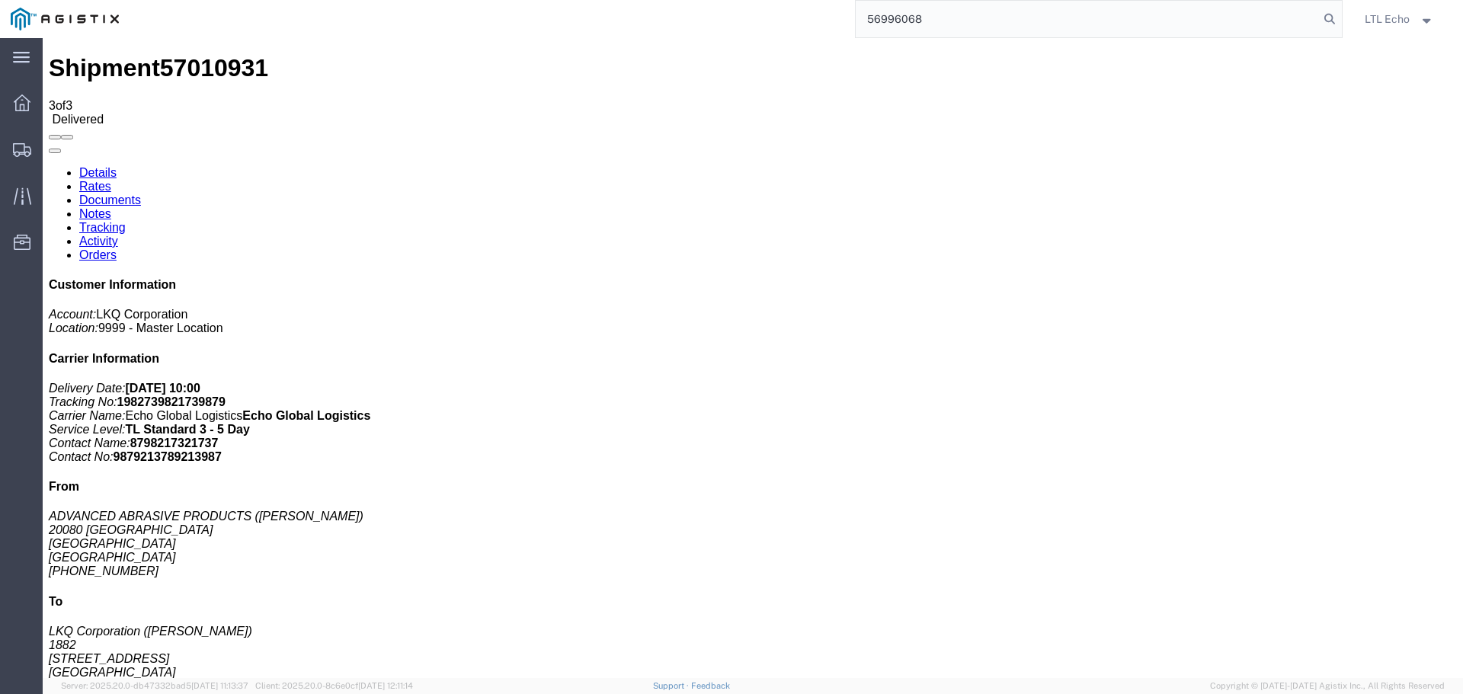
type input "56996068"
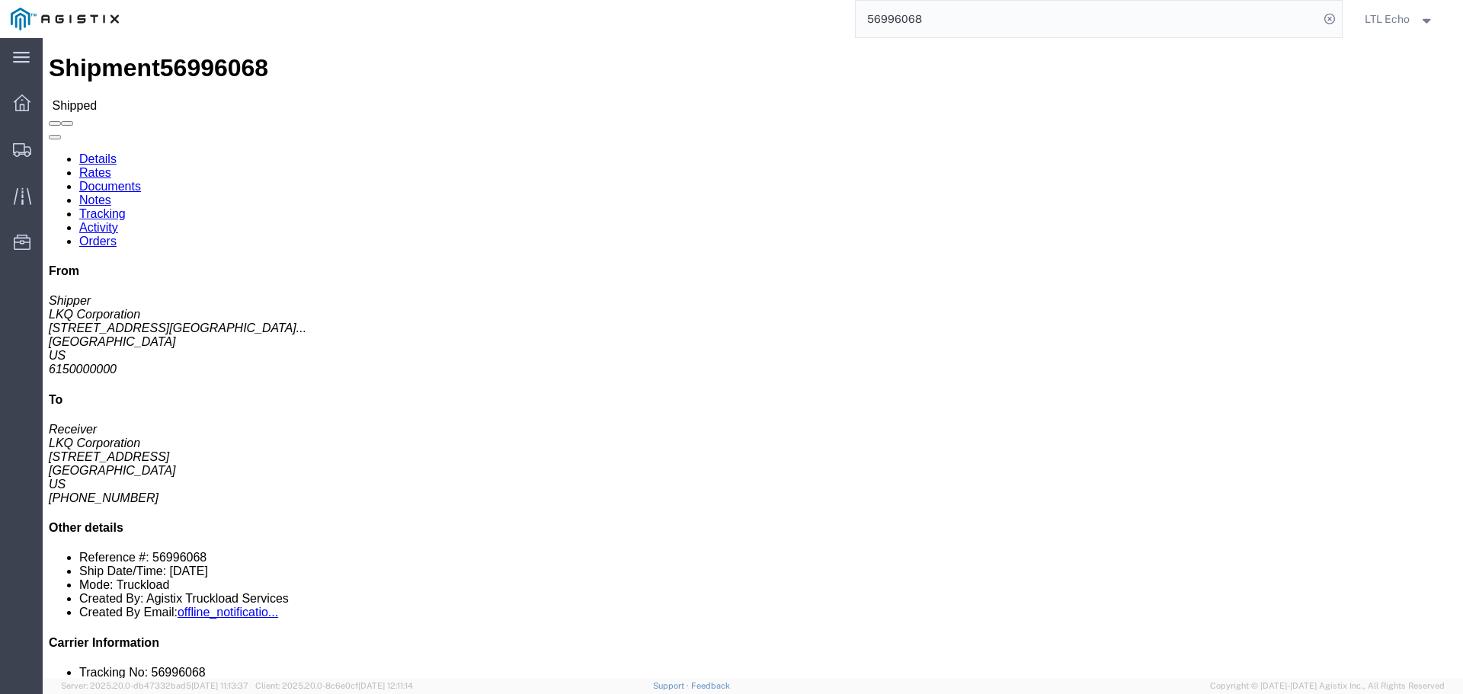
click link "Tracking"
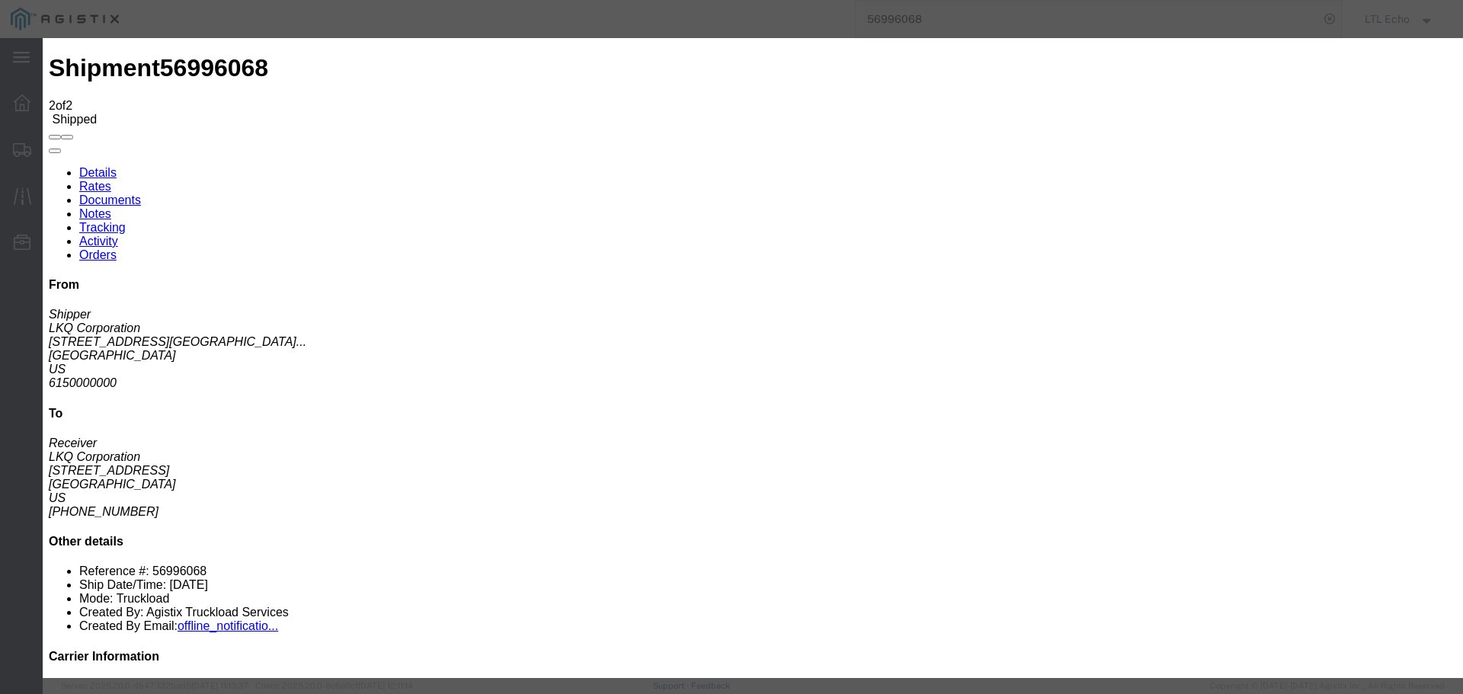
type input "[DATE]"
type input "10:00 AM"
select select "DELIVRED"
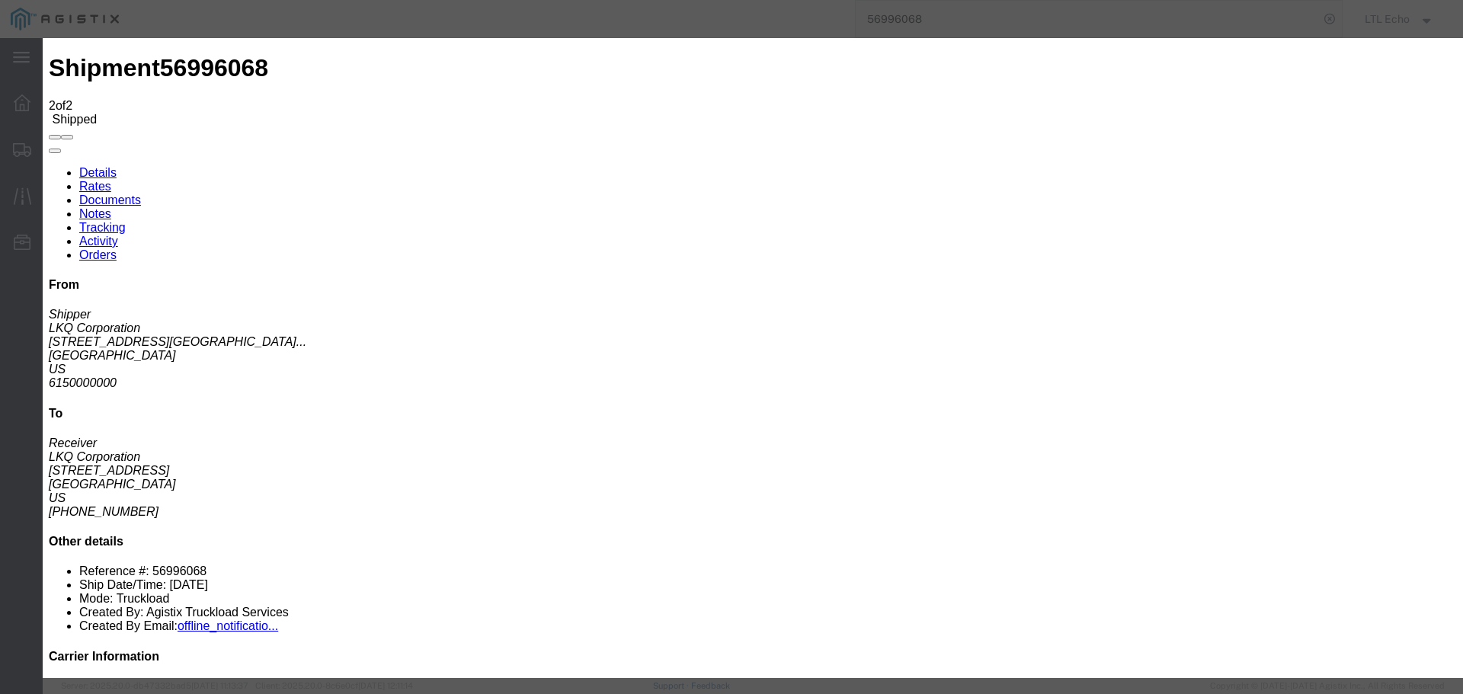
type input "[DATE]"
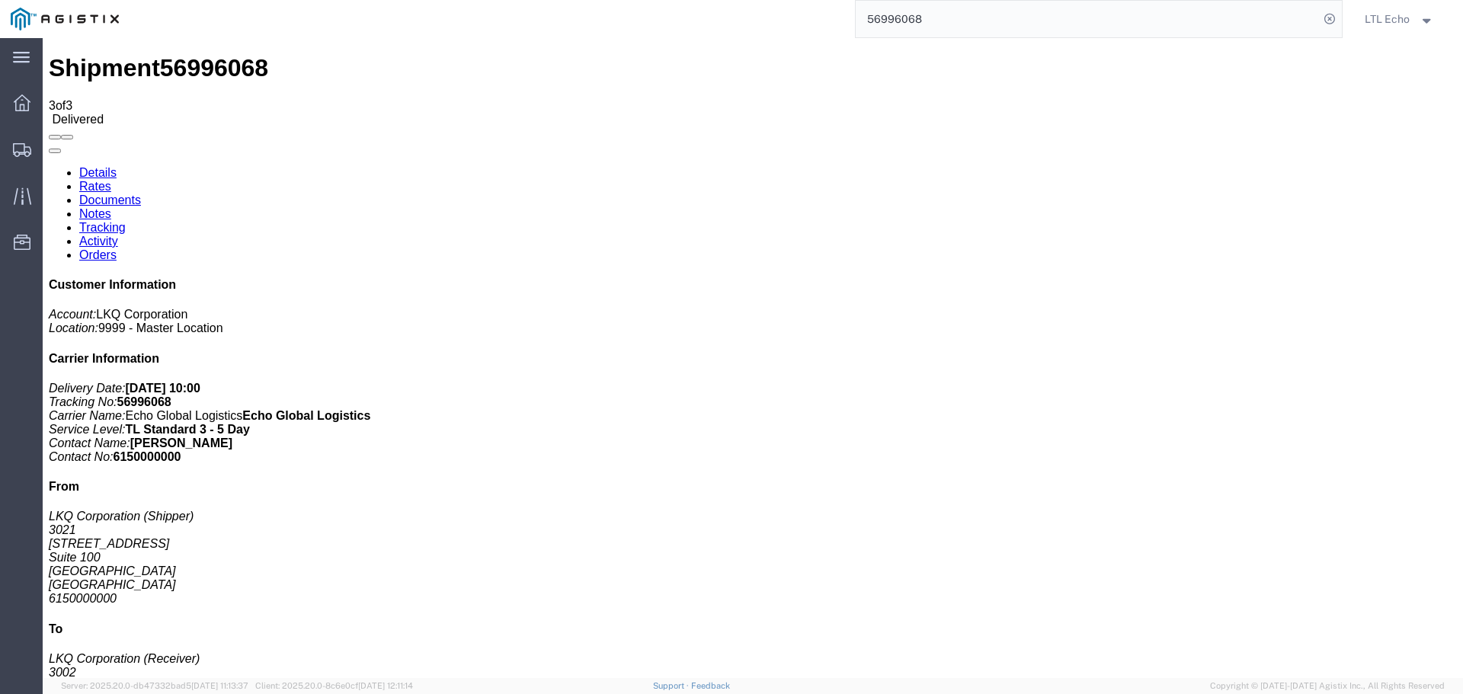
click at [919, 19] on input "56996068" at bounding box center [1086, 19] width 463 height 37
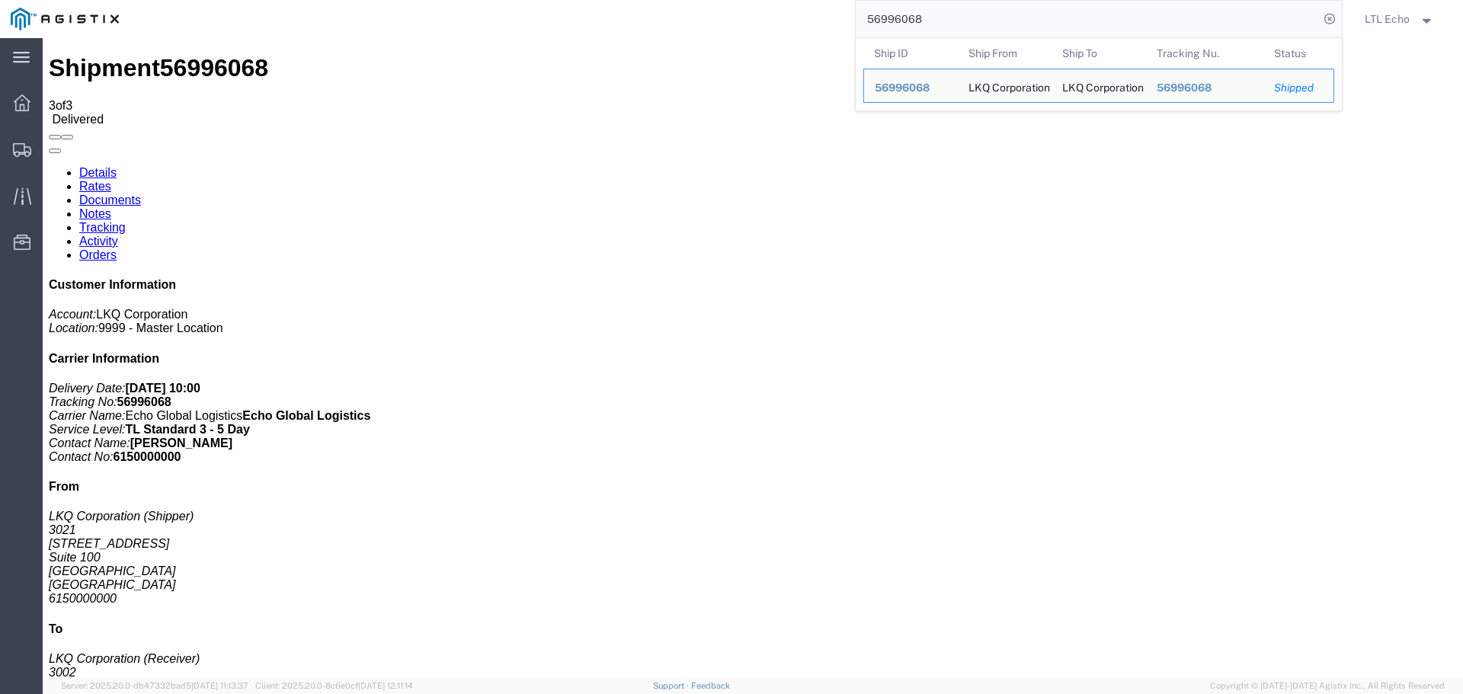
click at [919, 19] on input "56996068" at bounding box center [1086, 19] width 463 height 37
paste input "7007992"
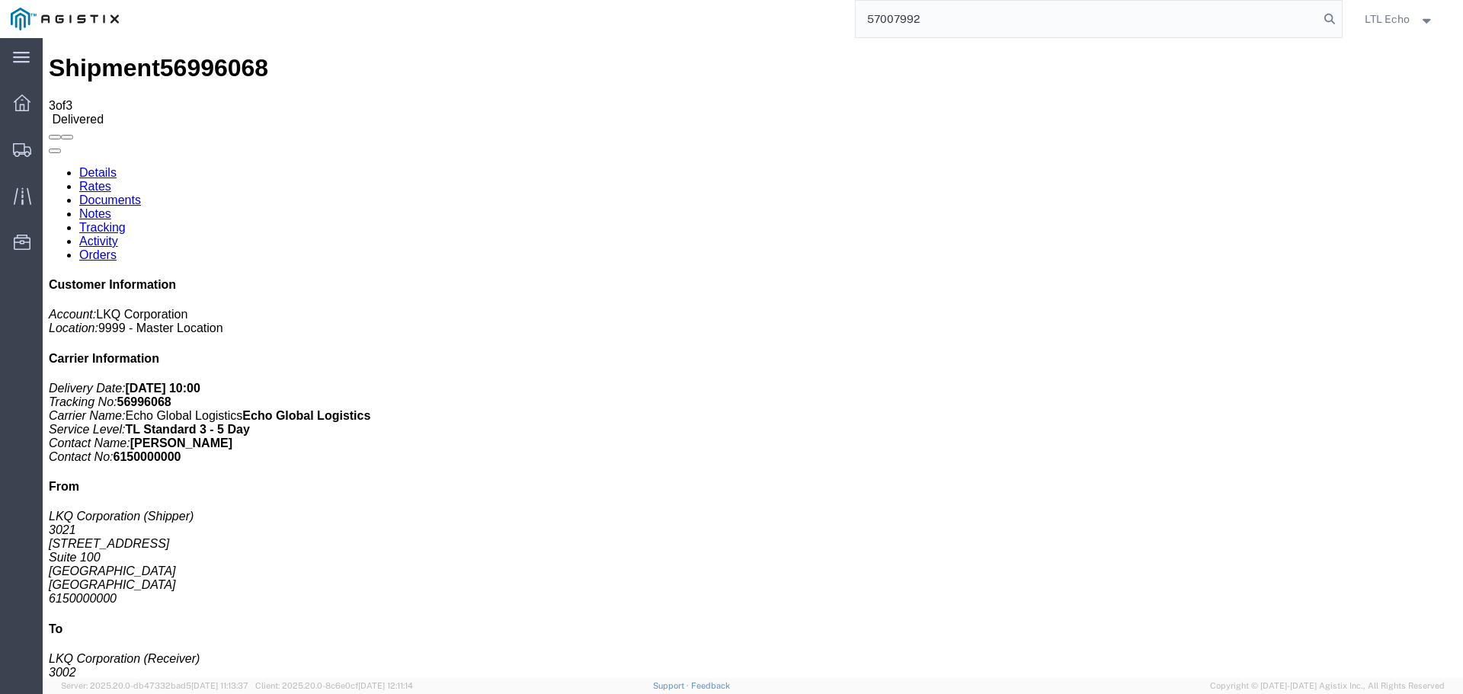
type input "57007992"
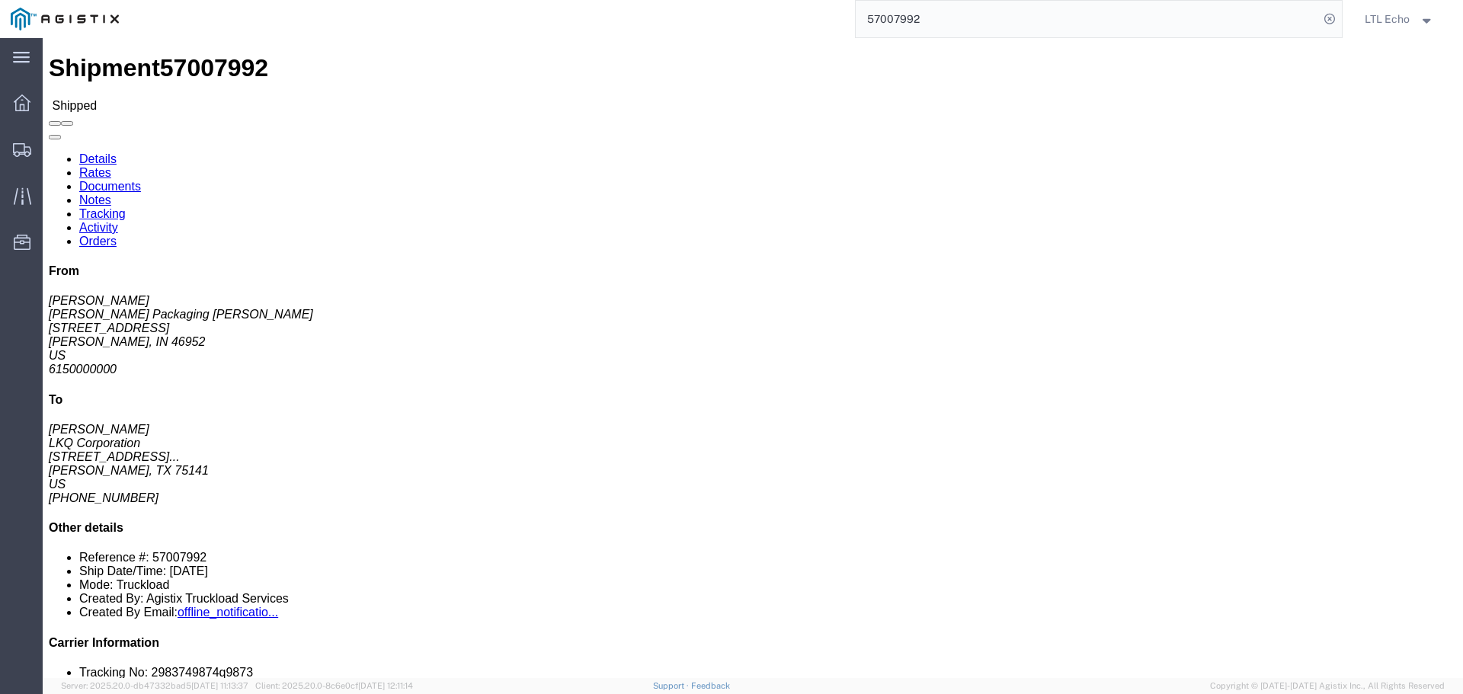
click div
click link "Tracking"
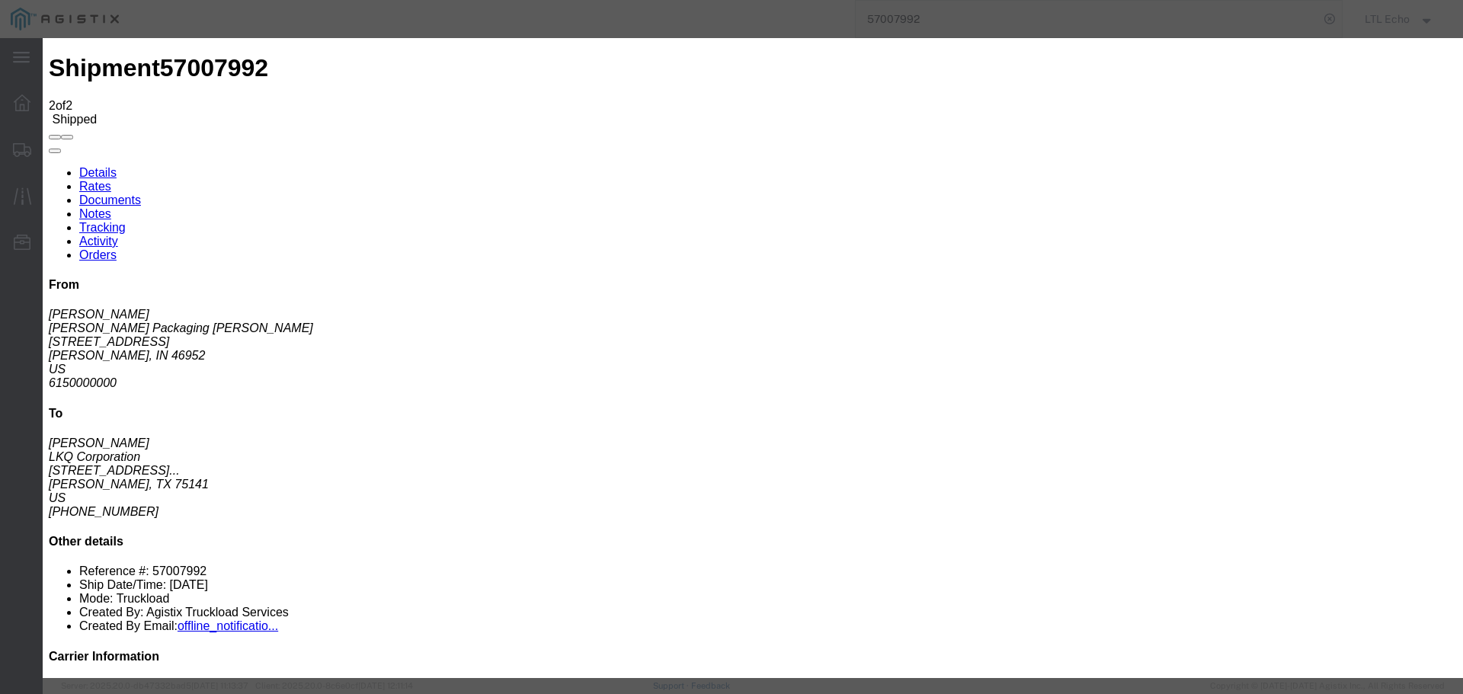
type input "[DATE]"
type input "10:00 AM"
select select "DELIVRED"
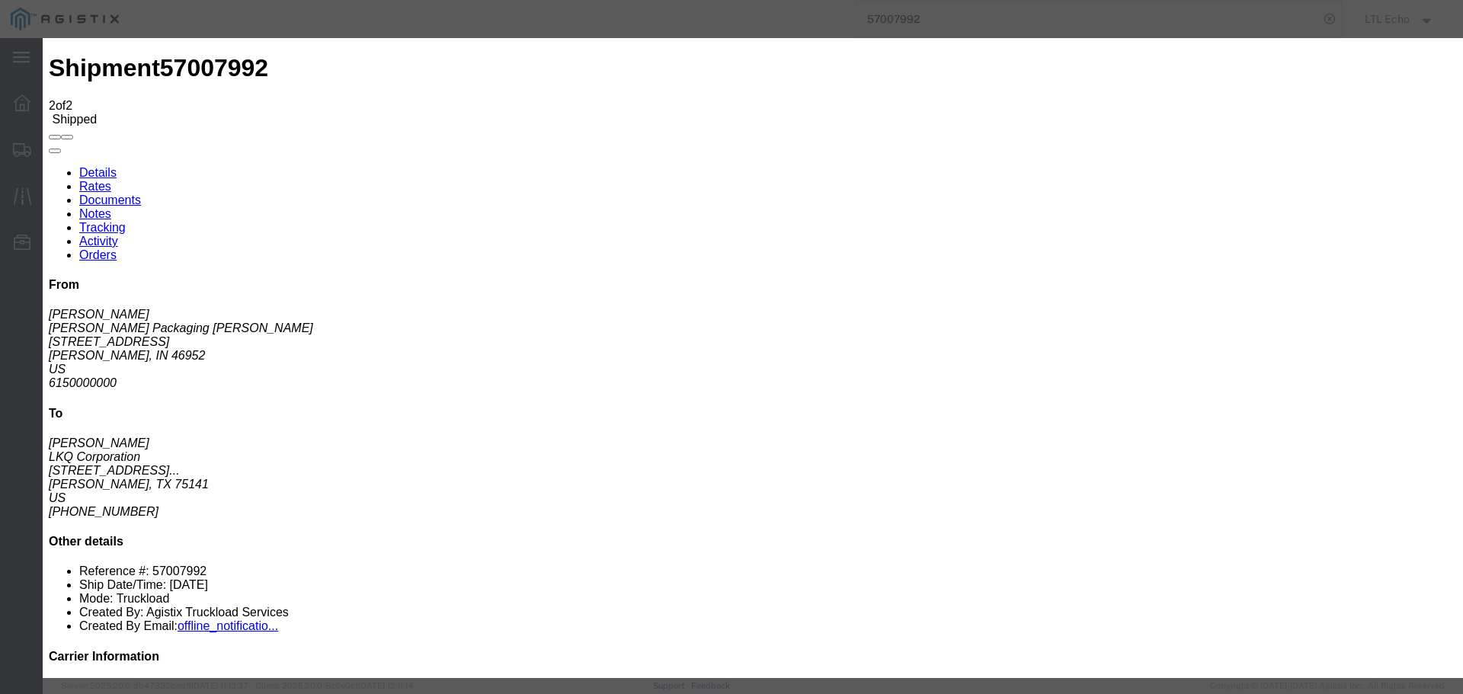
type input "[DATE]"
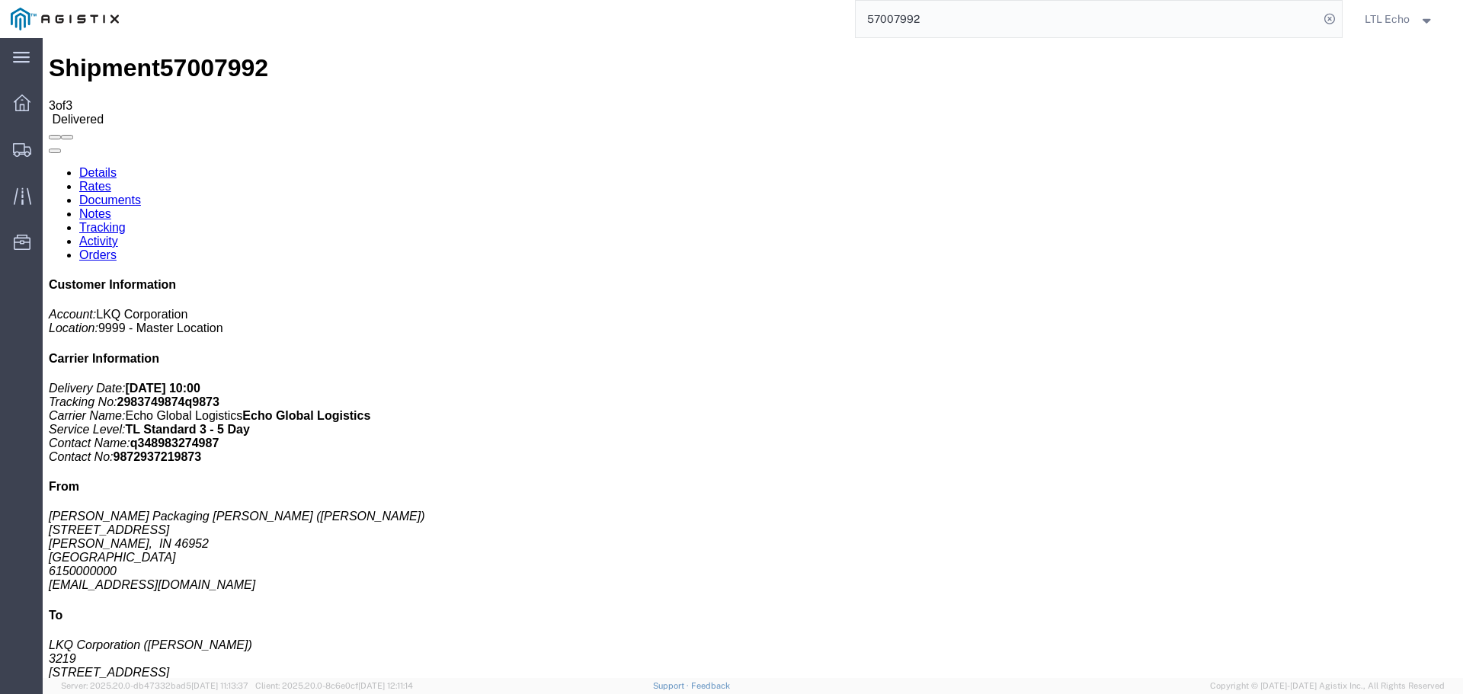
click at [903, 22] on input "57007992" at bounding box center [1086, 19] width 463 height 37
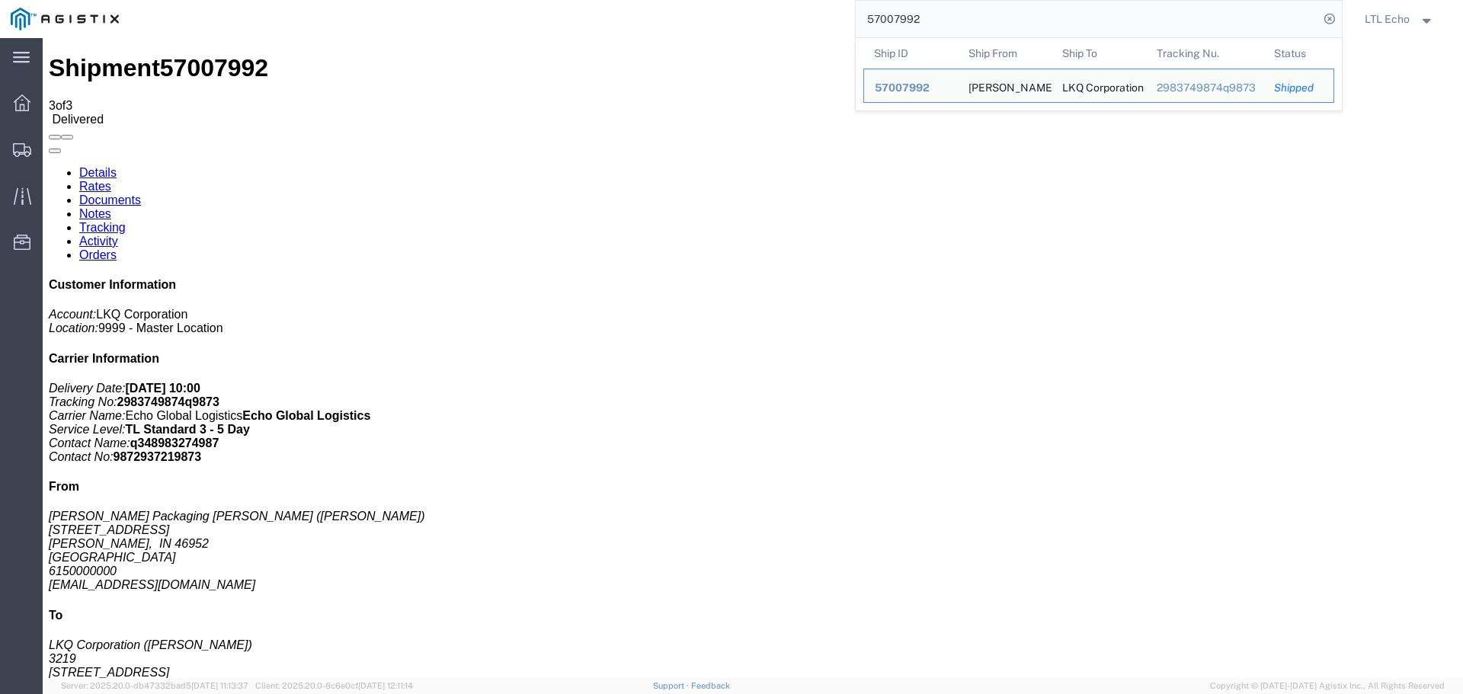
click at [903, 22] on input "57007992" at bounding box center [1086, 19] width 463 height 37
paste input "6935251"
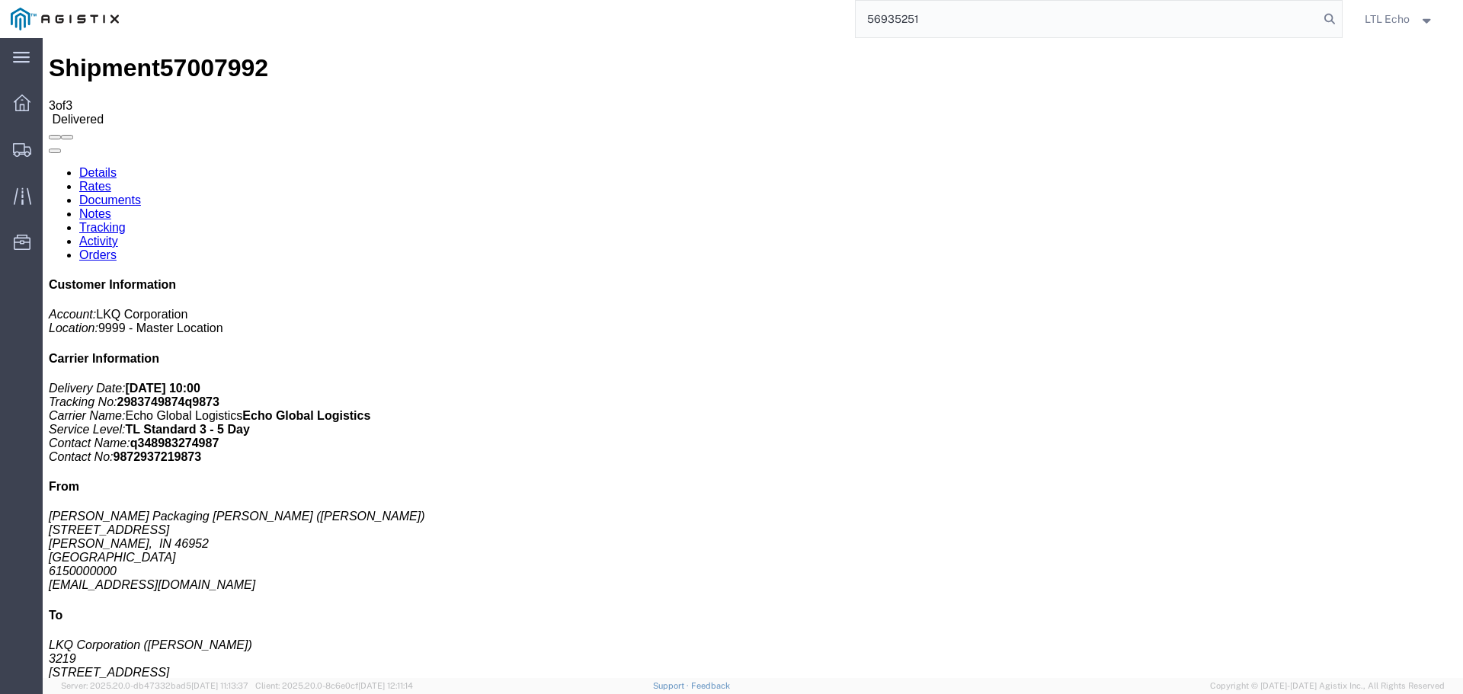
type input "56935251"
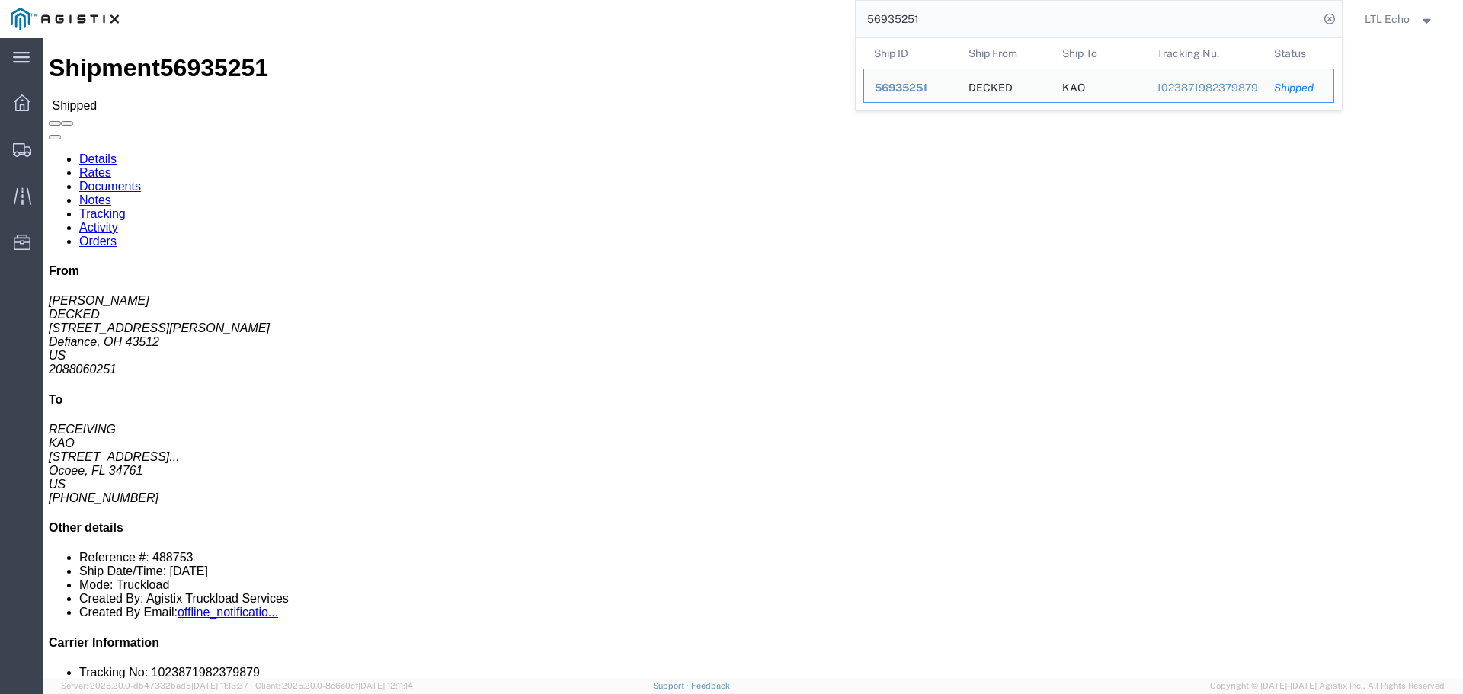
click link "Tracking"
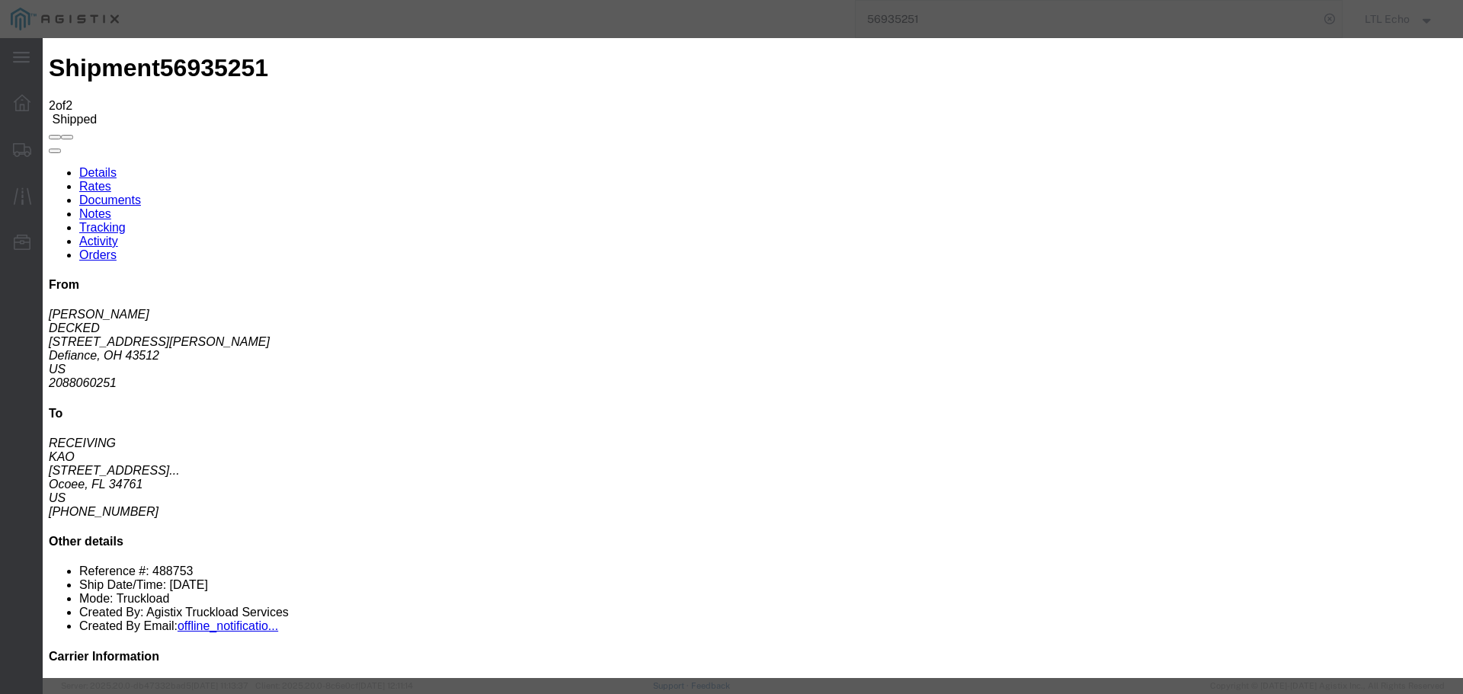
type input "[DATE]"
type input "10:00 AM"
select select "DELIVRED"
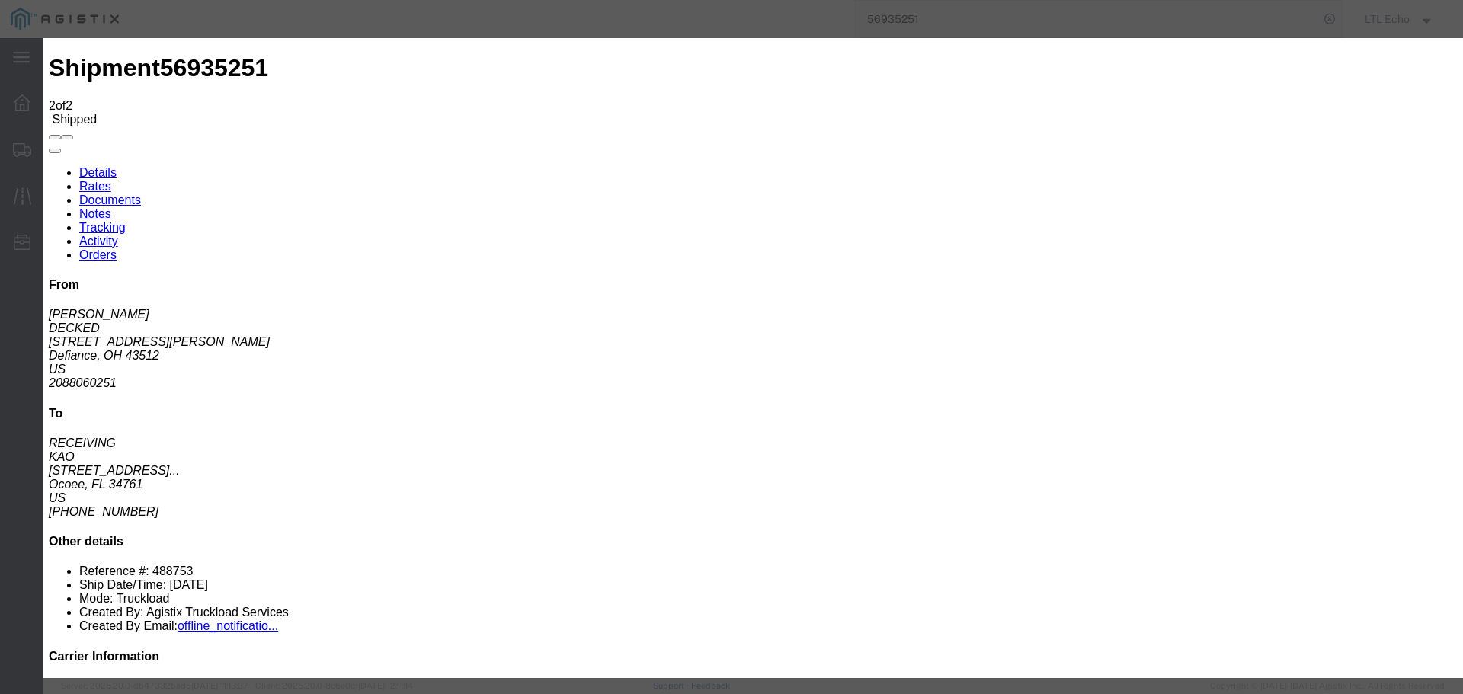
type input "[DATE]"
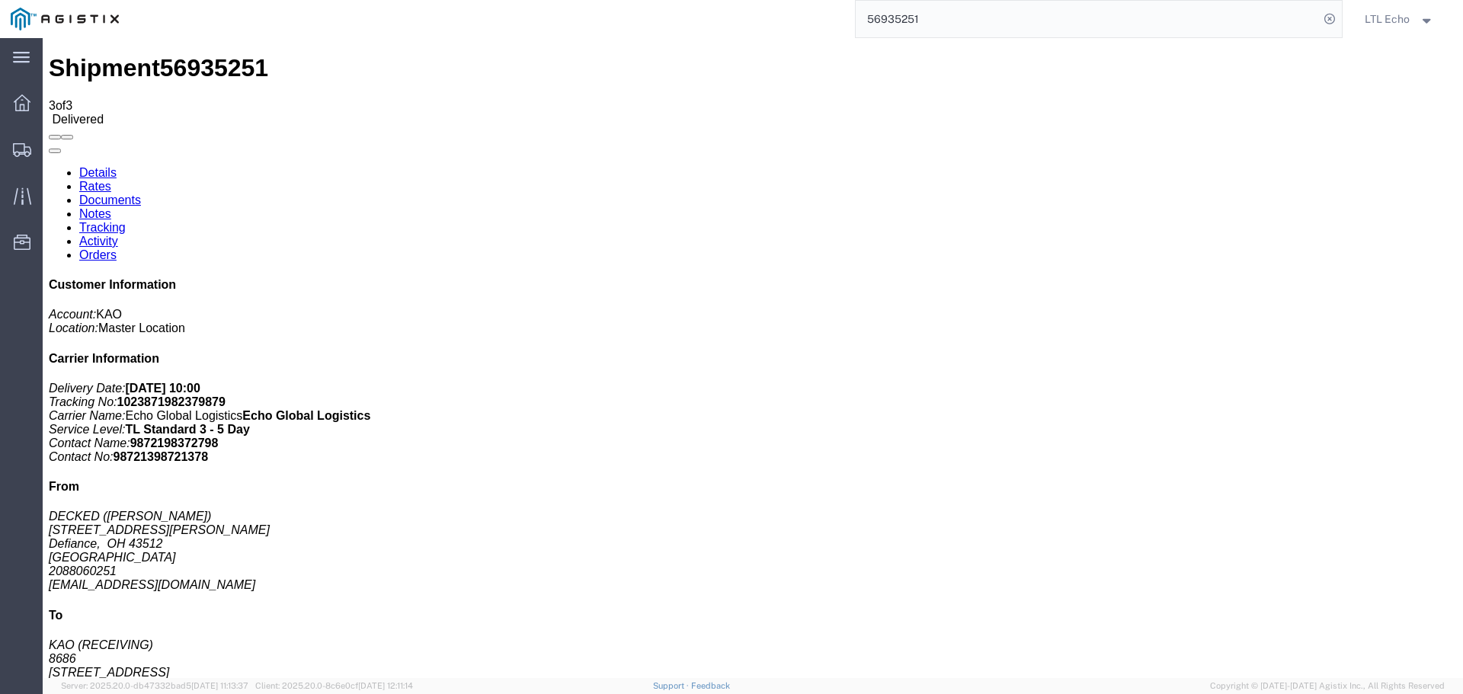
click at [888, 25] on input "56935251" at bounding box center [1086, 19] width 463 height 37
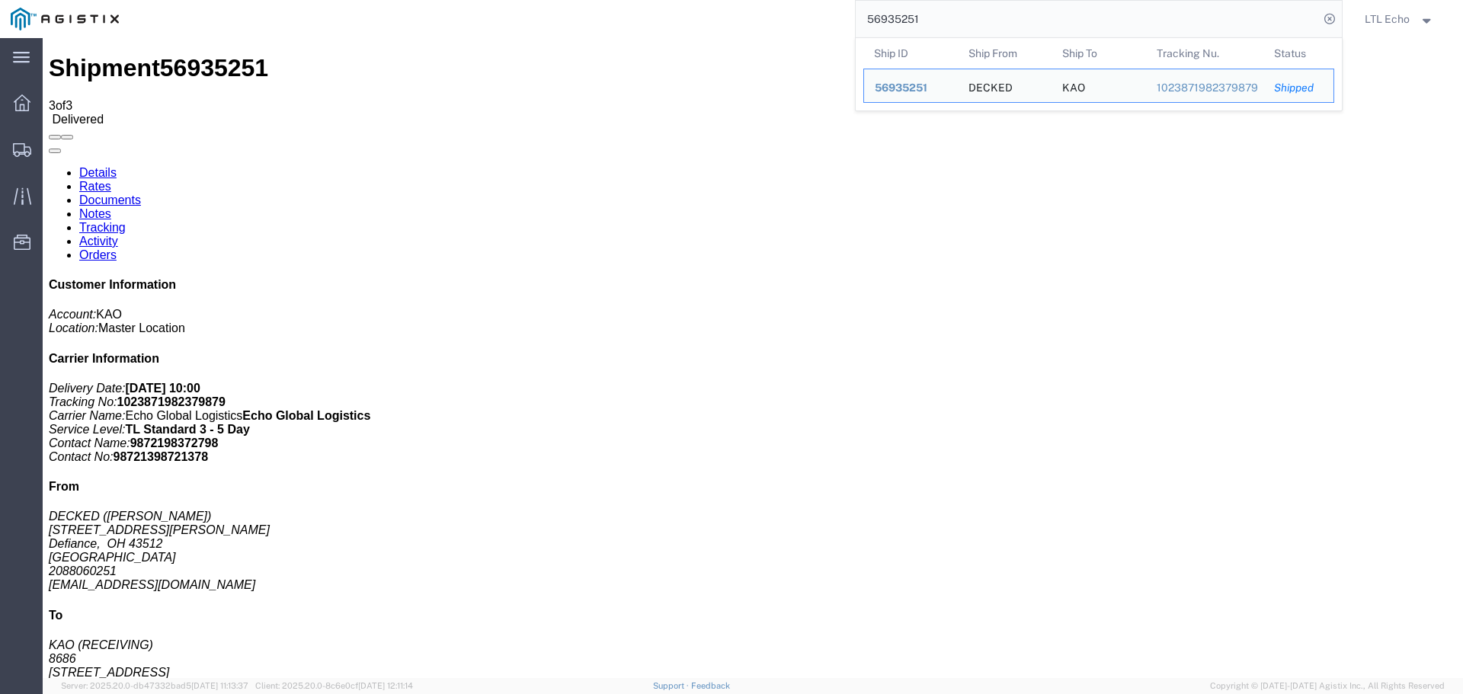
click at [888, 25] on input "56935251" at bounding box center [1086, 19] width 463 height 37
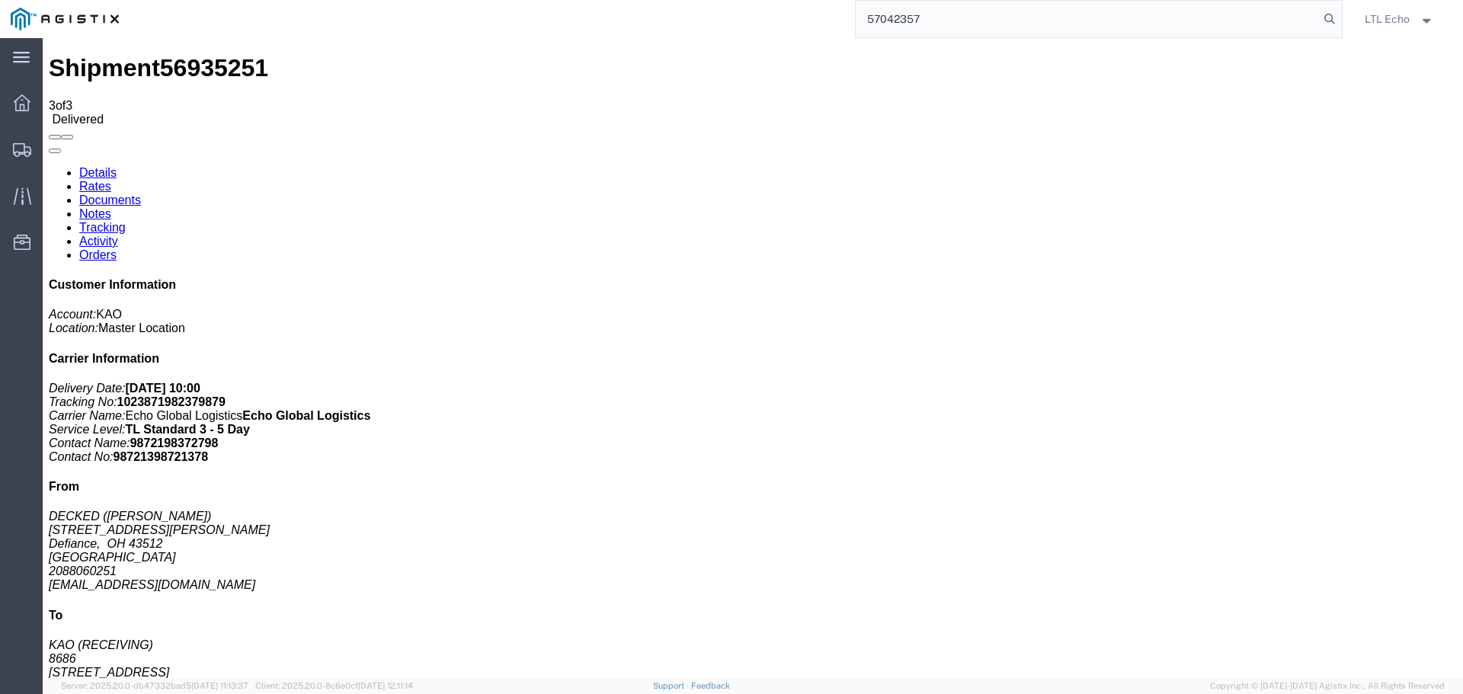
type input "57042357"
click at [1322, 17] on icon at bounding box center [1329, 18] width 21 height 21
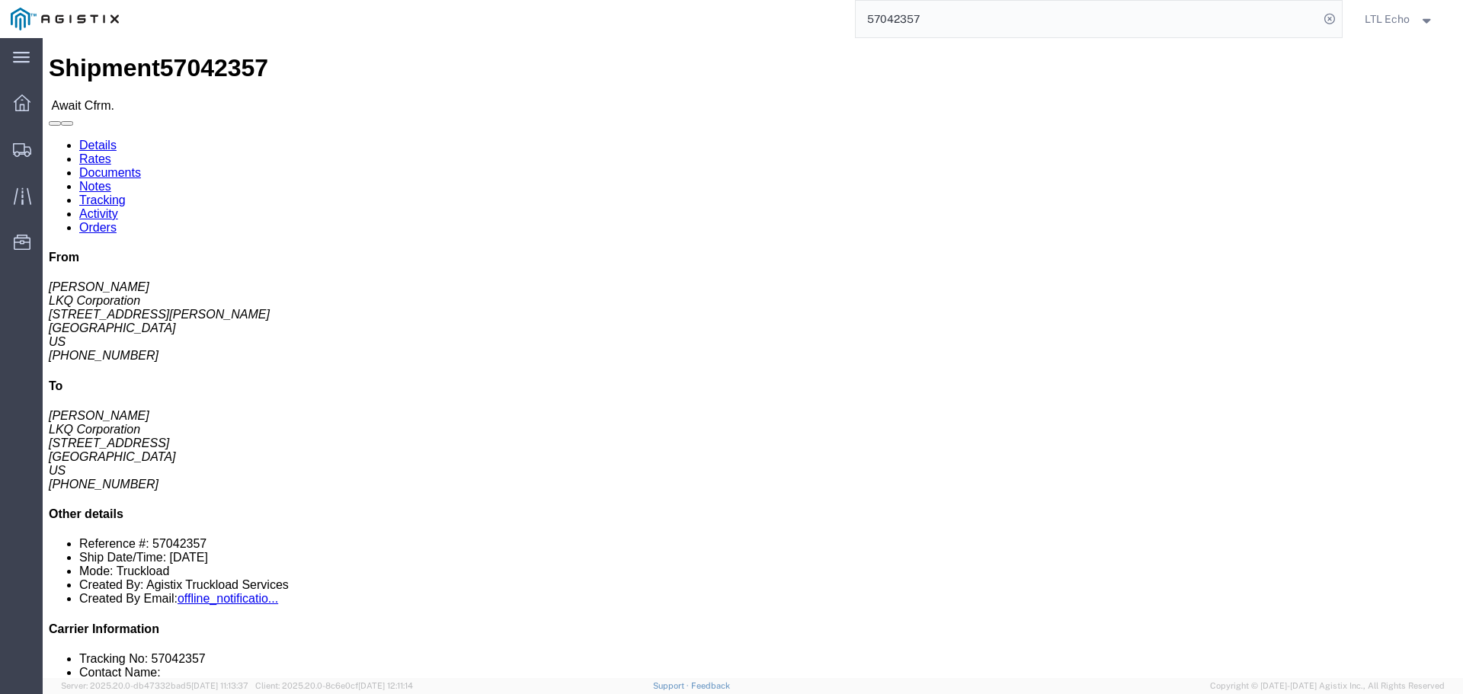
click link "Rates"
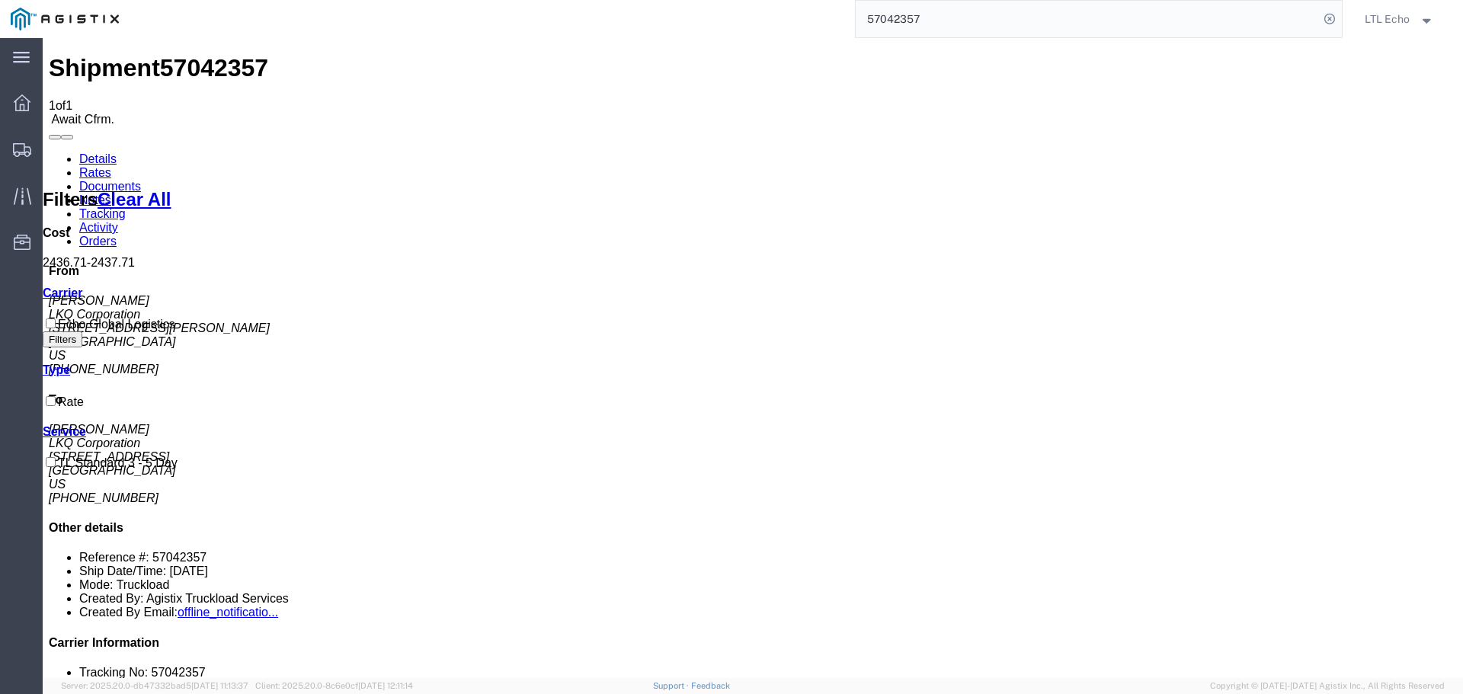
click at [94, 152] on link "Details" at bounding box center [97, 158] width 37 height 13
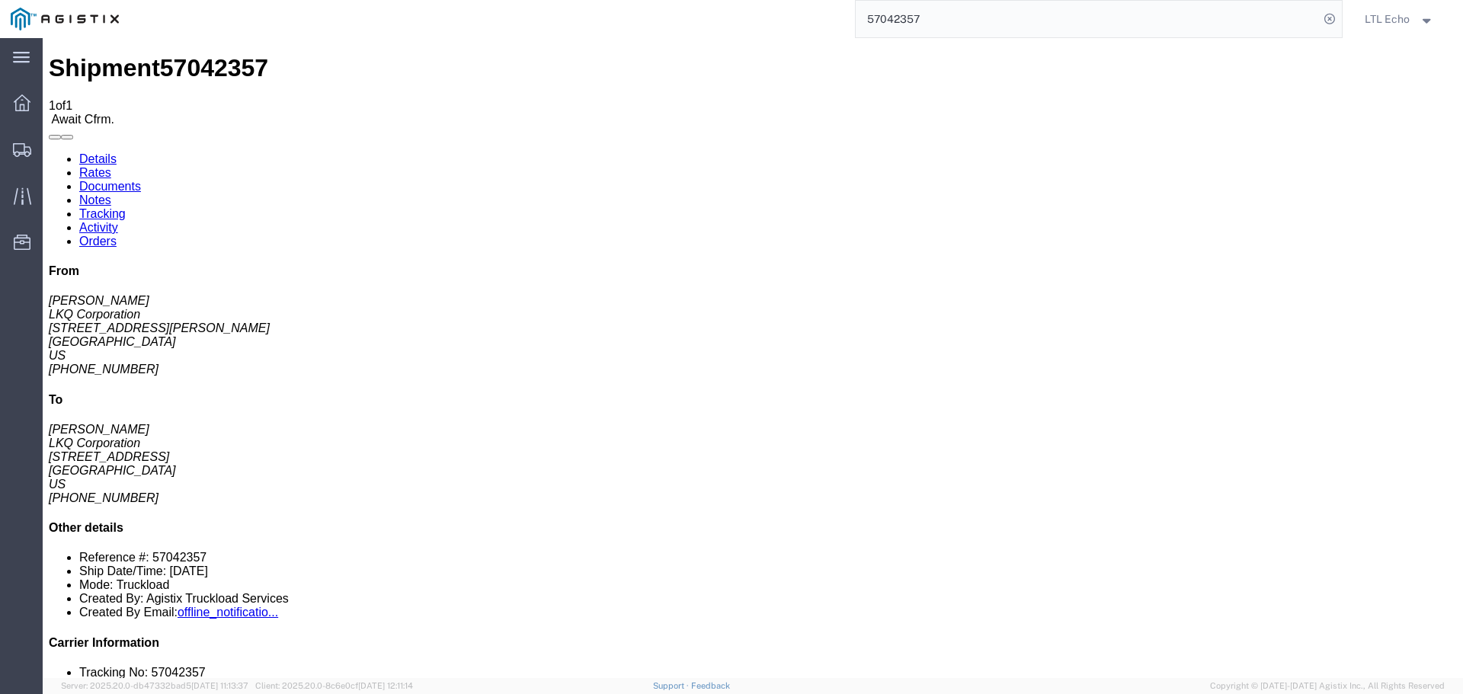
click link "Details"
click link "Confirm"
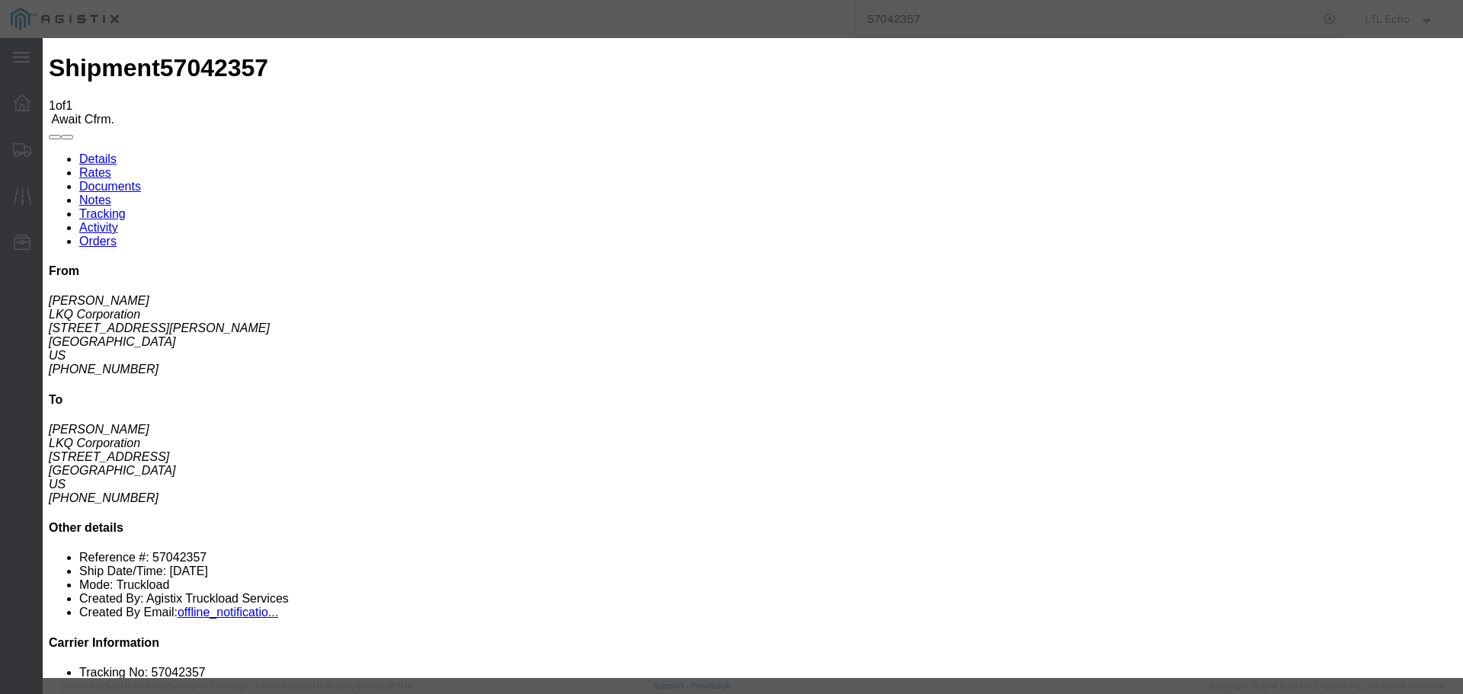
click div
click input "checkbox"
checkbox input "true"
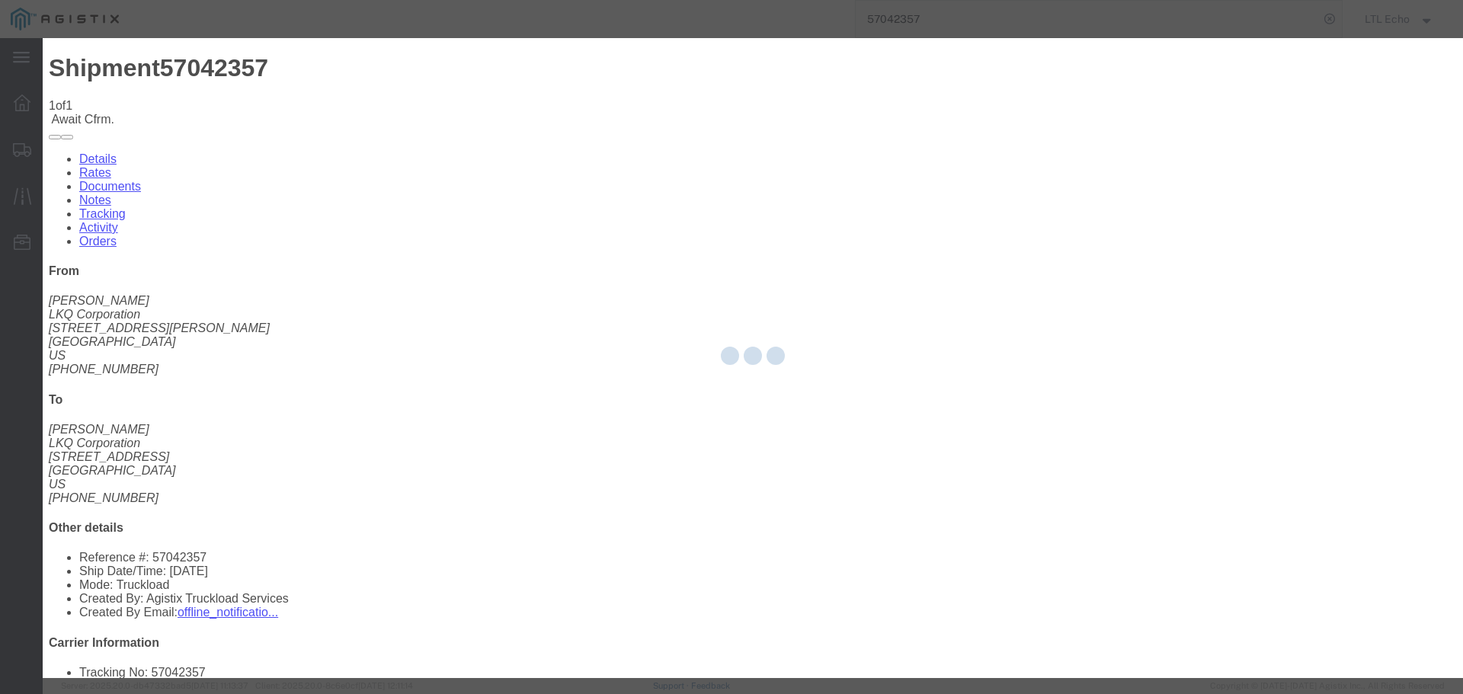
type input "LTL Echo"
type input "+ 8005116111"
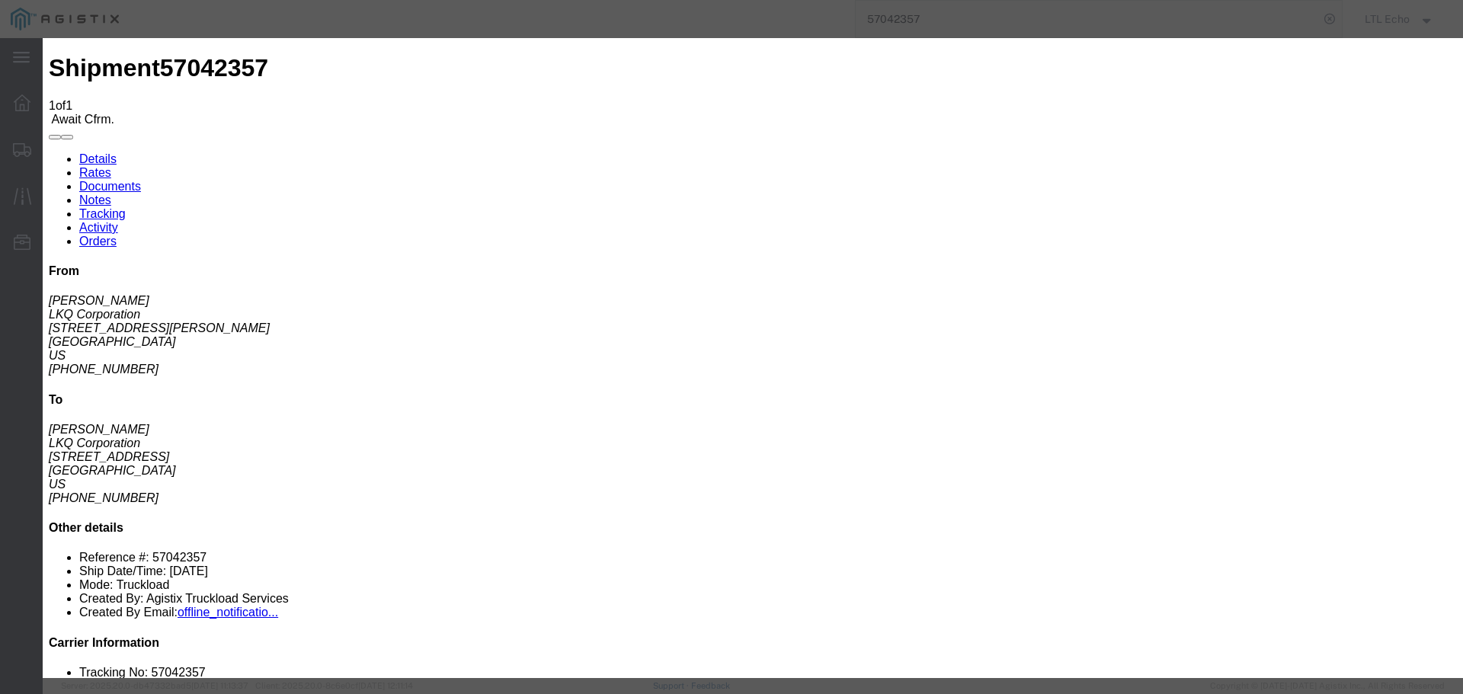
drag, startPoint x: 569, startPoint y: 222, endPoint x: 526, endPoint y: 184, distance: 57.2
click input "text"
type input "64589842"
click button "Submit"
